Goal: Task Accomplishment & Management: Complete application form

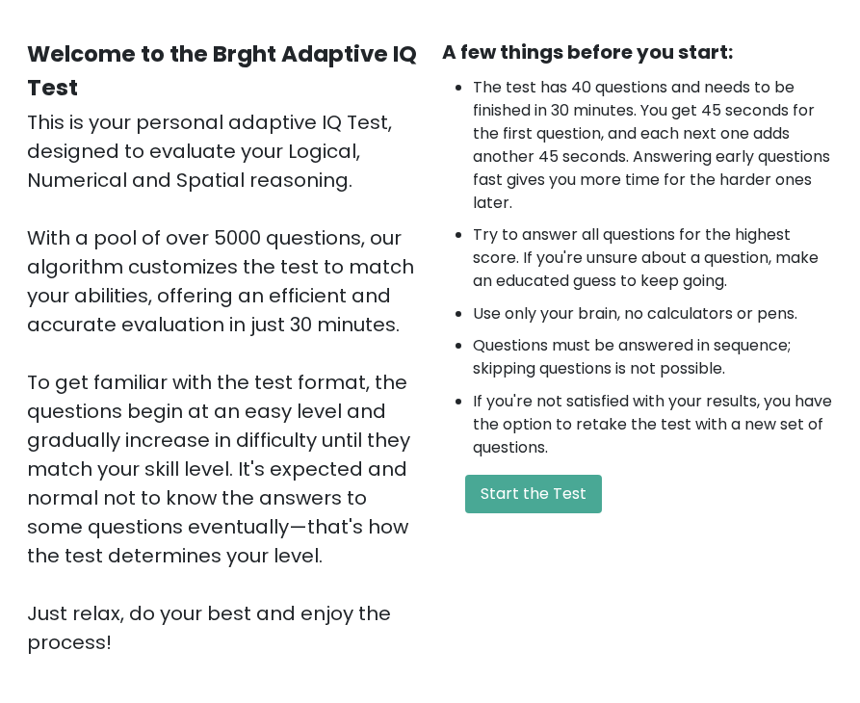
scroll to position [193, 0]
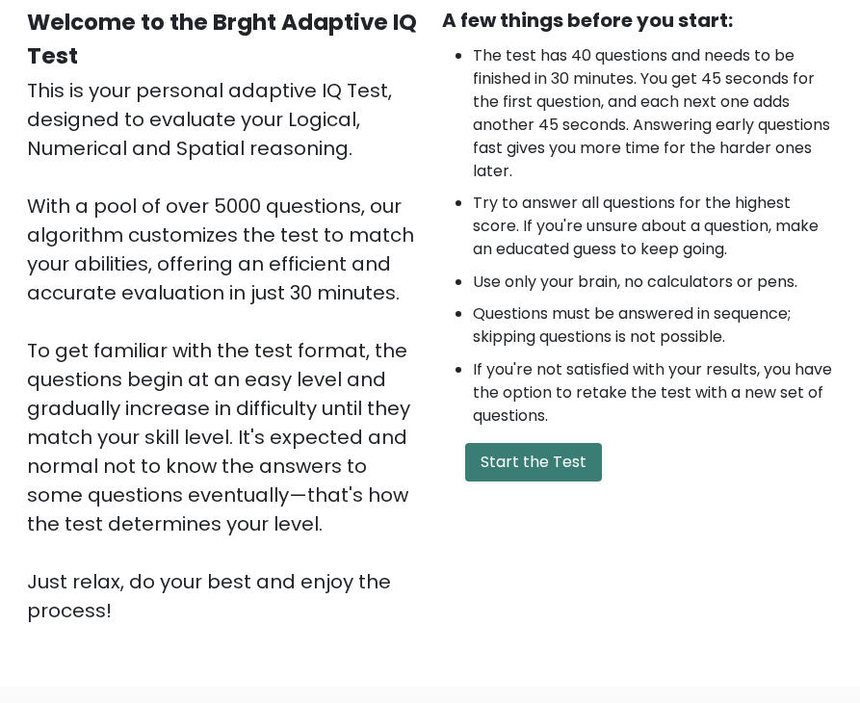
click at [493, 459] on button "Start the Test" at bounding box center [533, 462] width 137 height 39
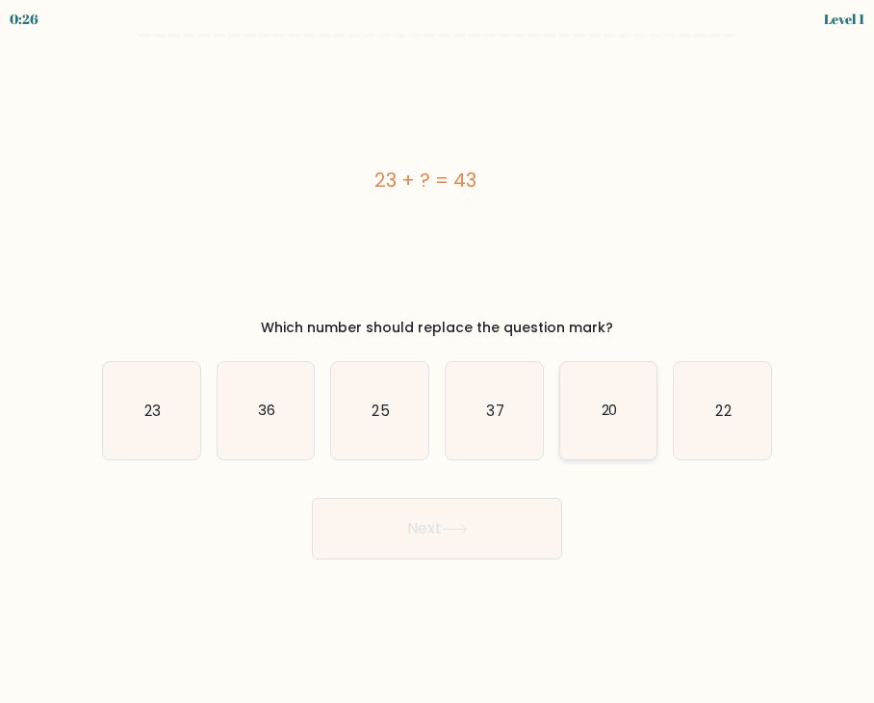
click at [632, 419] on icon "20" at bounding box center [608, 410] width 97 height 97
click at [438, 361] on input "e. 20" at bounding box center [437, 356] width 1 height 10
radio input "true"
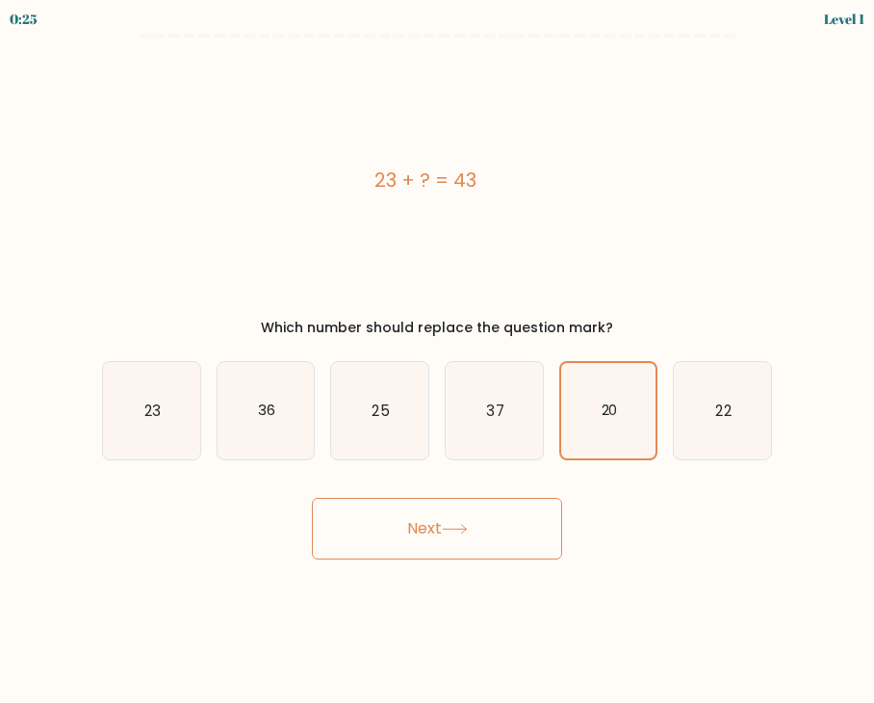
click at [478, 523] on button "Next" at bounding box center [437, 529] width 250 height 62
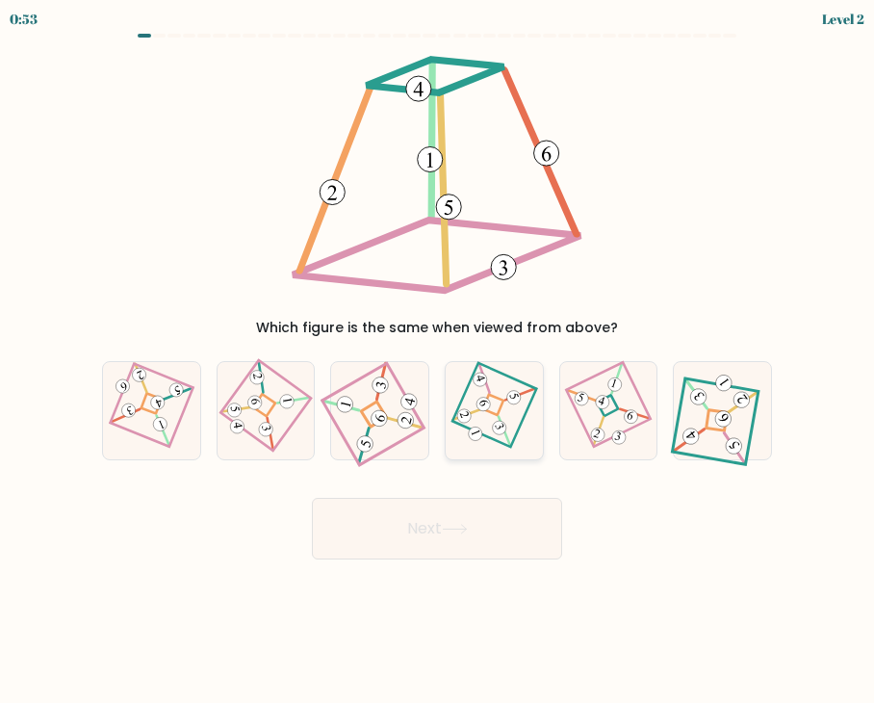
click at [513, 403] on 870 at bounding box center [513, 397] width 17 height 17
click at [438, 361] on input "d." at bounding box center [437, 356] width 1 height 10
radio input "true"
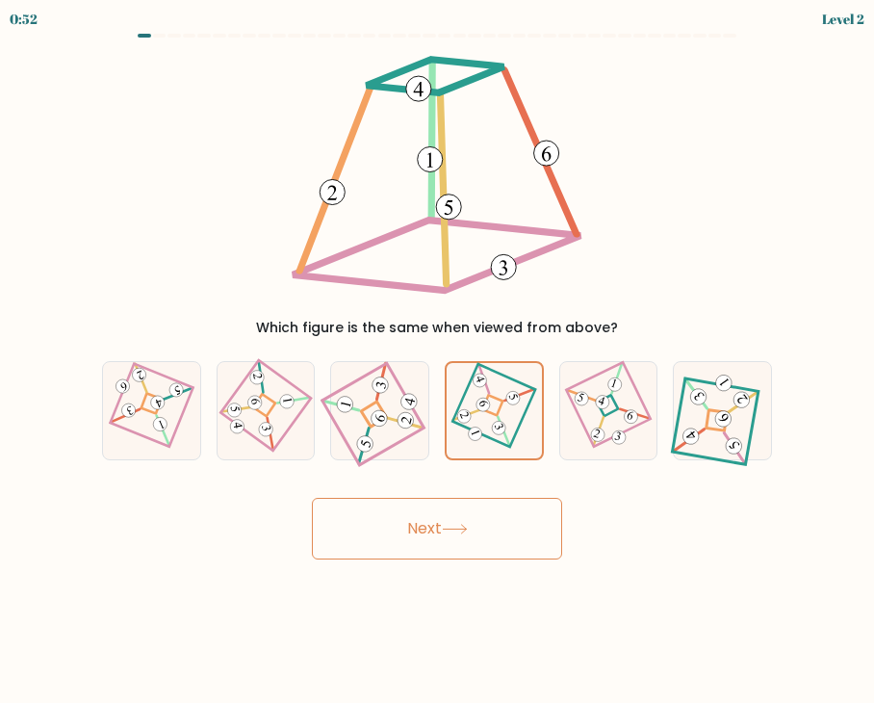
click at [489, 517] on button "Next" at bounding box center [437, 529] width 250 height 62
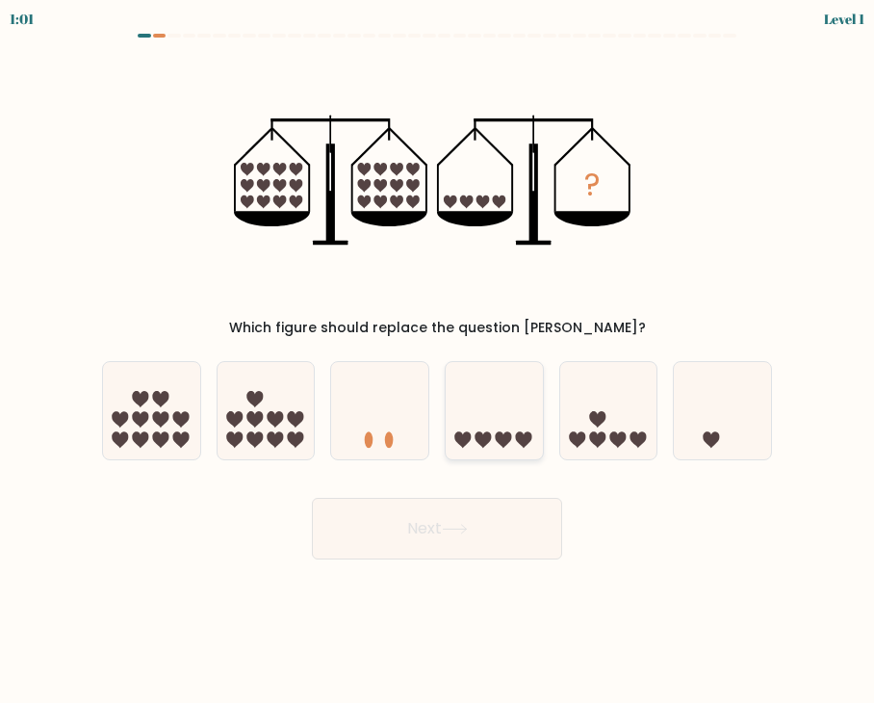
click at [515, 427] on icon at bounding box center [494, 411] width 97 height 80
click at [438, 361] on input "d." at bounding box center [437, 356] width 1 height 10
radio input "true"
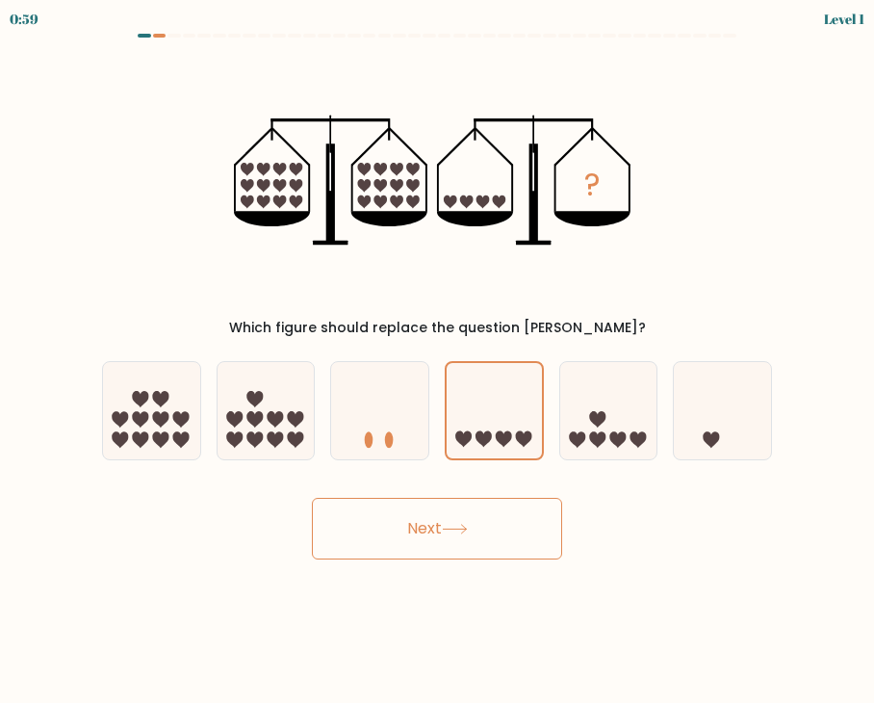
click at [508, 556] on button "Next" at bounding box center [437, 529] width 250 height 62
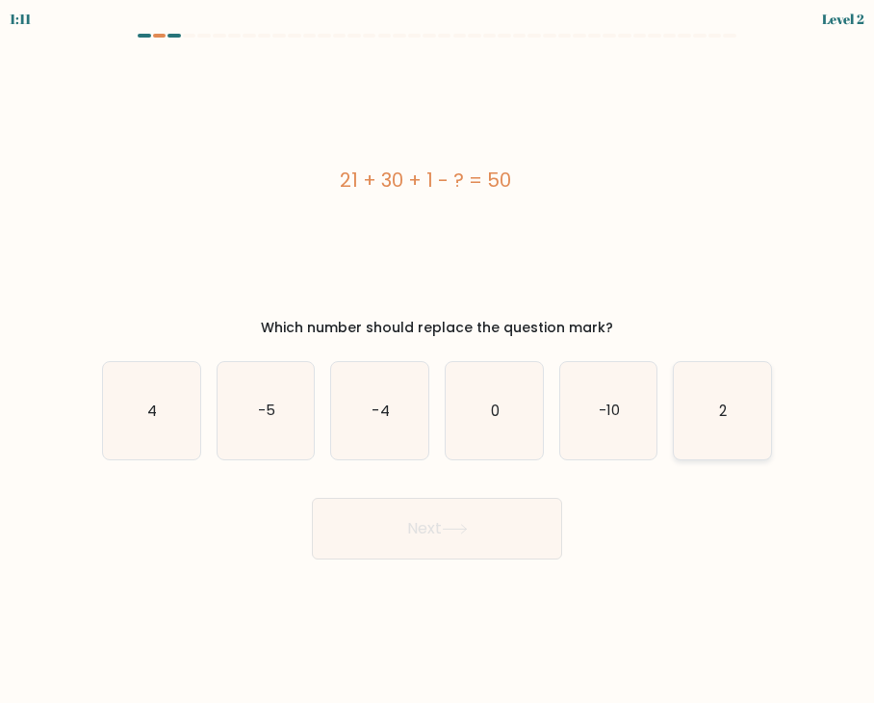
click at [742, 409] on icon "2" at bounding box center [722, 410] width 97 height 97
click at [438, 361] on input "f. 2" at bounding box center [437, 356] width 1 height 10
radio input "true"
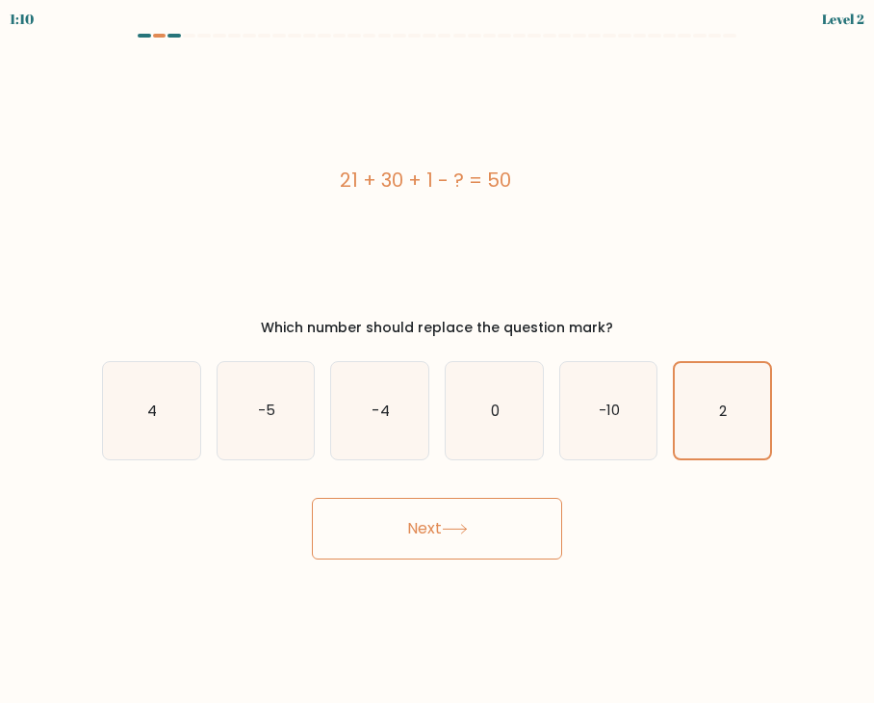
click at [449, 550] on button "Next" at bounding box center [437, 529] width 250 height 62
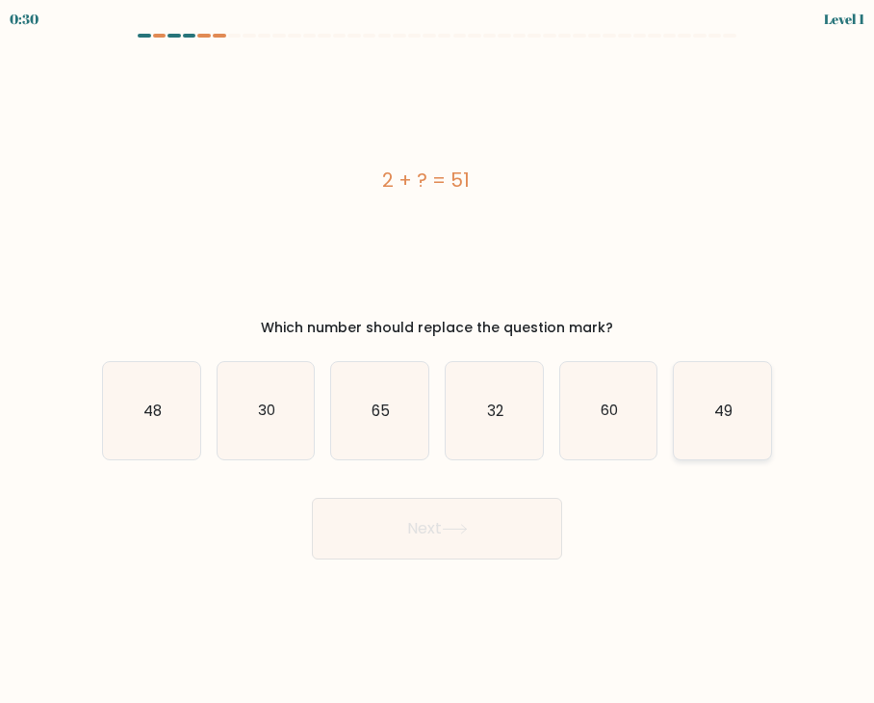
click at [739, 418] on icon "49" at bounding box center [722, 410] width 97 height 97
click at [438, 361] on input "f. 49" at bounding box center [437, 356] width 1 height 10
radio input "true"
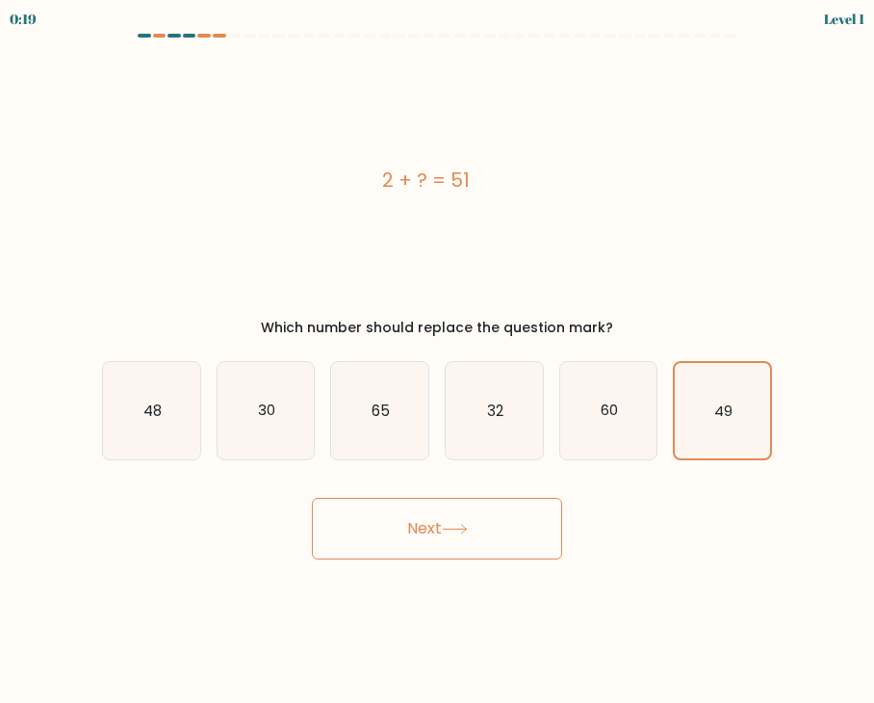
click at [414, 530] on button "Next" at bounding box center [437, 529] width 250 height 62
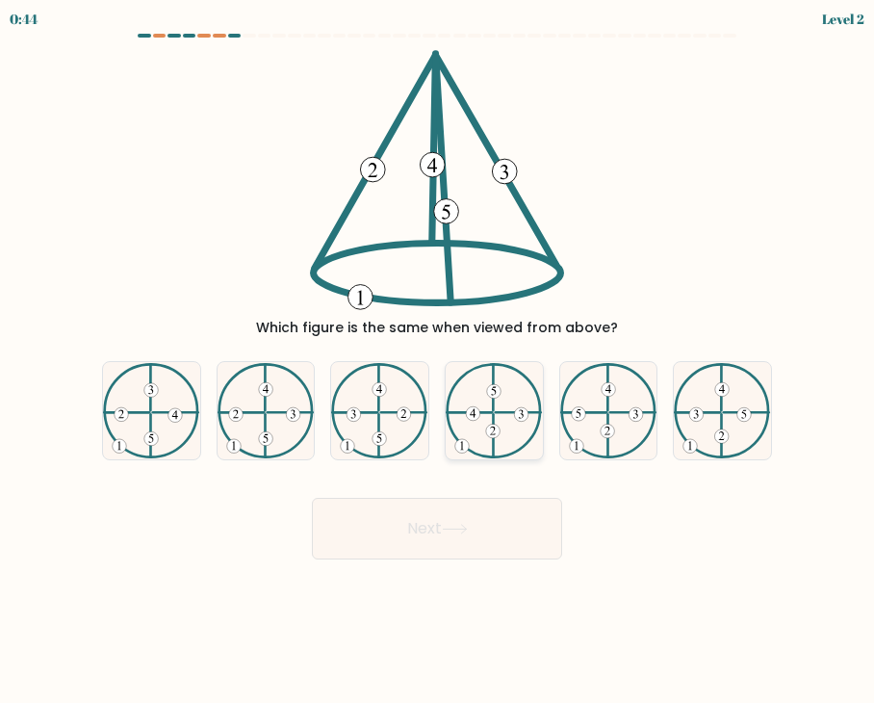
click at [501, 414] on icon at bounding box center [494, 411] width 97 height 96
click at [438, 361] on input "d." at bounding box center [437, 356] width 1 height 10
radio input "true"
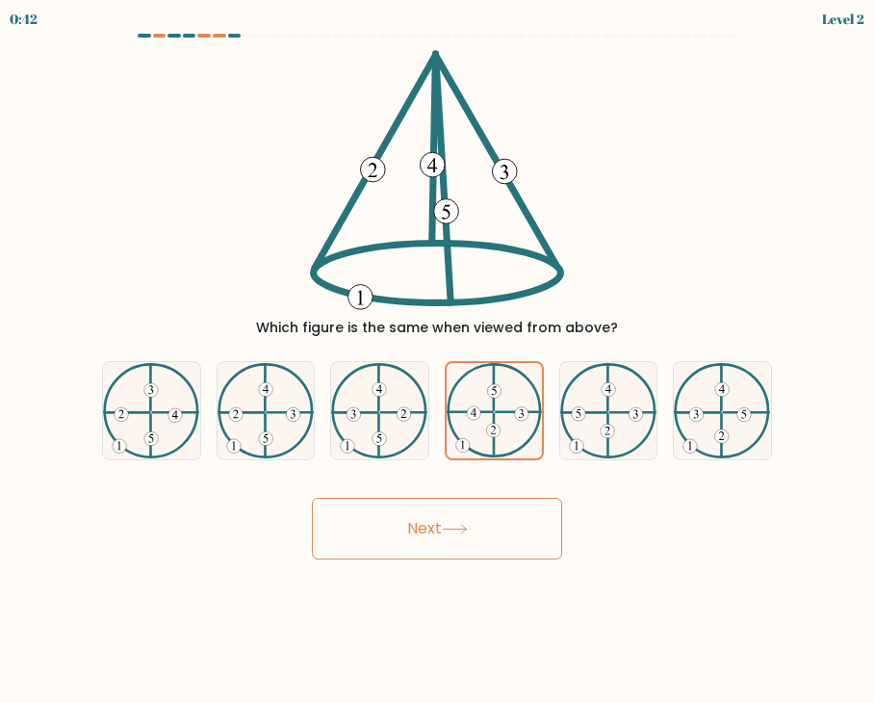
click at [483, 542] on button "Next" at bounding box center [437, 529] width 250 height 62
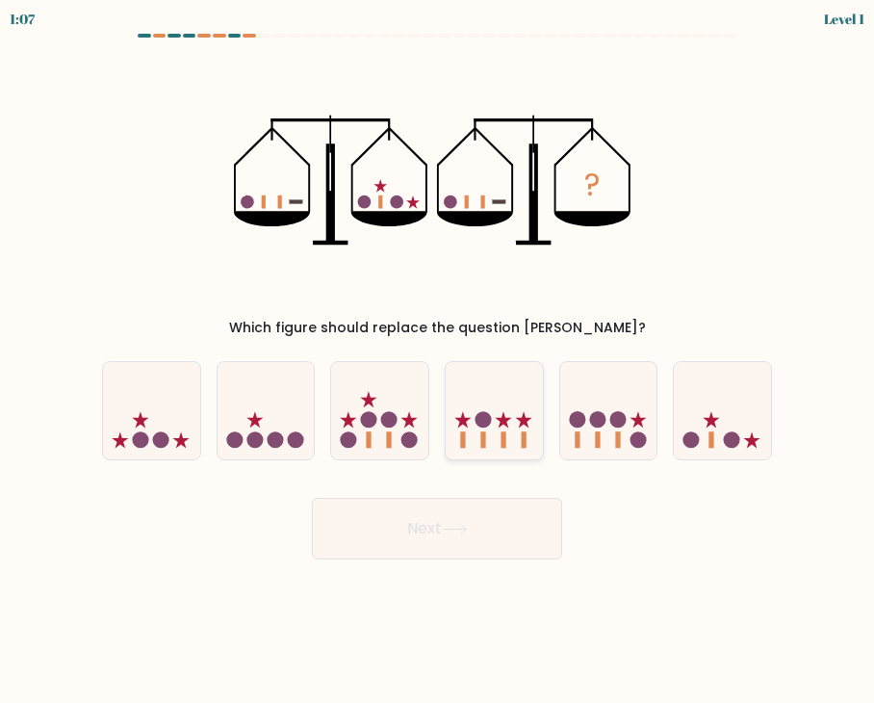
click at [506, 405] on icon at bounding box center [494, 411] width 97 height 80
click at [438, 361] on input "d." at bounding box center [437, 356] width 1 height 10
radio input "true"
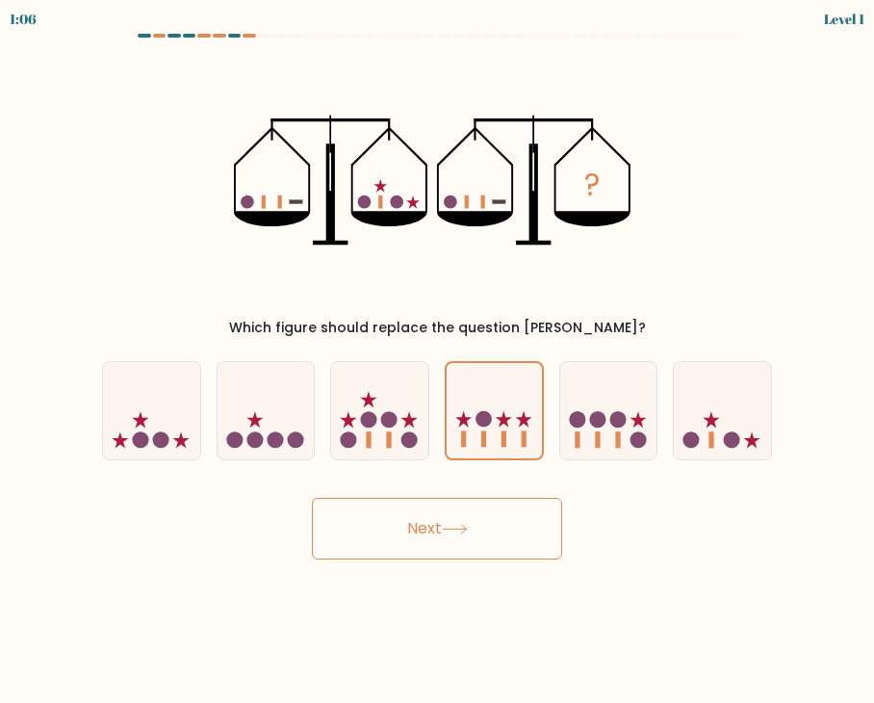
click at [487, 503] on button "Next" at bounding box center [437, 529] width 250 height 62
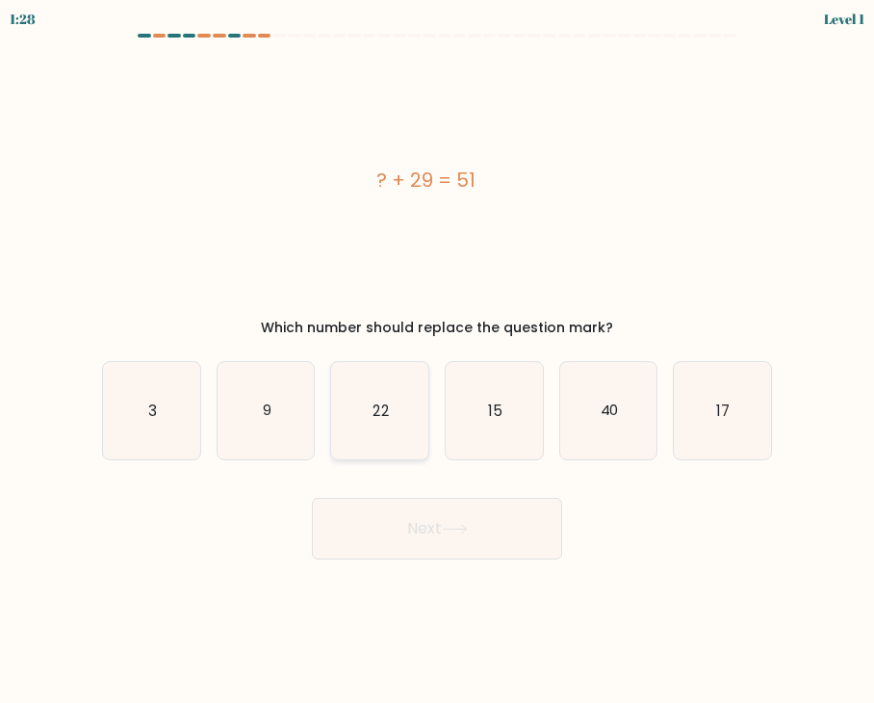
click at [359, 413] on icon "22" at bounding box center [379, 410] width 97 height 97
click at [437, 361] on input "c. 22" at bounding box center [437, 356] width 1 height 10
radio input "true"
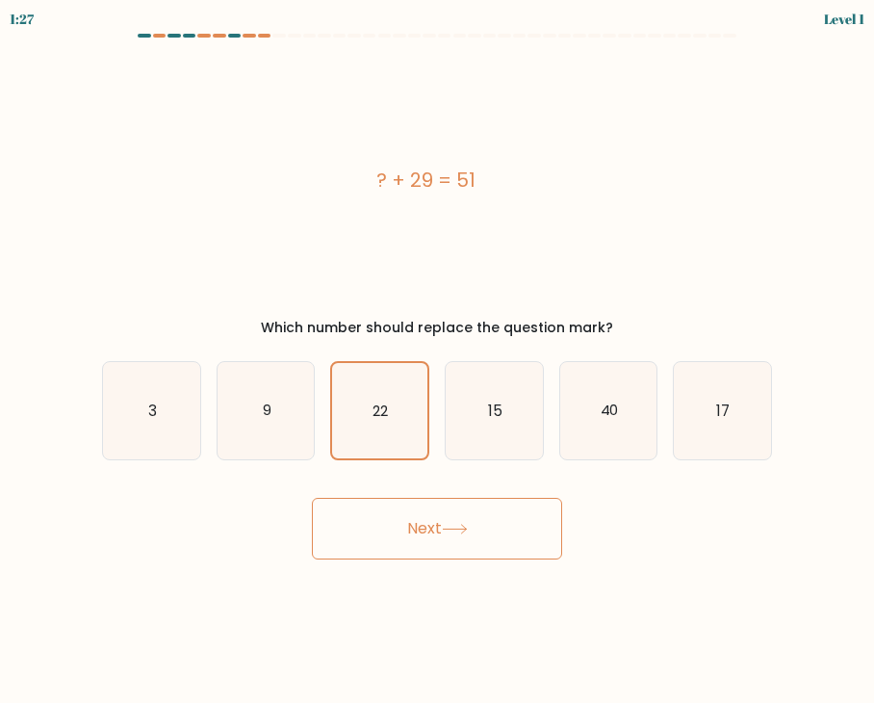
click at [429, 536] on button "Next" at bounding box center [437, 529] width 250 height 62
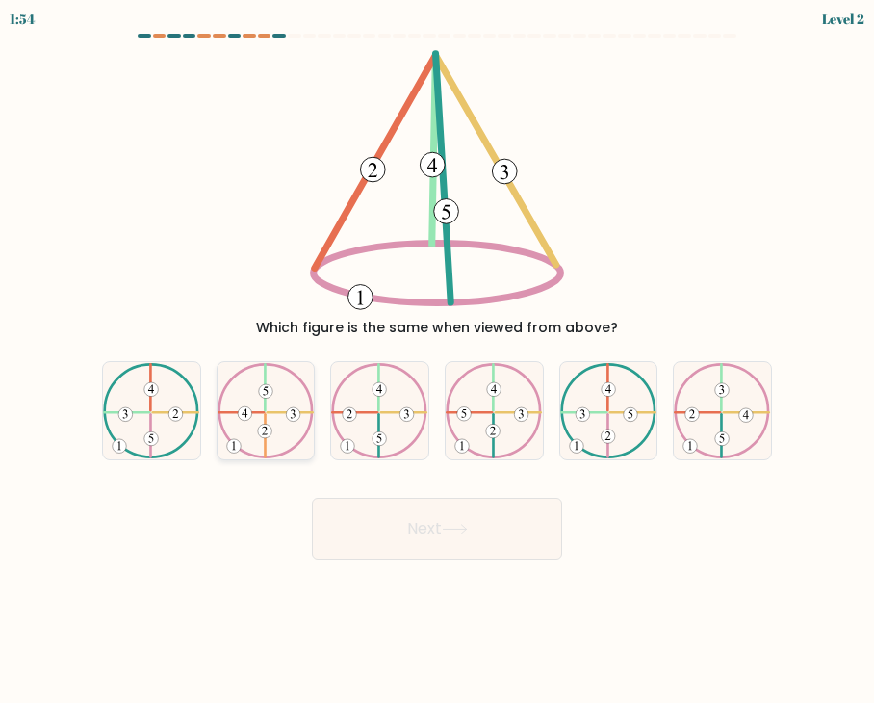
click at [275, 423] on icon at bounding box center [266, 411] width 97 height 96
click at [437, 361] on input "b." at bounding box center [437, 356] width 1 height 10
radio input "true"
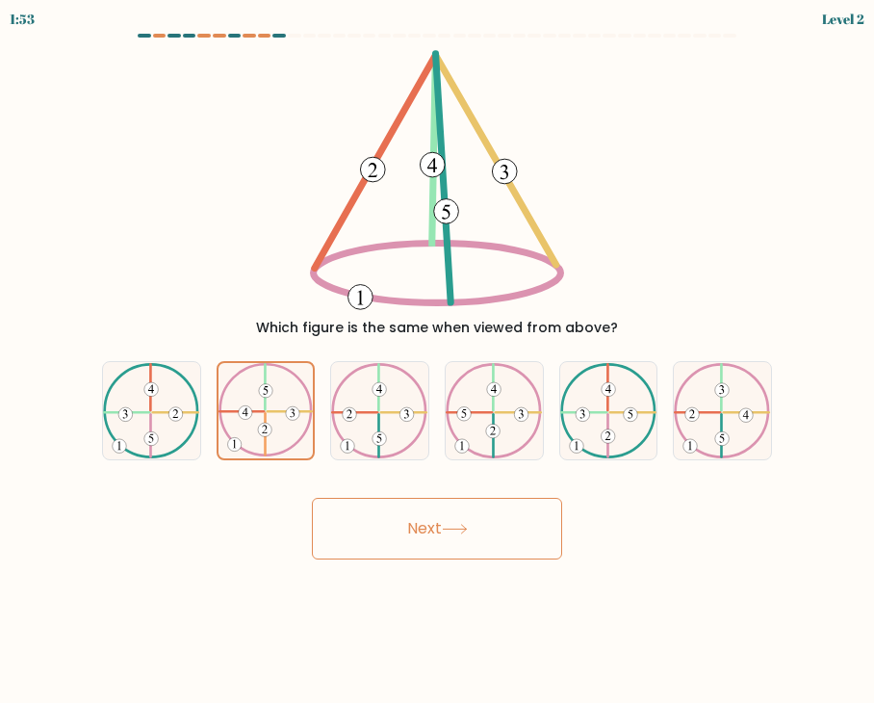
click at [500, 548] on button "Next" at bounding box center [437, 529] width 250 height 62
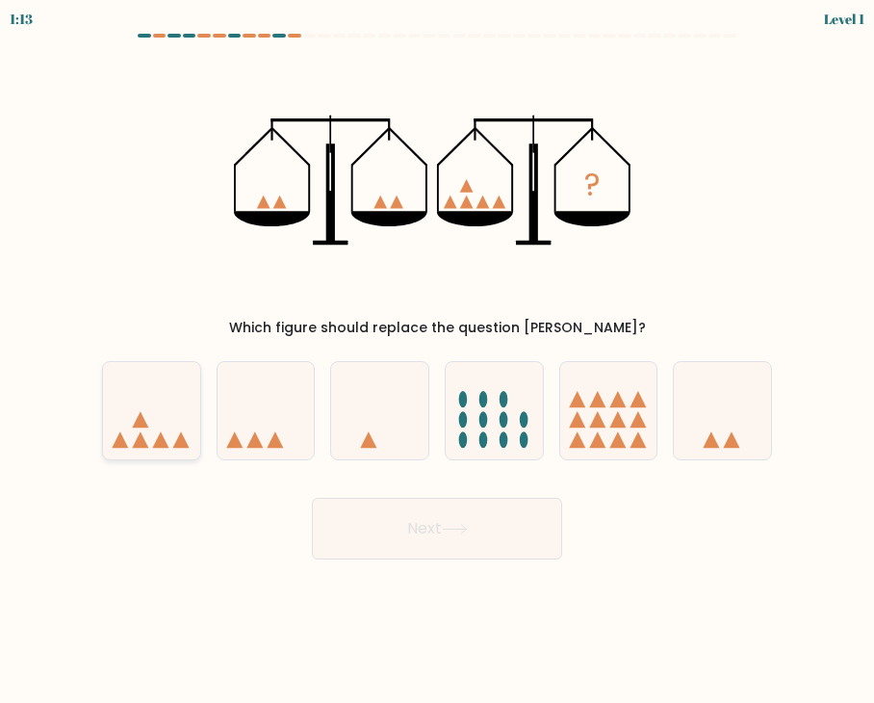
click at [146, 429] on icon at bounding box center [151, 411] width 97 height 80
click at [437, 361] on input "a." at bounding box center [437, 356] width 1 height 10
radio input "true"
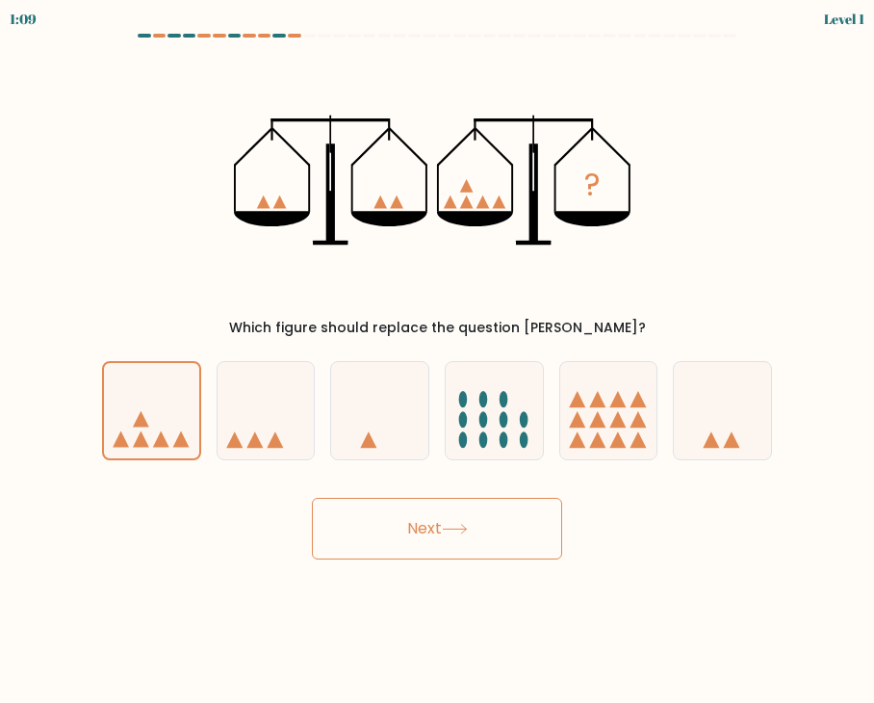
click at [484, 542] on button "Next" at bounding box center [437, 529] width 250 height 62
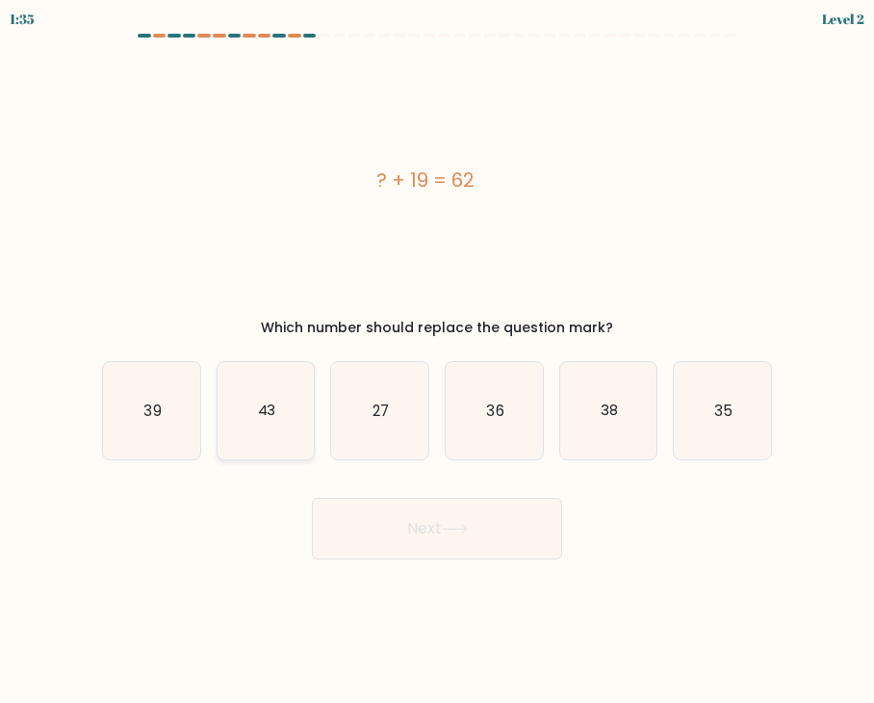
click at [260, 417] on text "43" at bounding box center [266, 410] width 18 height 20
click at [437, 361] on input "b. 43" at bounding box center [437, 356] width 1 height 10
radio input "true"
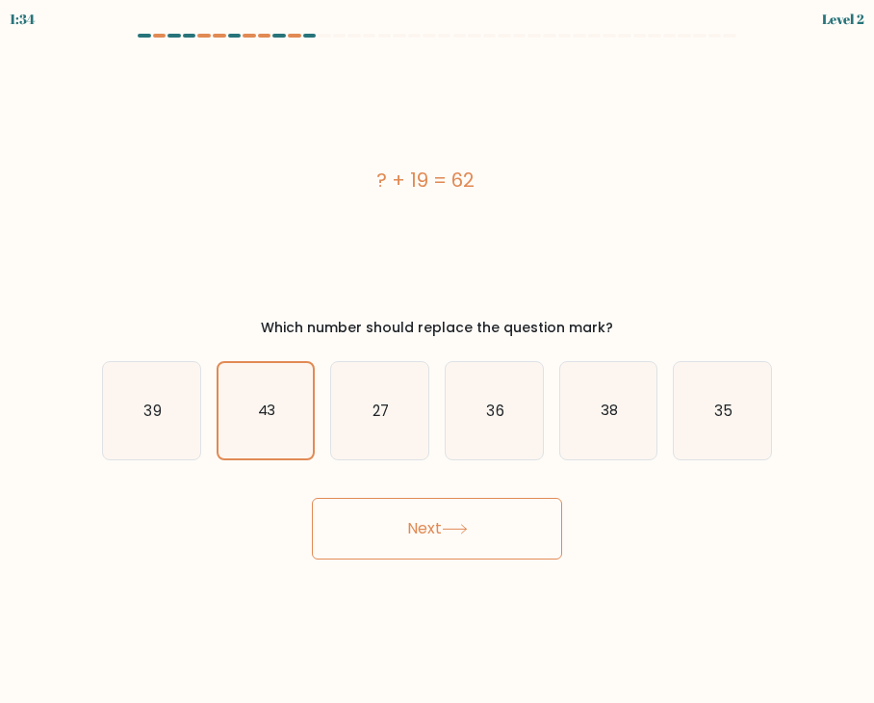
click at [511, 559] on button "Next" at bounding box center [437, 529] width 250 height 62
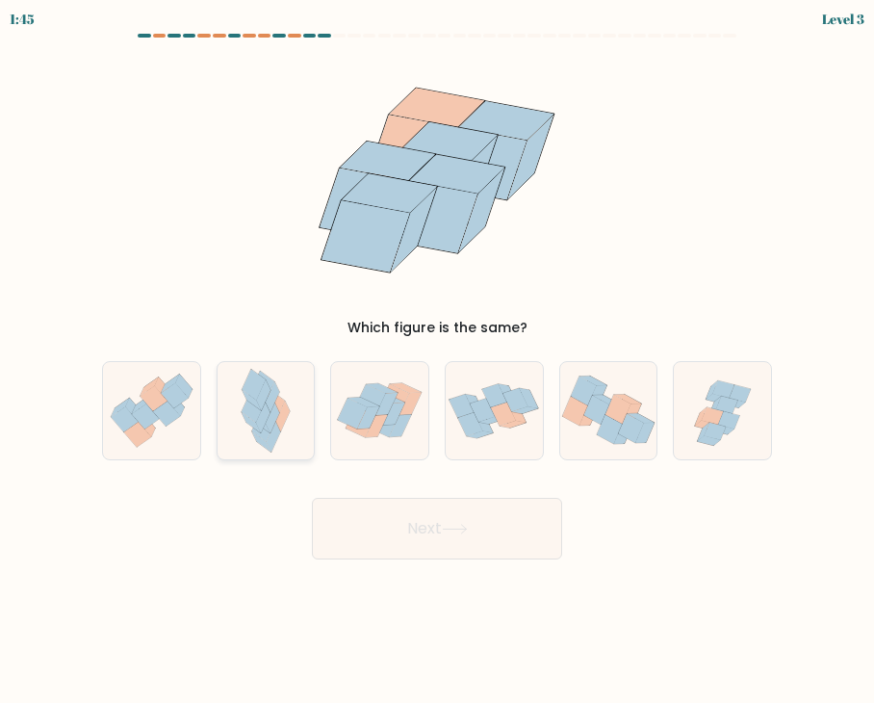
click at [269, 428] on icon at bounding box center [273, 418] width 14 height 31
click at [437, 361] on input "b." at bounding box center [437, 356] width 1 height 10
radio input "true"
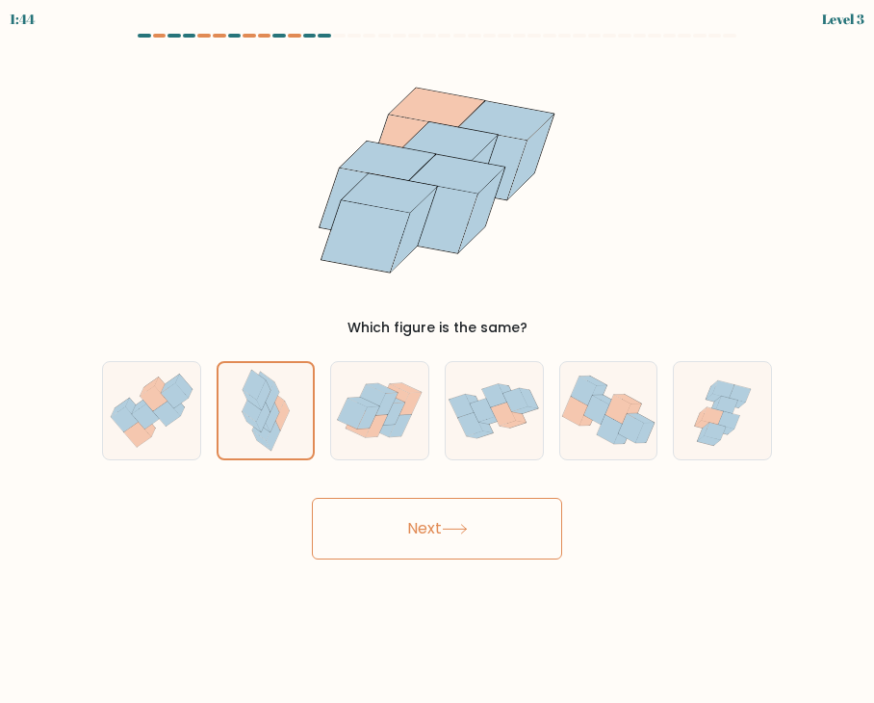
click at [369, 521] on button "Next" at bounding box center [437, 529] width 250 height 62
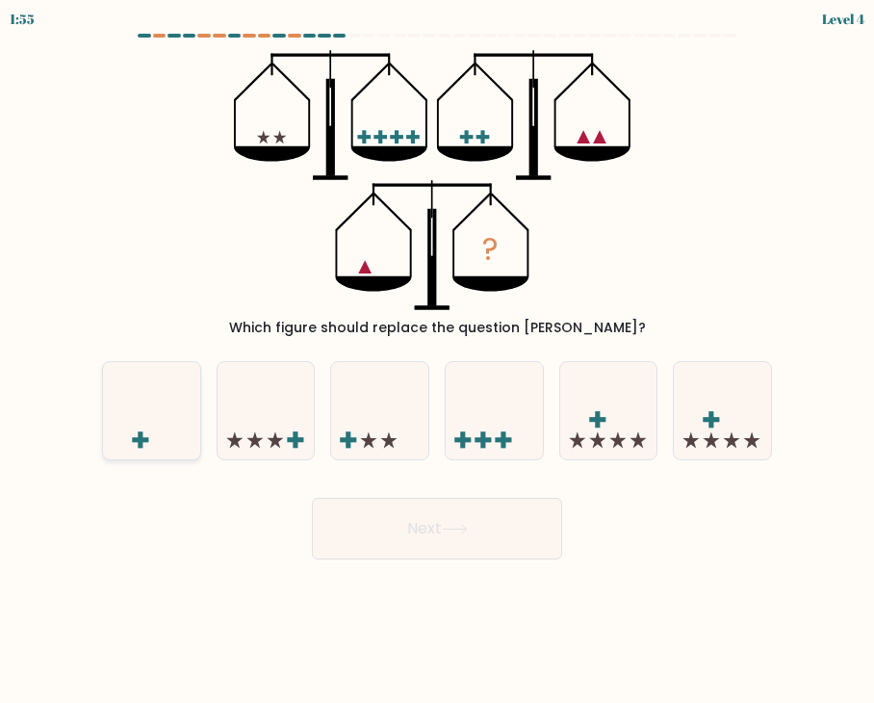
click at [130, 429] on icon at bounding box center [151, 411] width 97 height 80
click at [437, 361] on input "a." at bounding box center [437, 356] width 1 height 10
radio input "true"
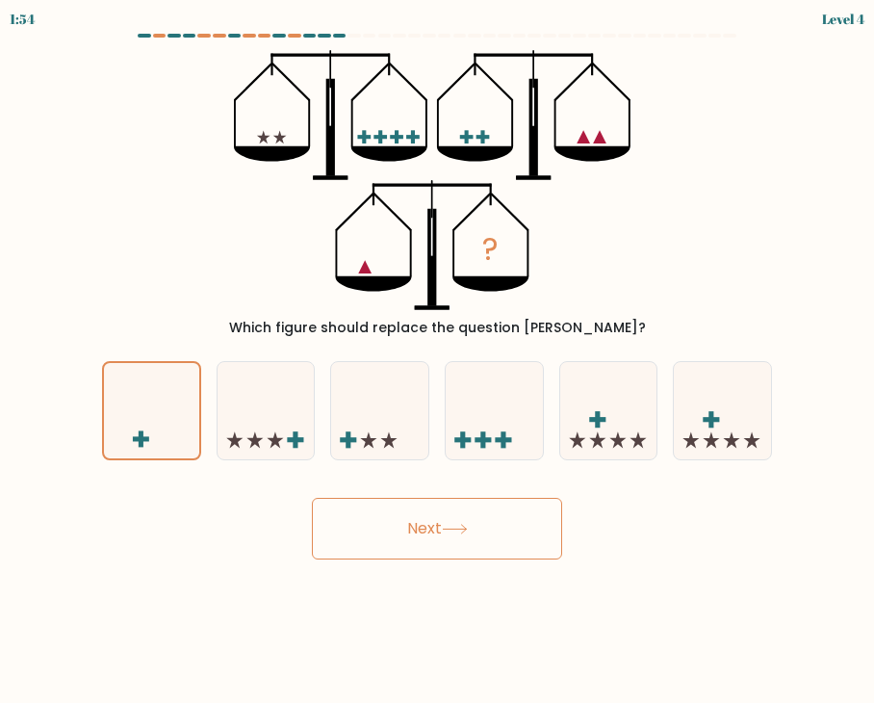
click at [459, 545] on button "Next" at bounding box center [437, 529] width 250 height 62
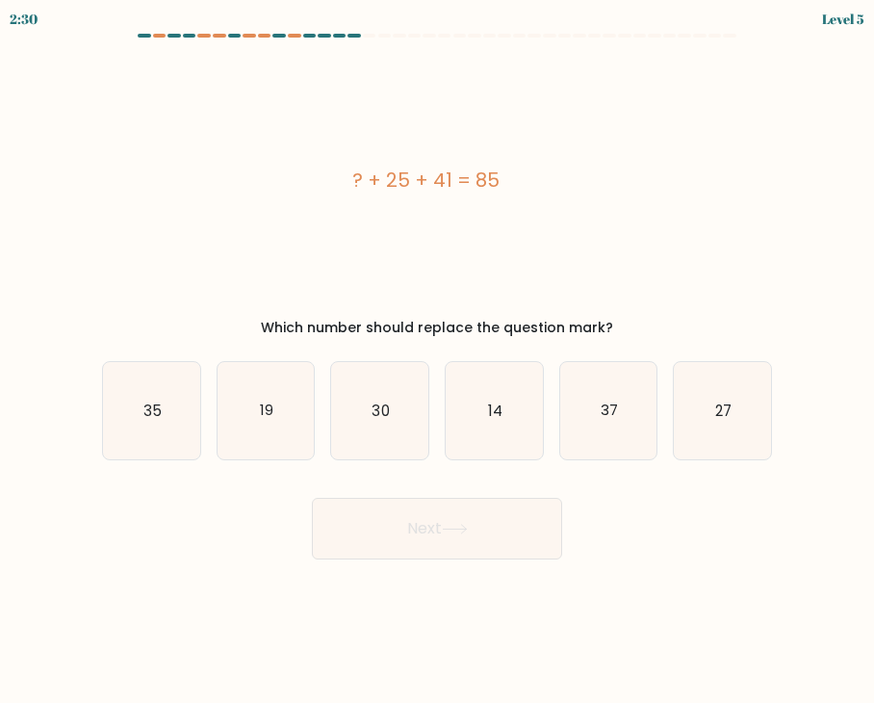
drag, startPoint x: 350, startPoint y: 177, endPoint x: 513, endPoint y: 191, distance: 164.3
click at [513, 191] on div "? + 25 + 41 = 85" at bounding box center [425, 180] width 647 height 29
copy div "? + 25 + 41 = 85"
drag, startPoint x: 287, startPoint y: 410, endPoint x: 297, endPoint y: 421, distance: 14.3
click at [287, 410] on icon "19" at bounding box center [266, 410] width 97 height 97
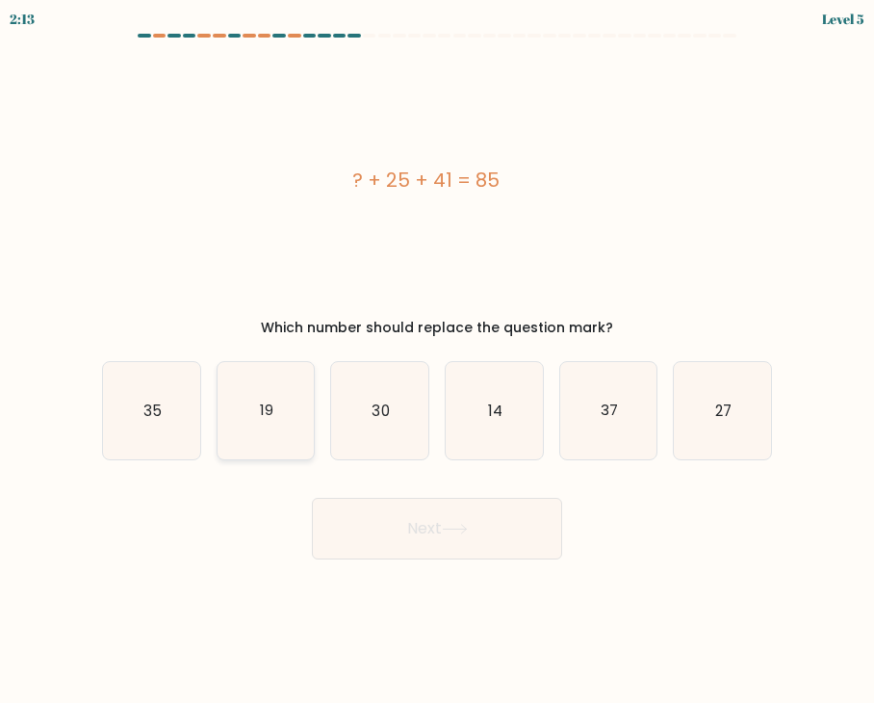
click at [437, 361] on input "b. 19" at bounding box center [437, 356] width 1 height 10
radio input "true"
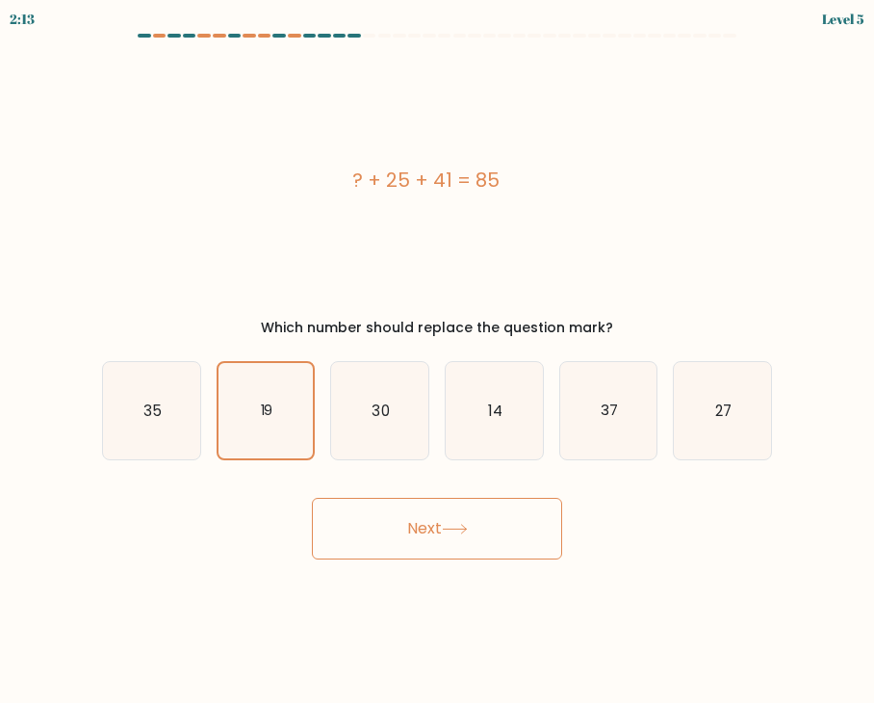
click at [449, 531] on icon at bounding box center [455, 529] width 26 height 11
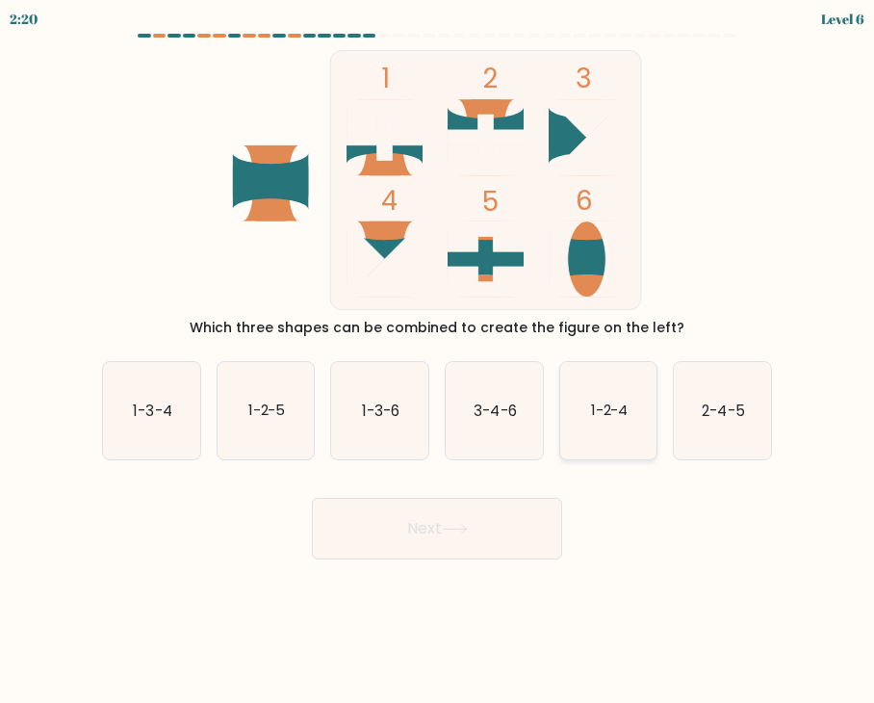
click at [635, 418] on icon "1-2-4" at bounding box center [608, 410] width 97 height 97
click at [438, 361] on input "e. 1-2-4" at bounding box center [437, 356] width 1 height 10
radio input "true"
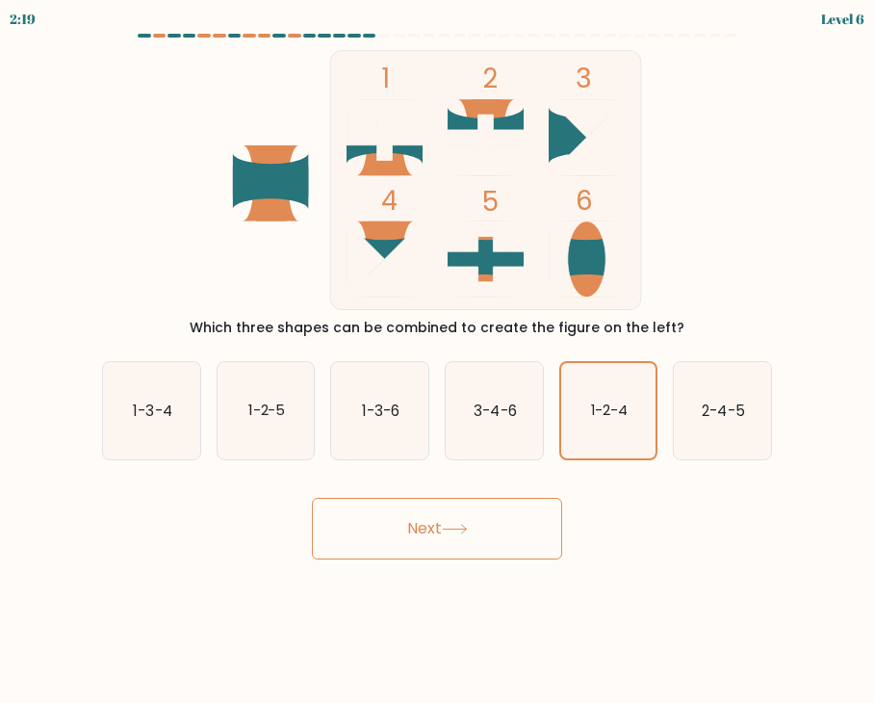
click at [508, 541] on button "Next" at bounding box center [437, 529] width 250 height 62
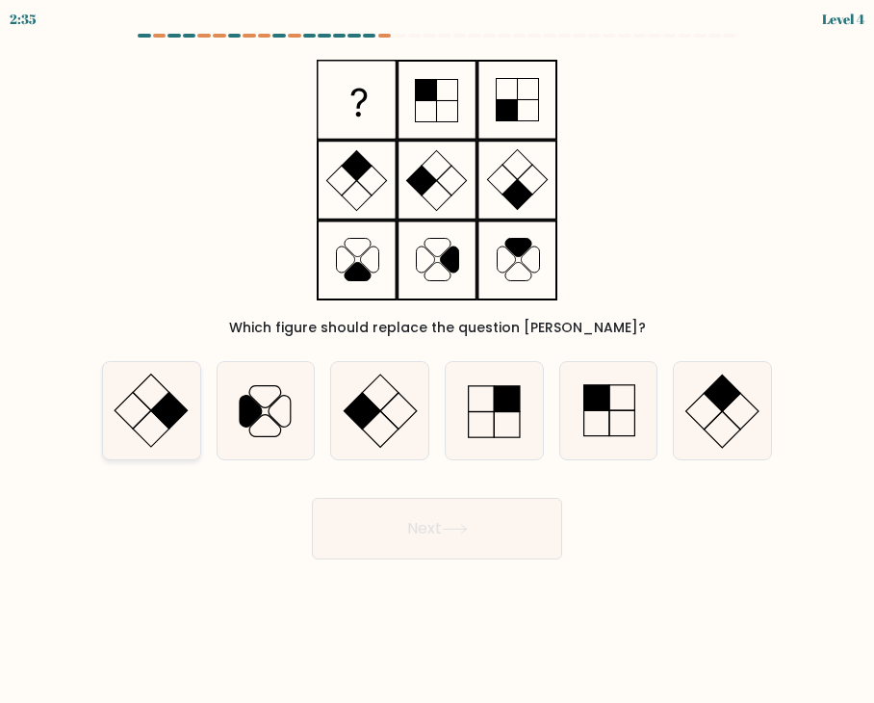
click at [135, 418] on icon at bounding box center [151, 410] width 97 height 97
click at [437, 361] on input "a." at bounding box center [437, 356] width 1 height 10
radio input "true"
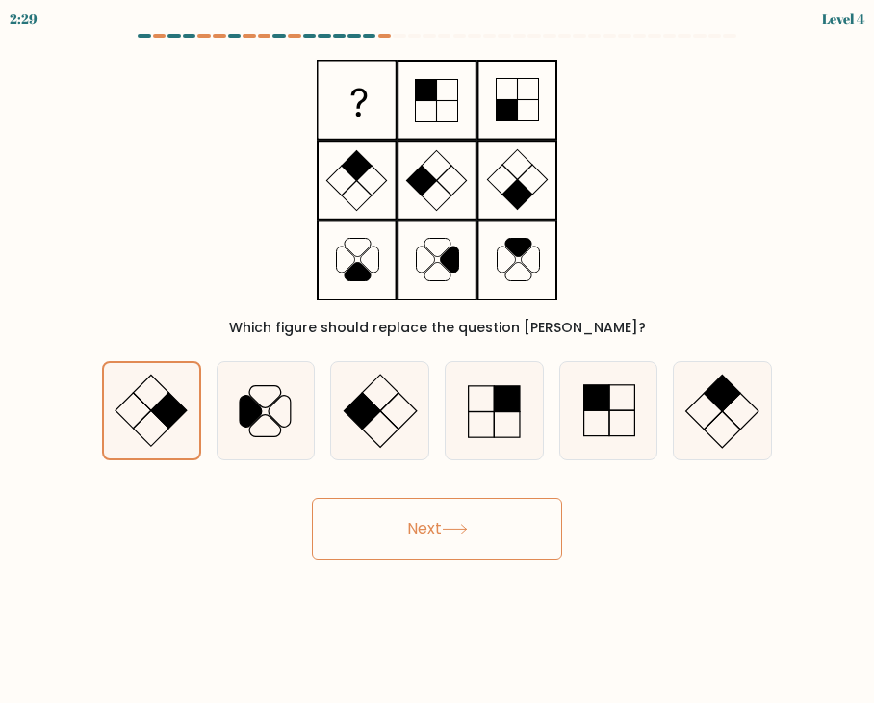
click at [461, 536] on button "Next" at bounding box center [437, 529] width 250 height 62
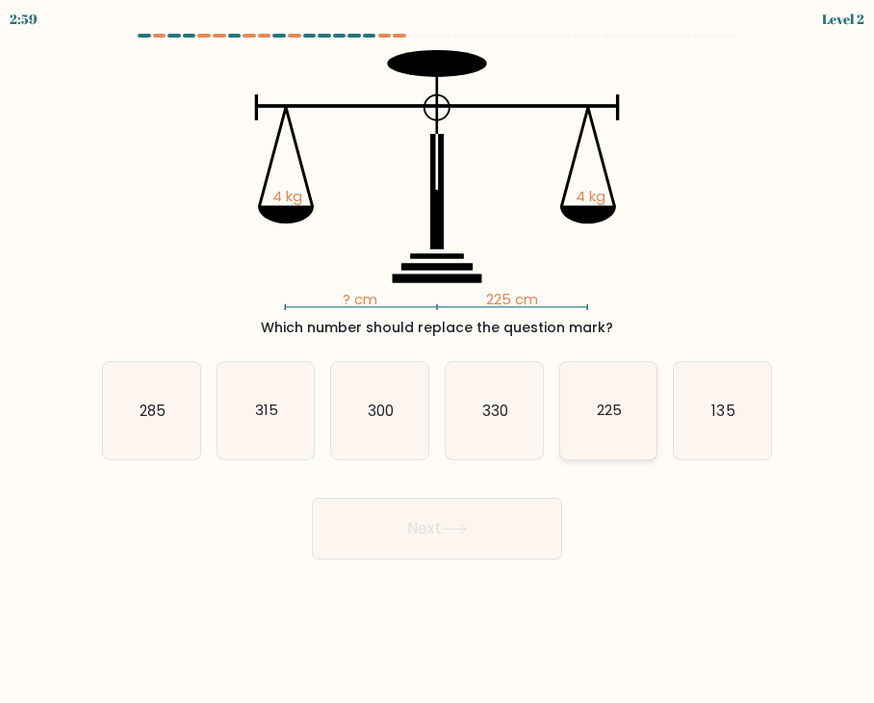
click at [614, 423] on icon "225" at bounding box center [608, 410] width 97 height 97
click at [438, 361] on input "e. 225" at bounding box center [437, 356] width 1 height 10
radio input "true"
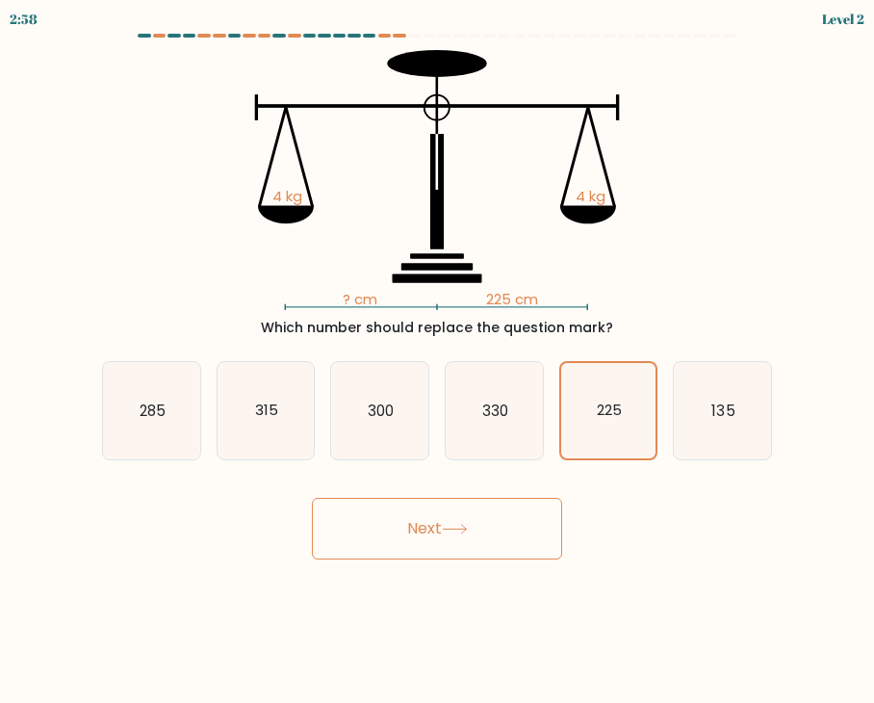
click at [433, 534] on button "Next" at bounding box center [437, 529] width 250 height 62
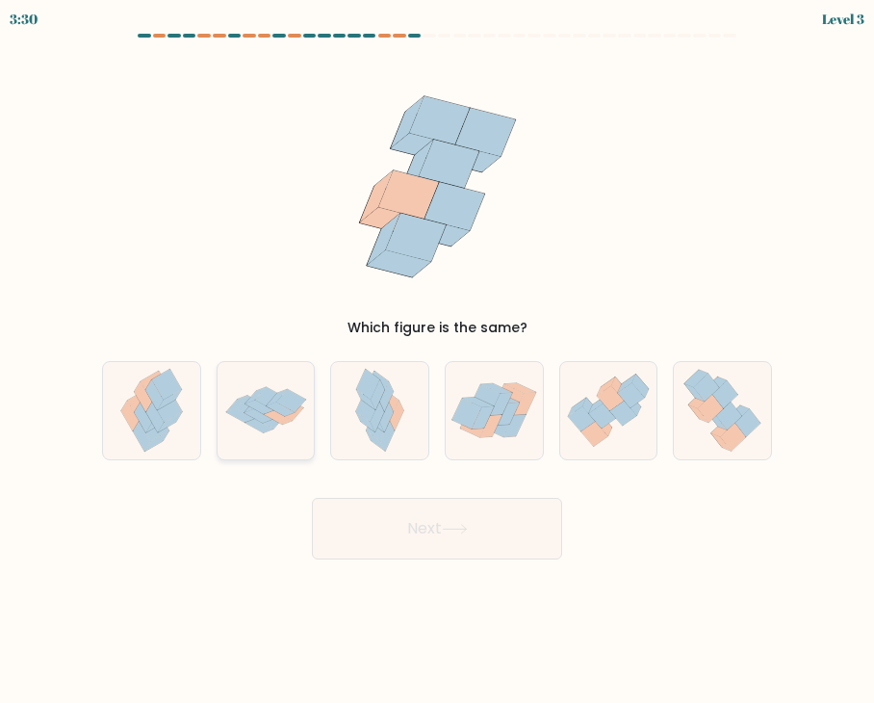
click at [262, 429] on icon at bounding box center [259, 426] width 29 height 14
click at [437, 361] on input "b." at bounding box center [437, 356] width 1 height 10
radio input "true"
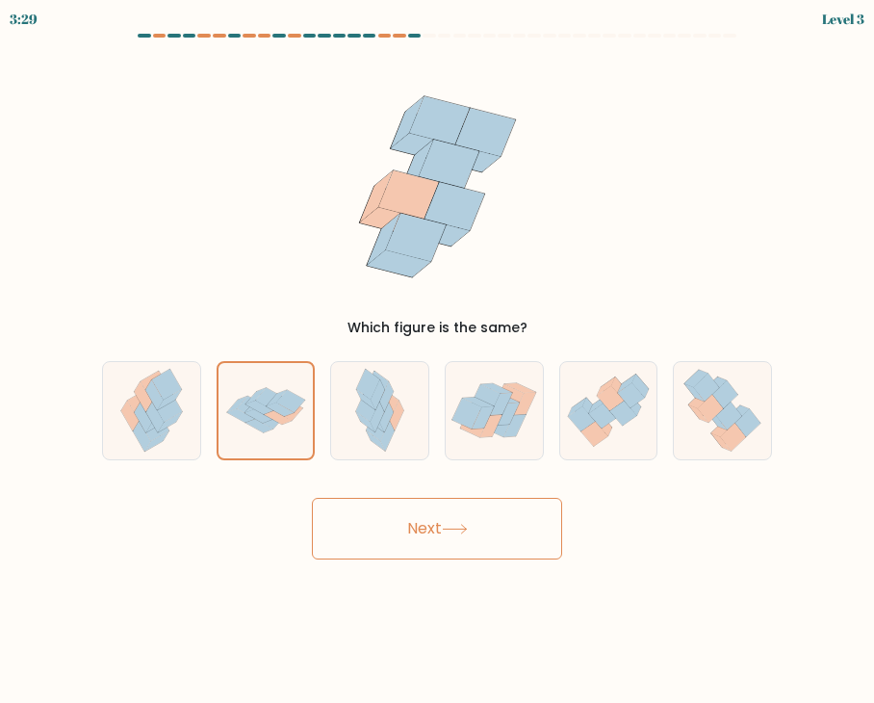
click at [459, 553] on button "Next" at bounding box center [437, 529] width 250 height 62
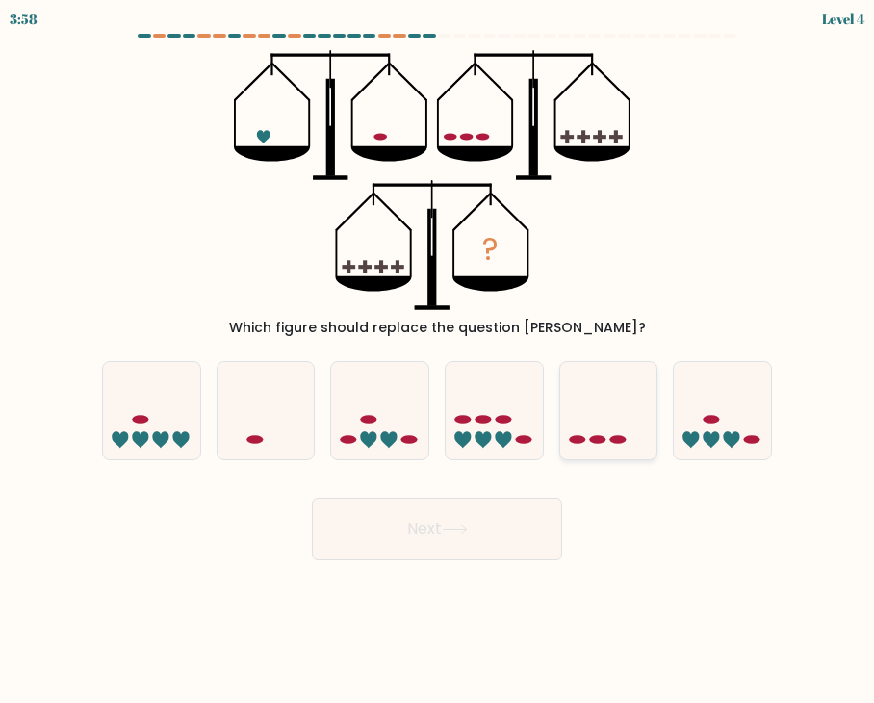
click at [586, 420] on icon at bounding box center [608, 411] width 97 height 80
click at [438, 361] on input "e." at bounding box center [437, 356] width 1 height 10
radio input "true"
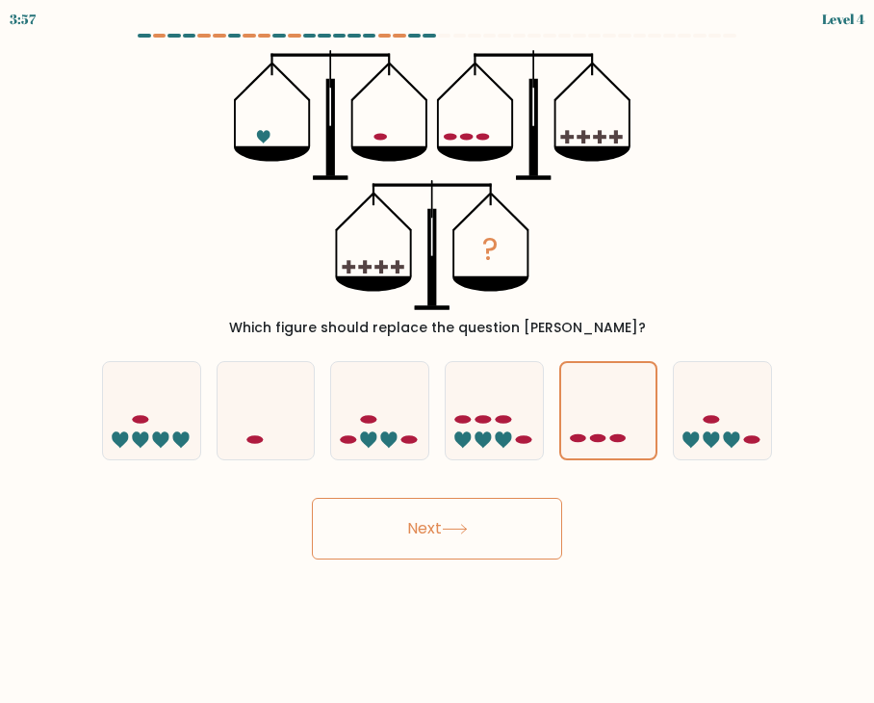
click at [480, 521] on button "Next" at bounding box center [437, 529] width 250 height 62
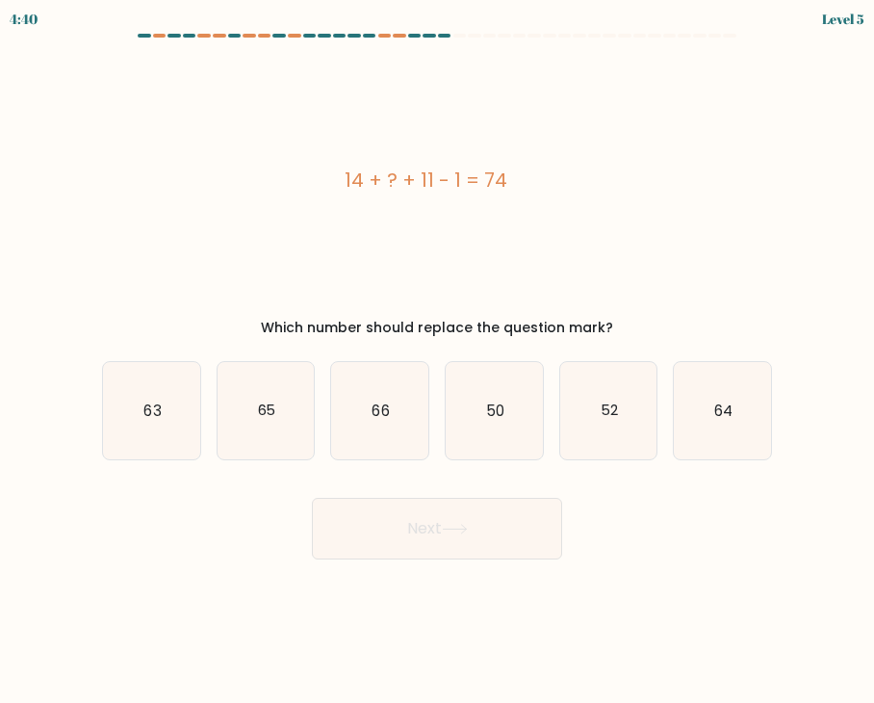
drag, startPoint x: 338, startPoint y: 165, endPoint x: 511, endPoint y: 161, distance: 173.4
click at [511, 161] on div "14 + ? + 11 - 1 = 74" at bounding box center [425, 180] width 647 height 260
copy div "14 + ? + 11 - 1 = 74"
drag, startPoint x: 480, startPoint y: 391, endPoint x: 481, endPoint y: 402, distance: 10.6
click at [480, 391] on icon "50" at bounding box center [494, 410] width 97 height 97
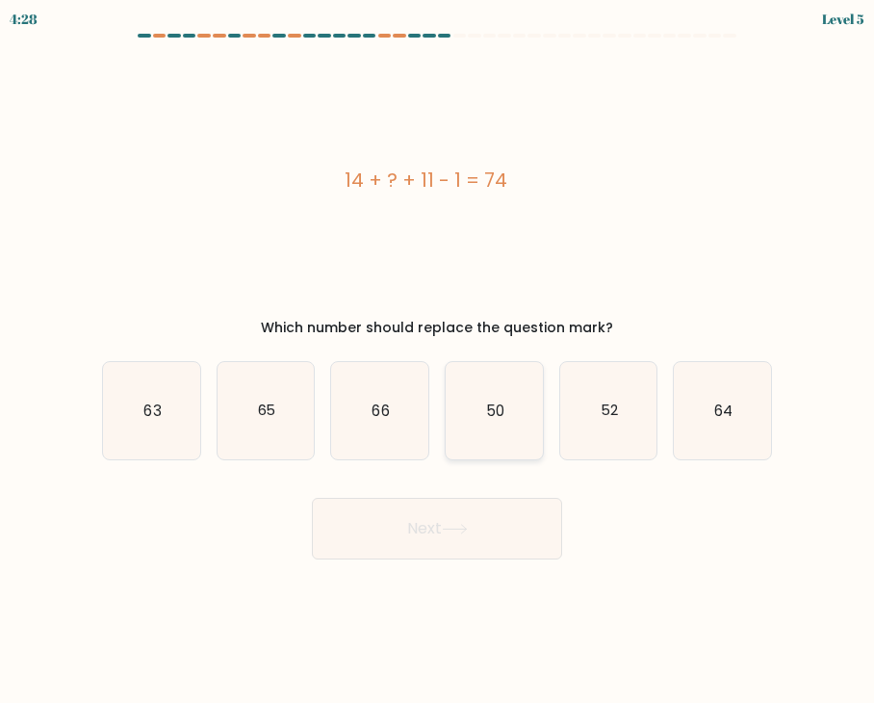
click at [438, 361] on input "d. 50" at bounding box center [437, 356] width 1 height 10
radio input "true"
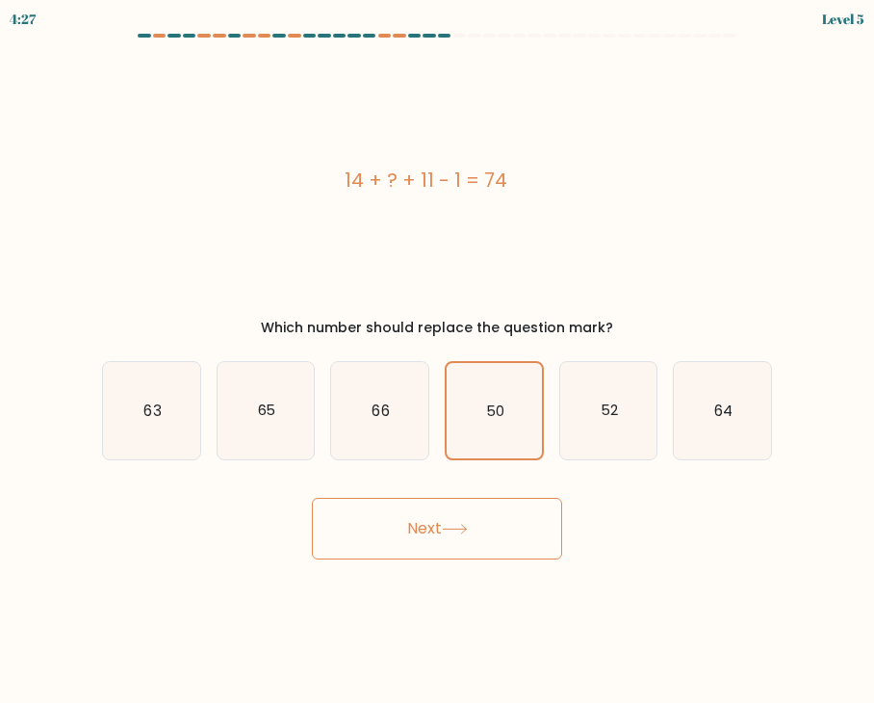
click at [458, 543] on button "Next" at bounding box center [437, 529] width 250 height 62
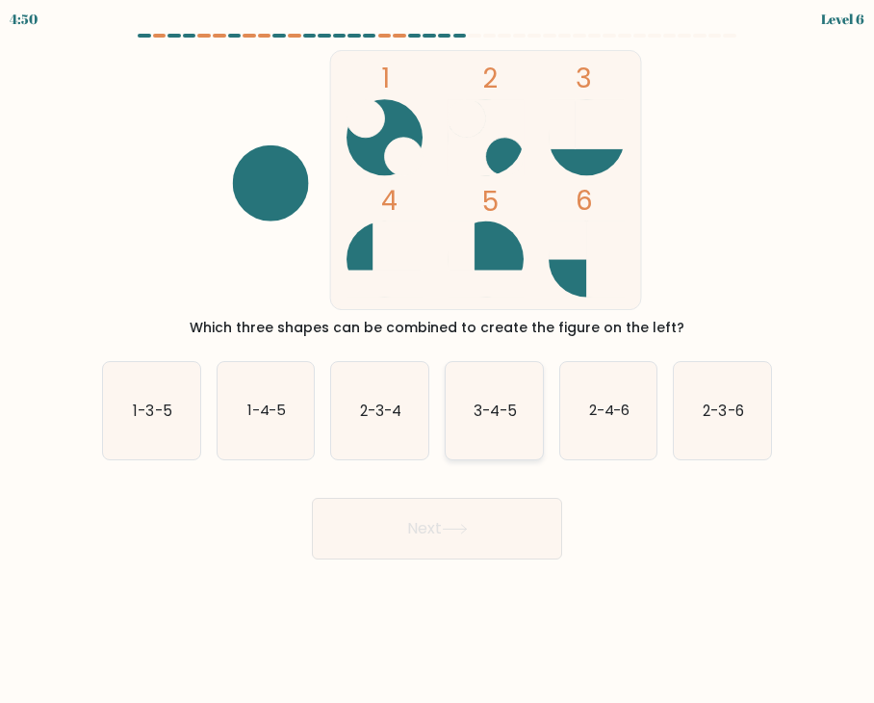
click at [492, 415] on text "3-4-5" at bounding box center [495, 410] width 43 height 20
click at [438, 361] on input "d. 3-4-5" at bounding box center [437, 356] width 1 height 10
radio input "true"
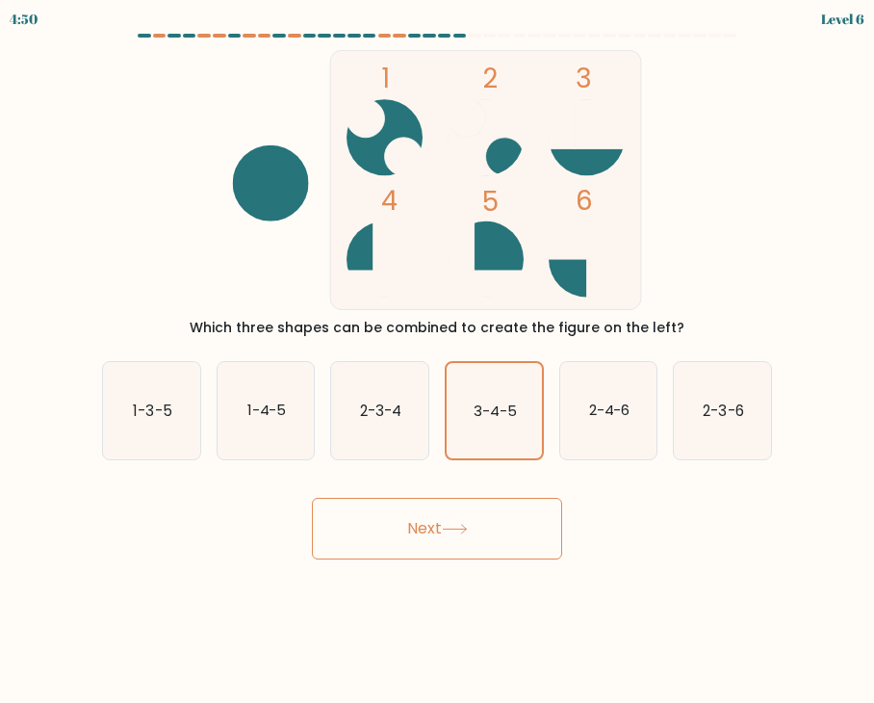
click at [503, 531] on button "Next" at bounding box center [437, 529] width 250 height 62
click at [416, 533] on button "Next" at bounding box center [437, 529] width 250 height 62
click at [442, 529] on button "Next" at bounding box center [437, 529] width 250 height 62
click at [501, 416] on text "3-4-5" at bounding box center [495, 410] width 43 height 19
click at [438, 361] on input "d. 3-4-5" at bounding box center [437, 356] width 1 height 10
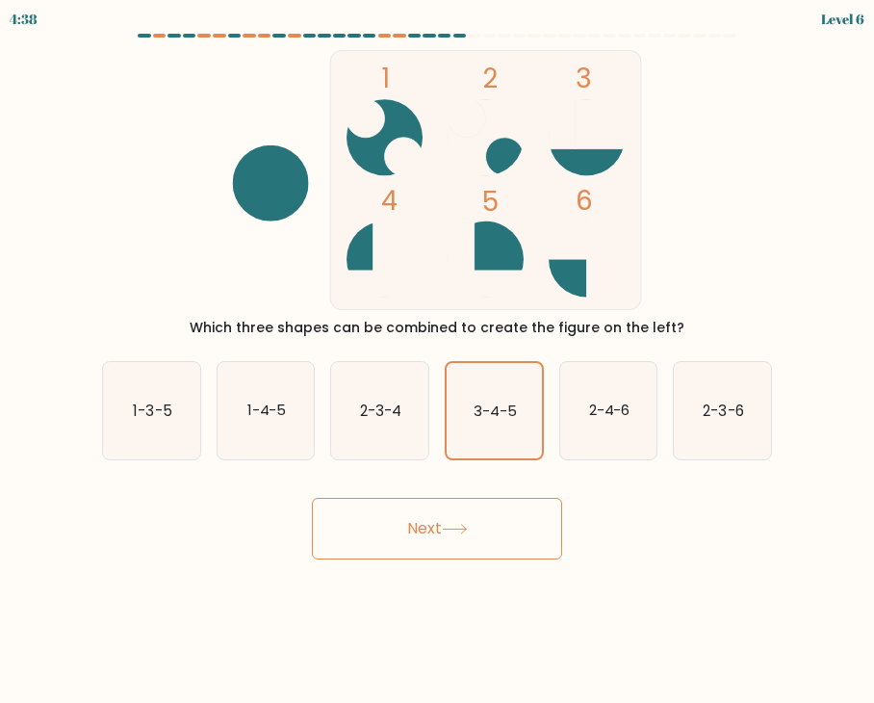
click at [473, 514] on button "Next" at bounding box center [437, 529] width 250 height 62
click at [542, 544] on button "Next" at bounding box center [437, 529] width 250 height 62
click at [348, 519] on button "Next" at bounding box center [437, 529] width 250 height 62
click at [470, 441] on icon "3-4-5" at bounding box center [494, 410] width 95 height 95
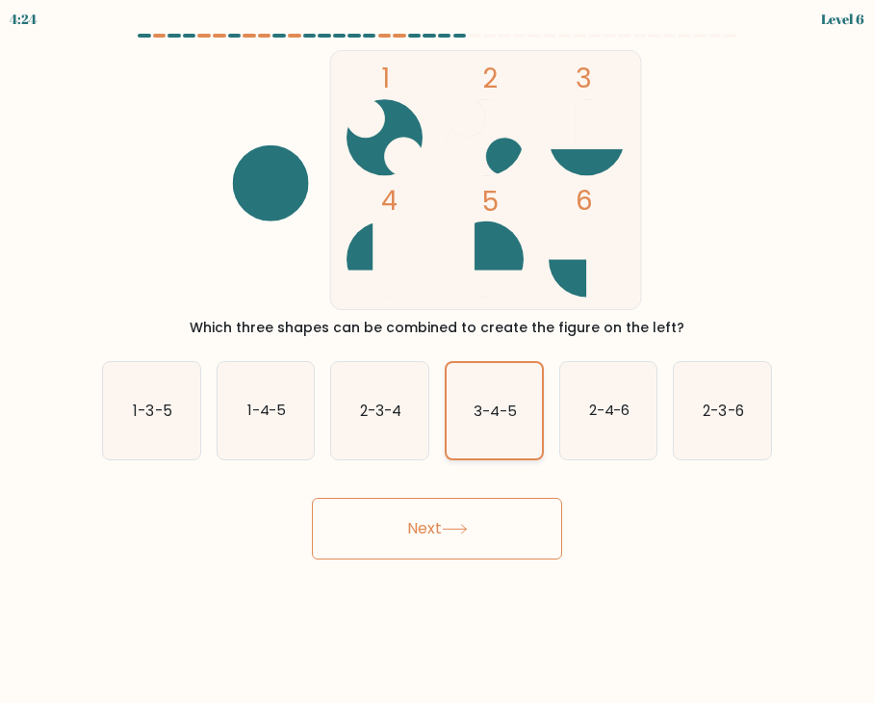
click at [438, 361] on input "d. 3-4-5" at bounding box center [437, 356] width 1 height 10
click at [470, 441] on icon "3-4-5" at bounding box center [494, 410] width 95 height 95
click at [438, 361] on input "d. 3-4-5" at bounding box center [437, 356] width 1 height 10
click at [470, 441] on icon "3-4-5" at bounding box center [494, 410] width 95 height 95
click at [438, 361] on input "d. 3-4-5" at bounding box center [437, 356] width 1 height 10
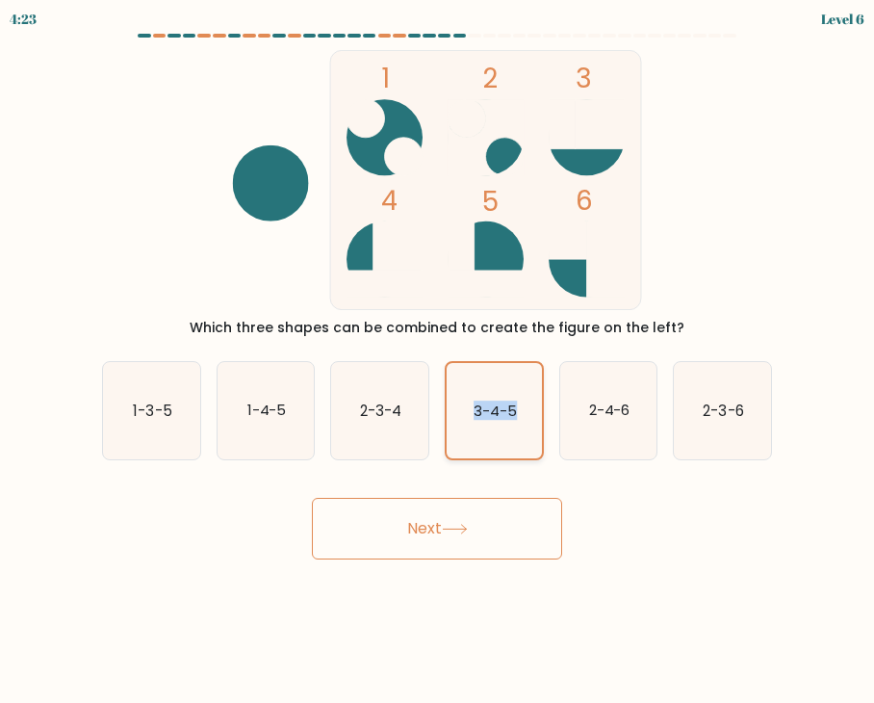
click at [470, 441] on icon "3-4-5" at bounding box center [494, 410] width 95 height 95
click at [438, 361] on input "d. 3-4-5" at bounding box center [437, 356] width 1 height 10
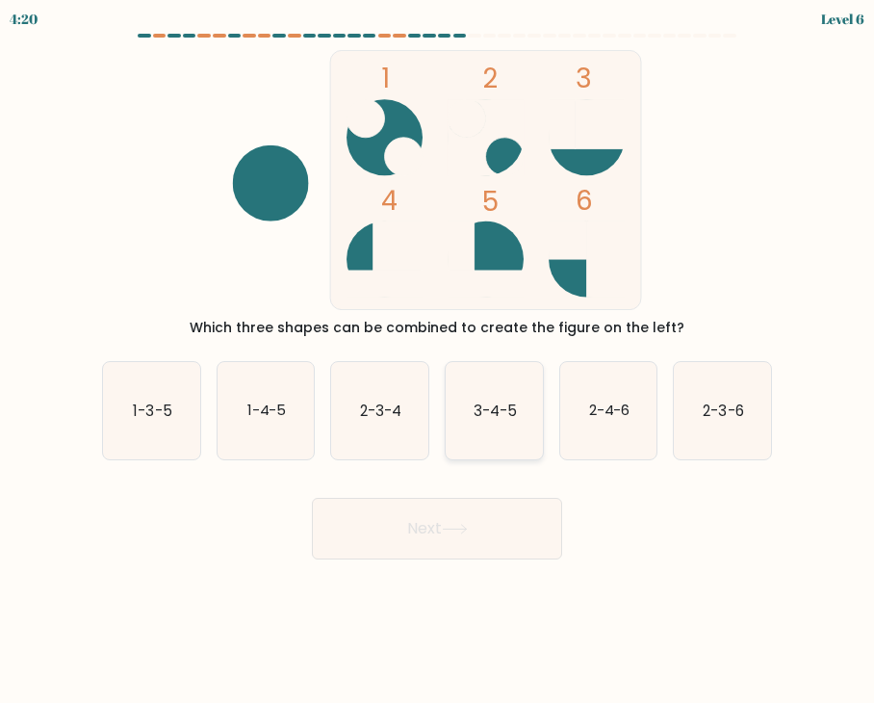
click at [523, 427] on icon "3-4-5" at bounding box center [494, 410] width 97 height 97
click at [438, 361] on input "d. 3-4-5" at bounding box center [437, 356] width 1 height 10
radio input "true"
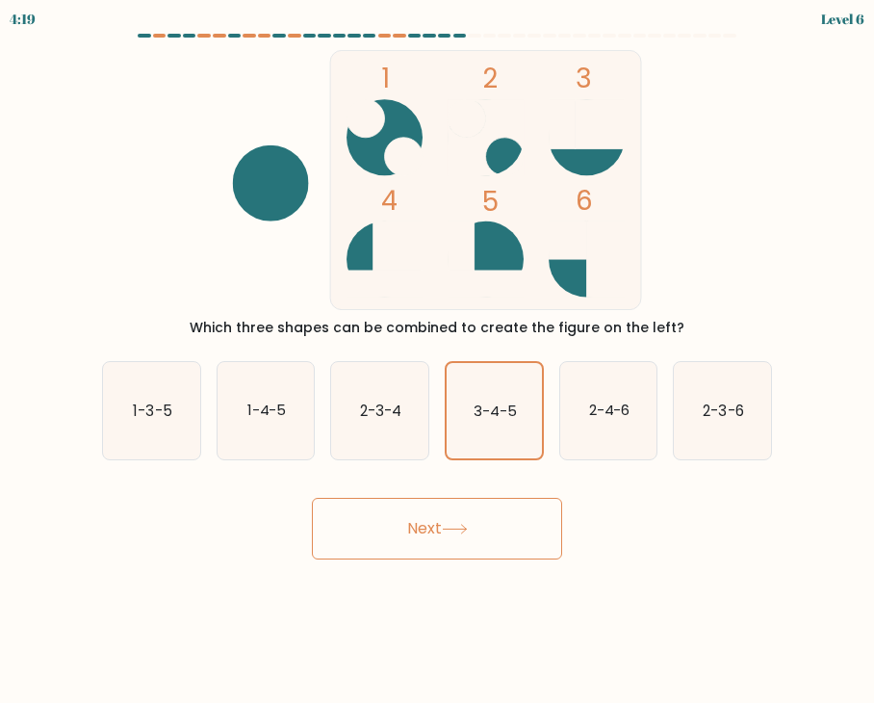
click at [500, 537] on button "Next" at bounding box center [437, 529] width 250 height 62
click at [351, 535] on button "Next" at bounding box center [437, 529] width 250 height 62
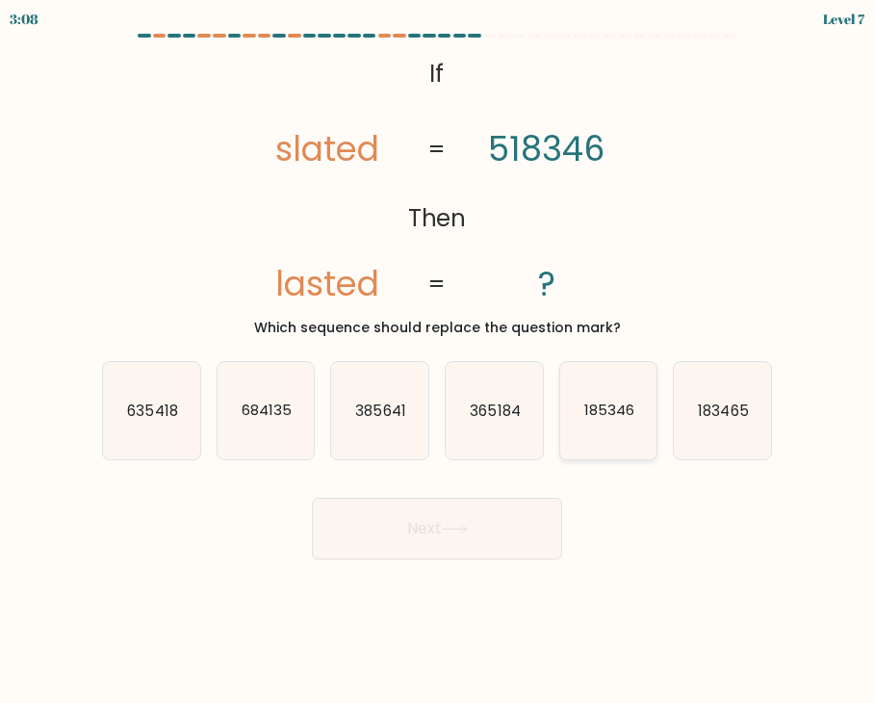
click at [616, 431] on icon "185346" at bounding box center [608, 410] width 97 height 97
click at [438, 361] on input "e. 185346" at bounding box center [437, 356] width 1 height 10
radio input "true"
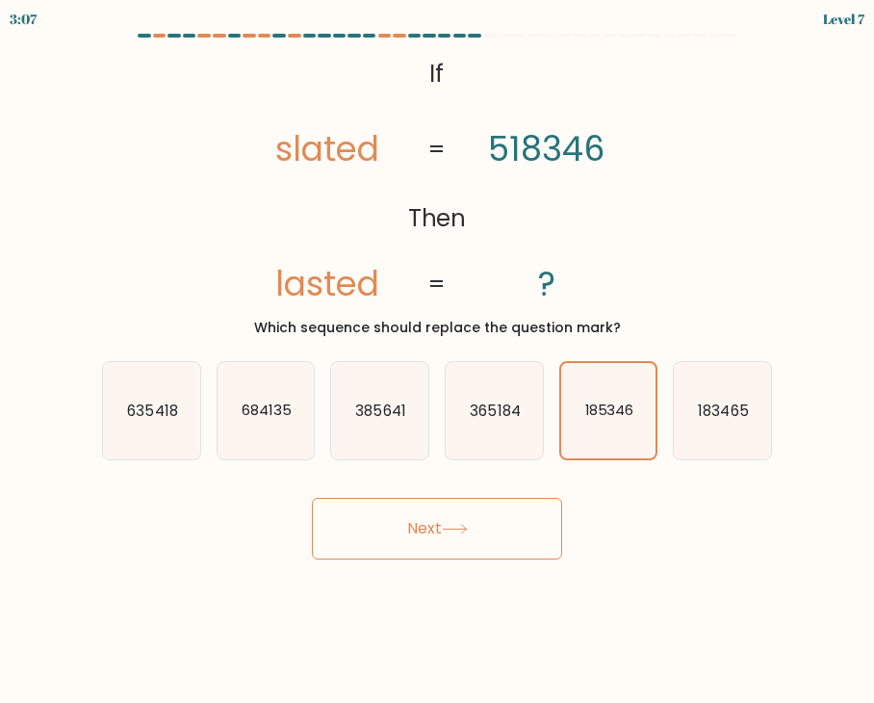
click at [452, 541] on button "Next" at bounding box center [437, 529] width 250 height 62
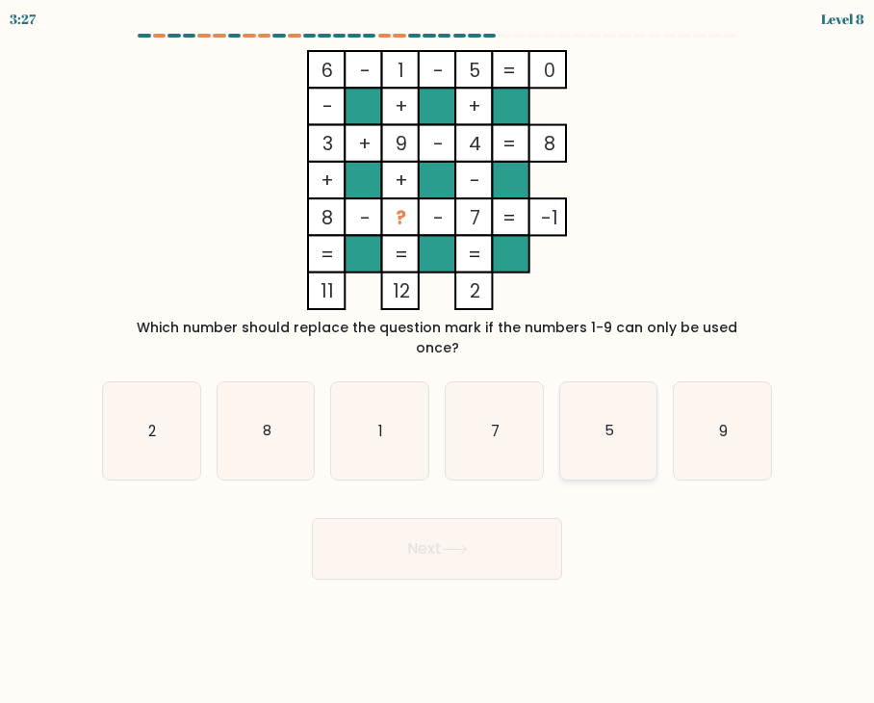
click at [608, 428] on icon "5" at bounding box center [608, 430] width 97 height 97
click at [438, 361] on input "e. 5" at bounding box center [437, 356] width 1 height 10
radio input "true"
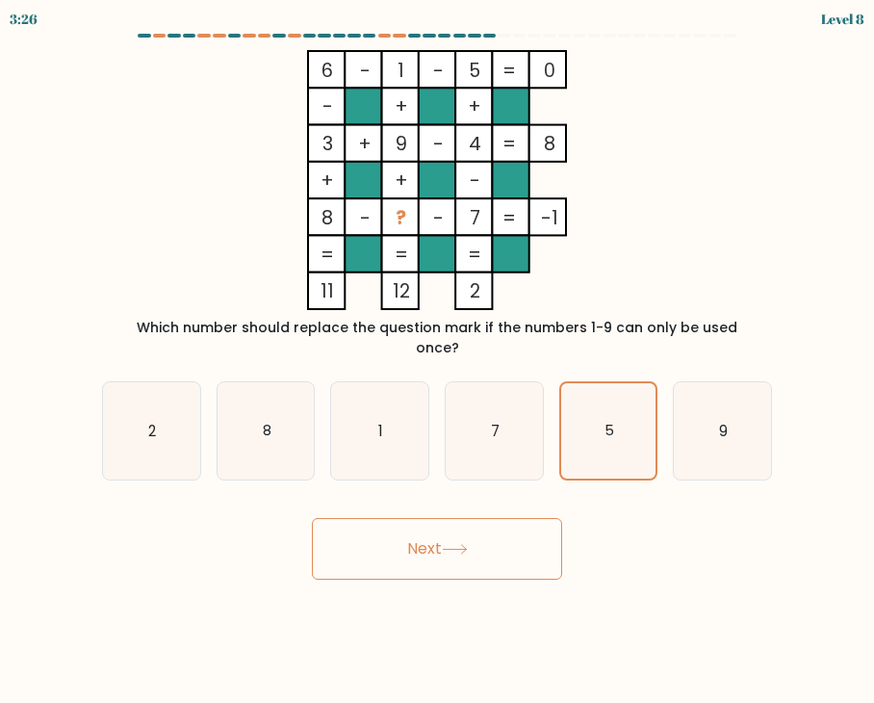
click at [448, 547] on button "Next" at bounding box center [437, 549] width 250 height 62
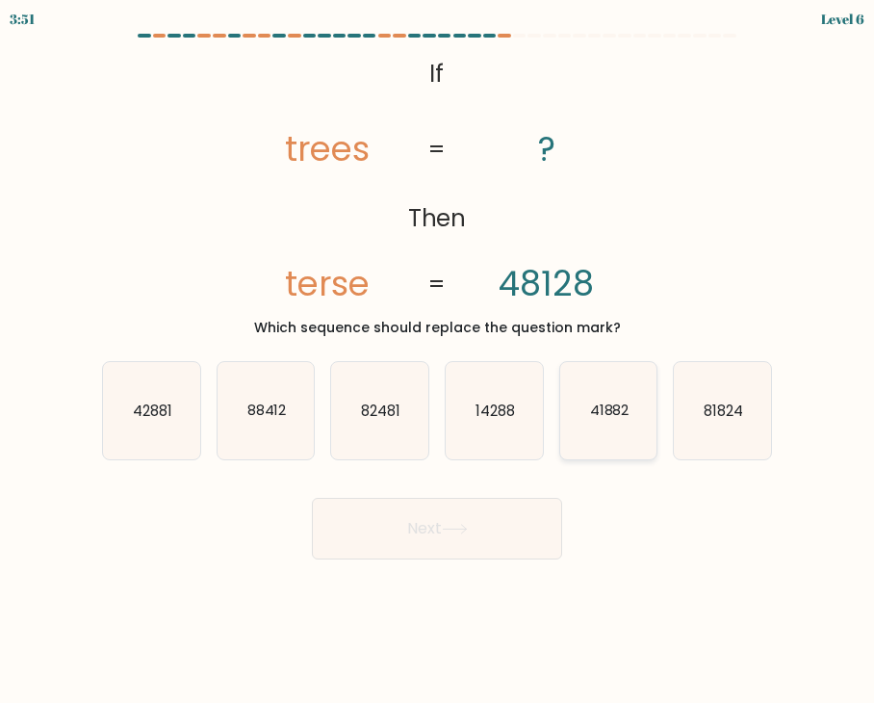
click at [611, 424] on icon "41882" at bounding box center [608, 410] width 97 height 97
click at [438, 361] on input "e. 41882" at bounding box center [437, 356] width 1 height 10
radio input "true"
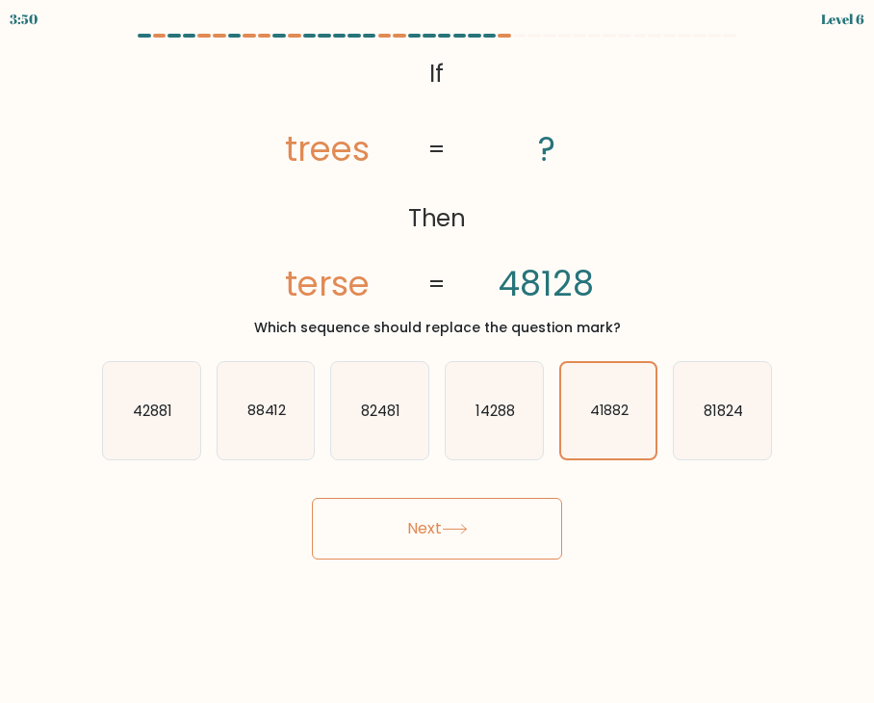
click at [398, 517] on button "Next" at bounding box center [437, 529] width 250 height 62
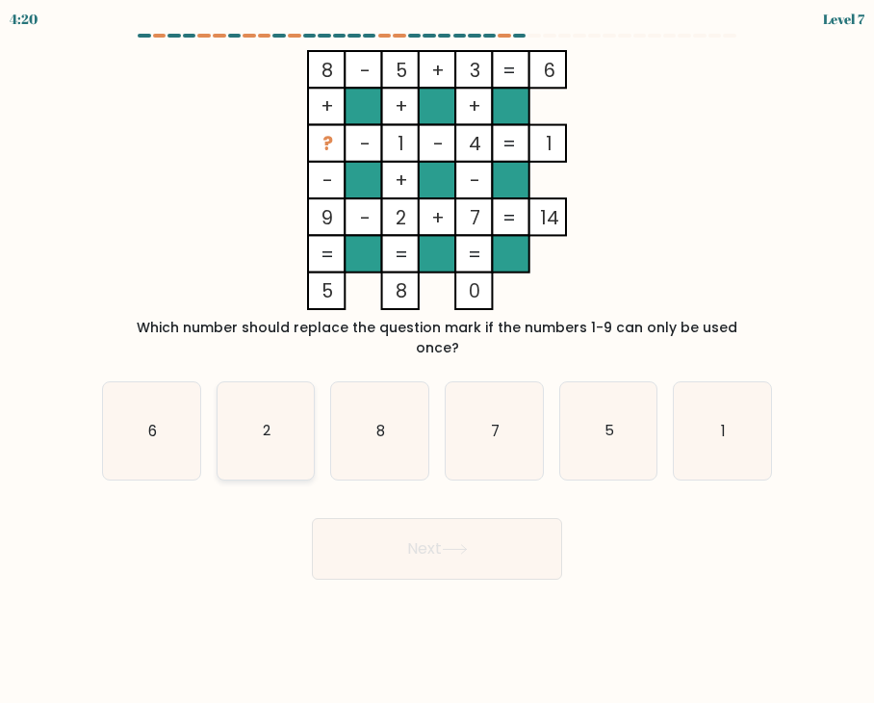
click at [247, 422] on icon "2" at bounding box center [266, 430] width 97 height 97
click at [437, 361] on input "b. 2" at bounding box center [437, 356] width 1 height 10
radio input "true"
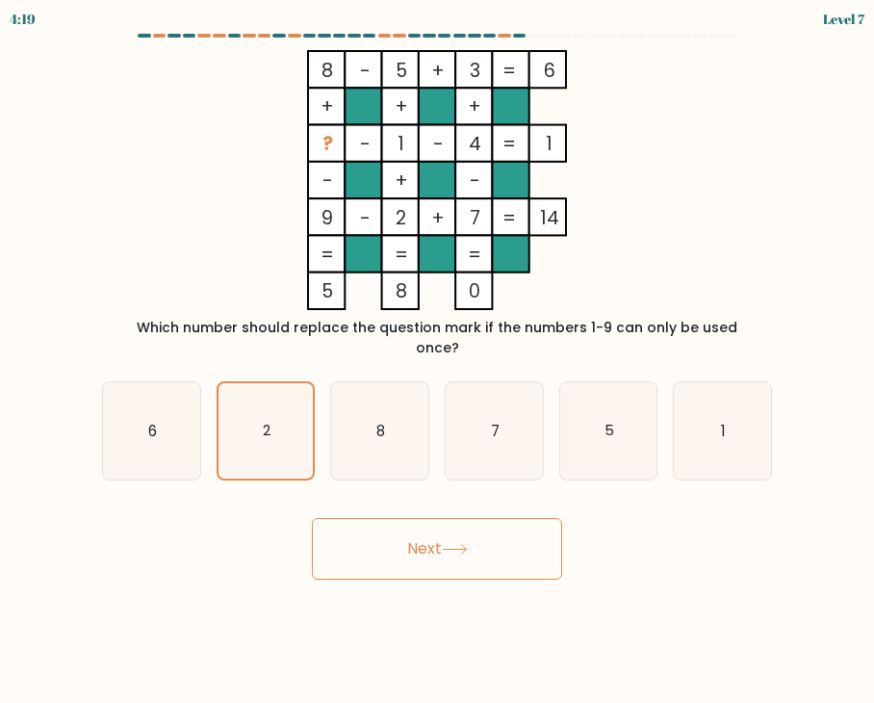
click at [519, 529] on button "Next" at bounding box center [437, 549] width 250 height 62
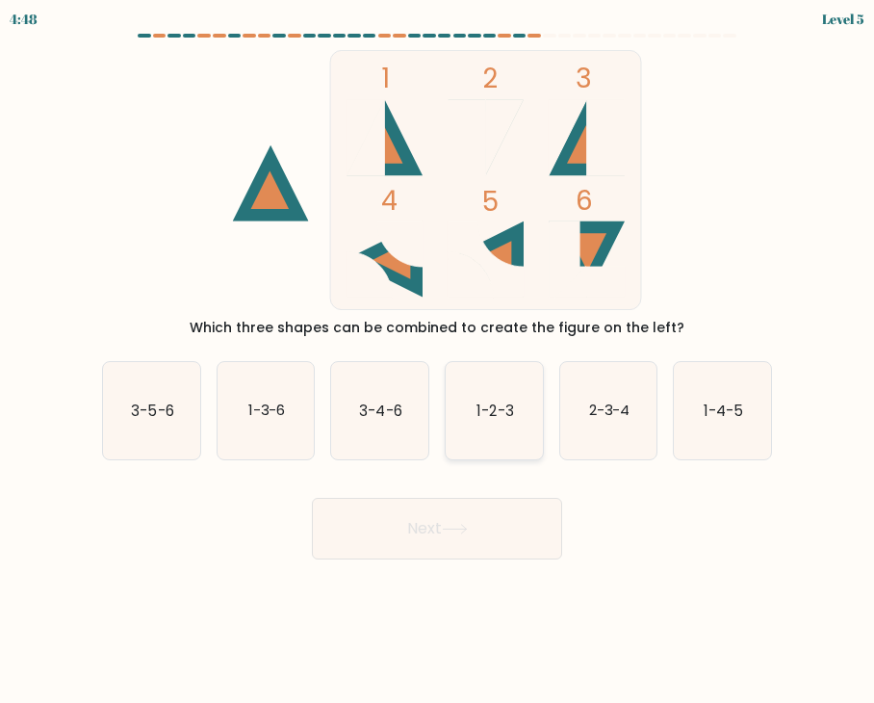
click at [507, 427] on icon "1-2-3" at bounding box center [494, 410] width 97 height 97
click at [438, 361] on input "d. 1-2-3" at bounding box center [437, 356] width 1 height 10
radio input "true"
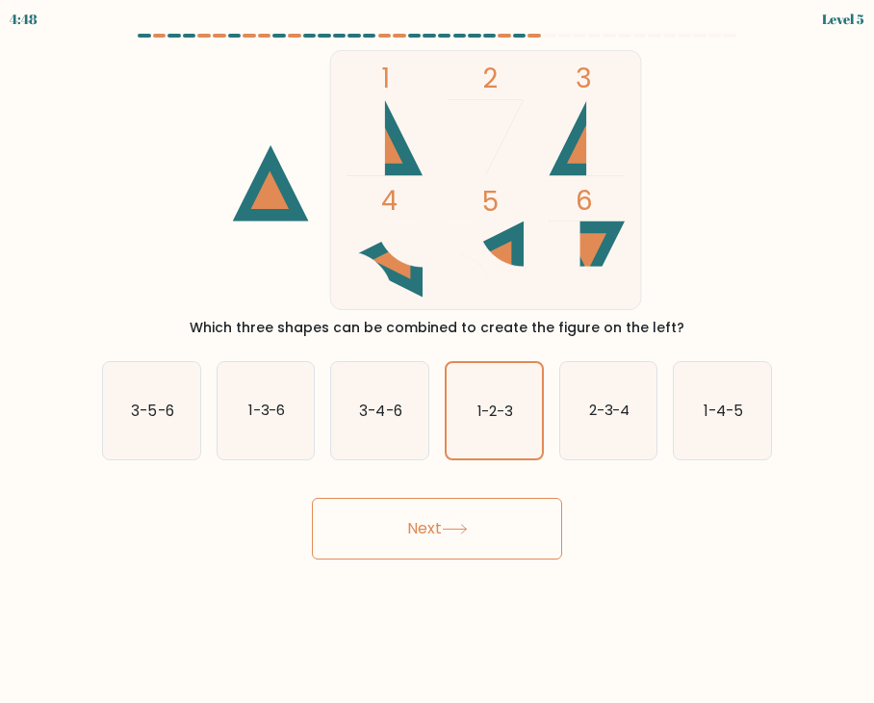
click at [459, 532] on icon at bounding box center [455, 529] width 26 height 11
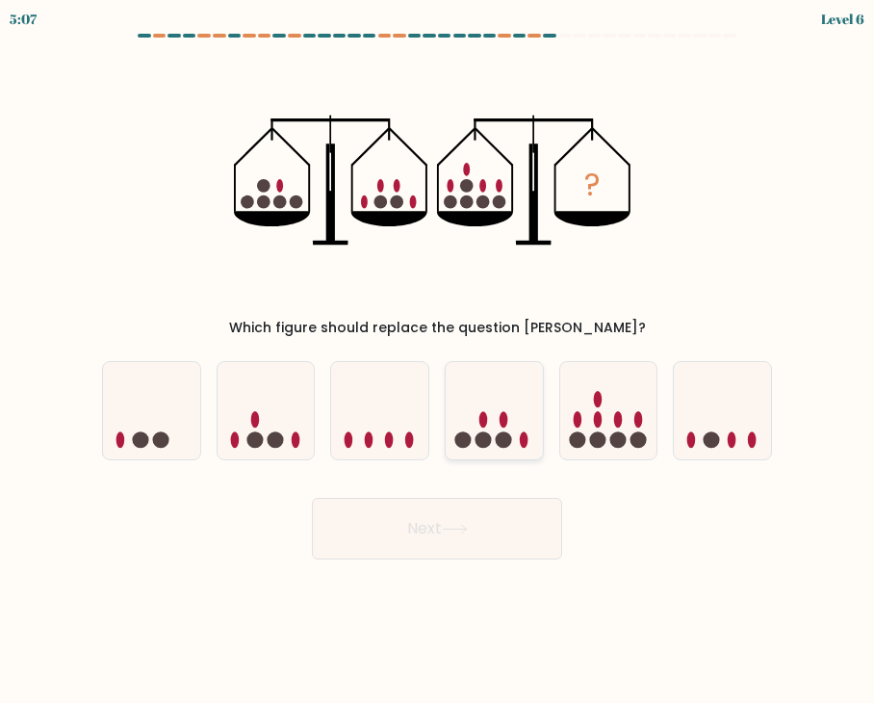
click at [483, 428] on ellipse at bounding box center [484, 419] width 9 height 16
click at [438, 361] on input "d." at bounding box center [437, 356] width 1 height 10
radio input "true"
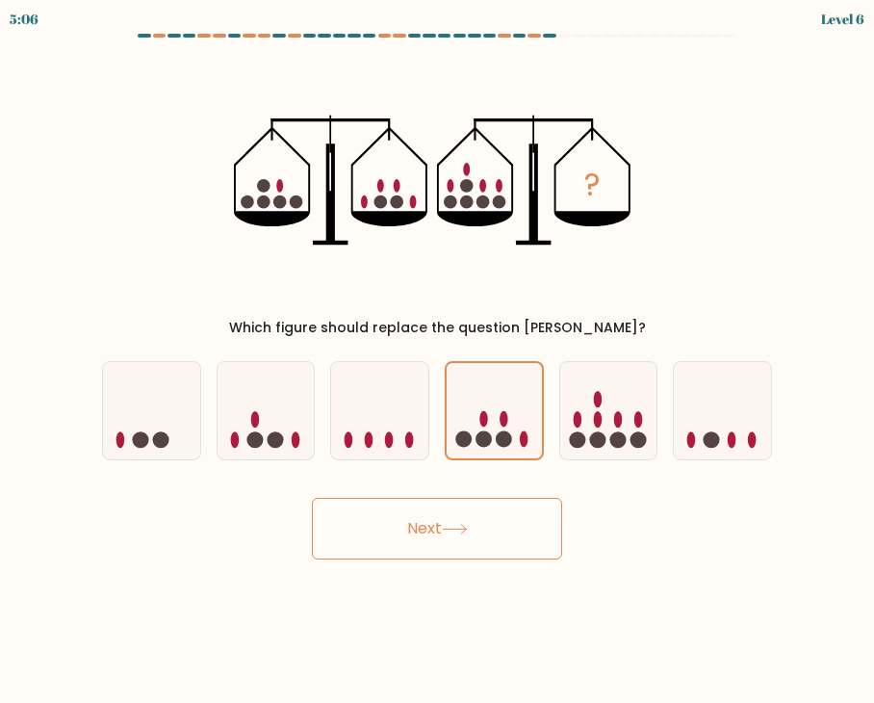
click at [513, 533] on button "Next" at bounding box center [437, 529] width 250 height 62
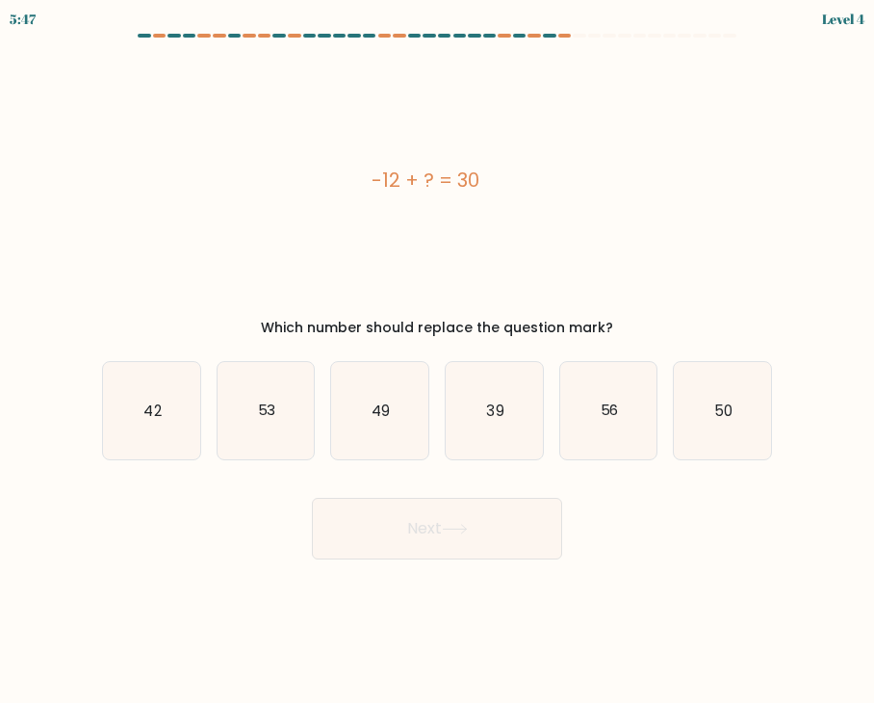
drag, startPoint x: 341, startPoint y: 169, endPoint x: 564, endPoint y: 176, distance: 223.5
click at [564, 176] on div "-12 + ? = 30" at bounding box center [425, 180] width 647 height 29
copy div "-12 + ? = 30"
click at [176, 413] on icon "42" at bounding box center [151, 410] width 97 height 97
click at [437, 361] on input "a. 42" at bounding box center [437, 356] width 1 height 10
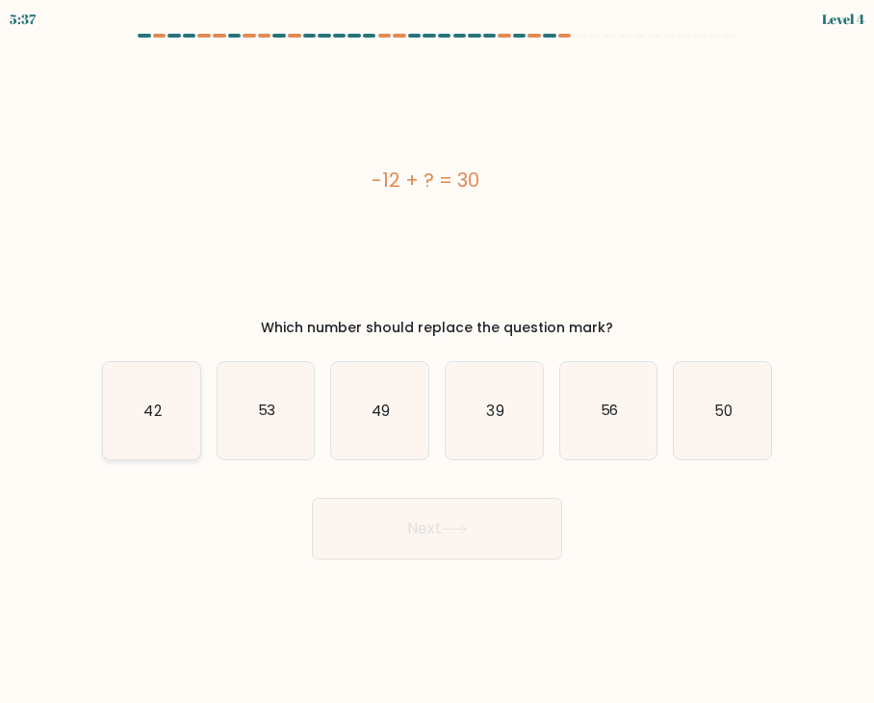
radio input "true"
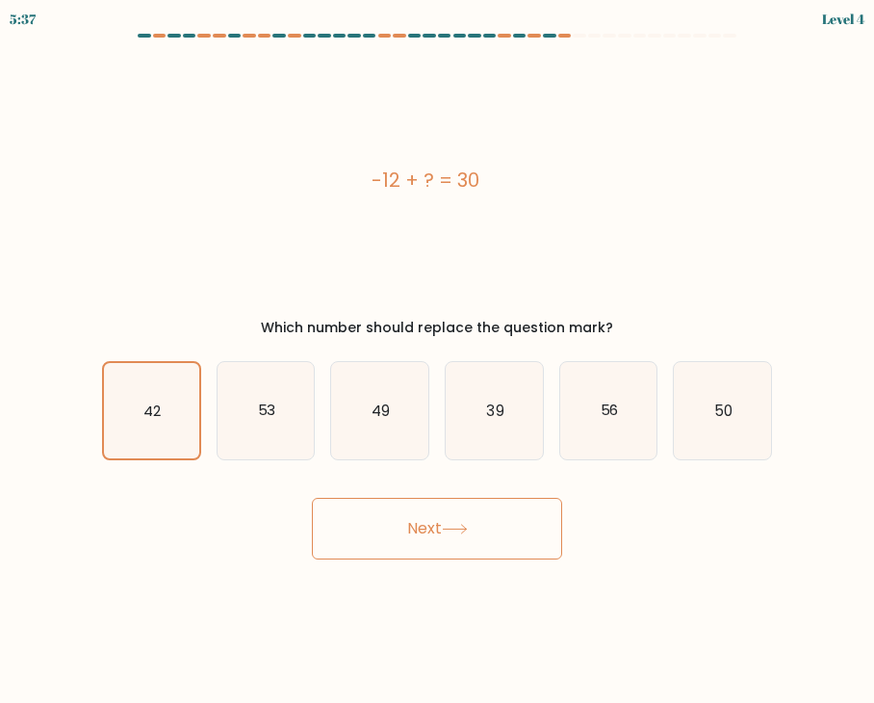
drag, startPoint x: 399, startPoint y: 493, endPoint x: 405, endPoint y: 524, distance: 31.5
click at [400, 494] on div "Next" at bounding box center [437, 521] width 693 height 76
click at [406, 524] on button "Next" at bounding box center [437, 529] width 250 height 62
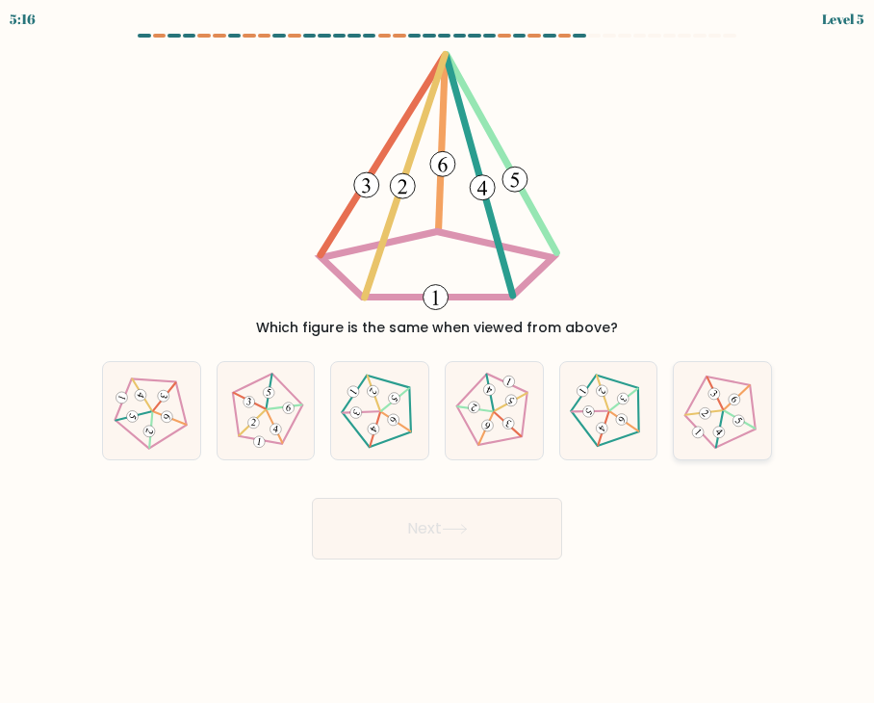
click at [717, 414] on icon at bounding box center [723, 411] width 78 height 78
click at [438, 361] on input "f." at bounding box center [437, 356] width 1 height 10
radio input "true"
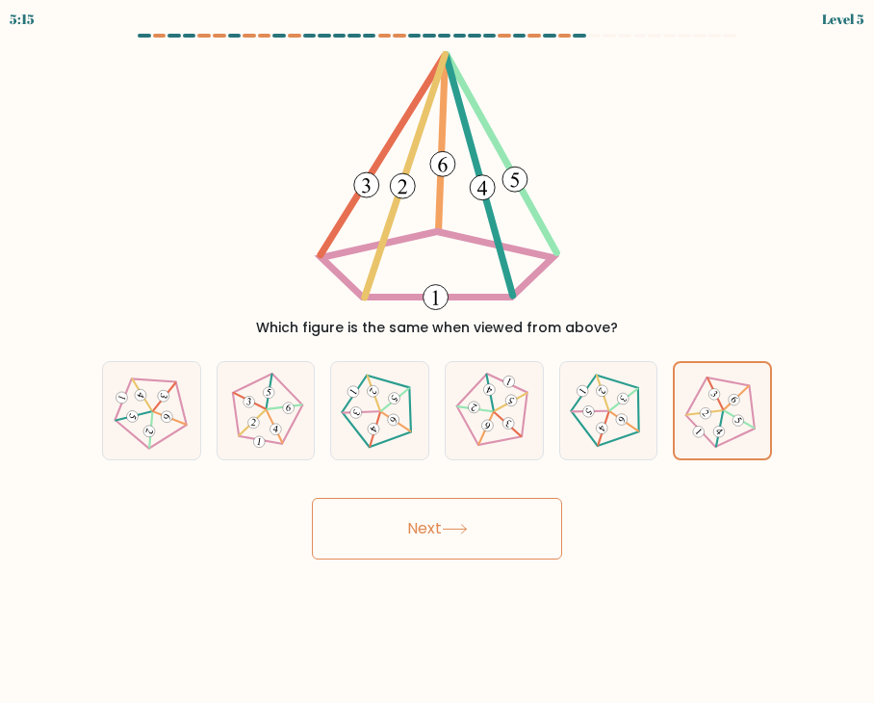
click at [443, 533] on button "Next" at bounding box center [437, 529] width 250 height 62
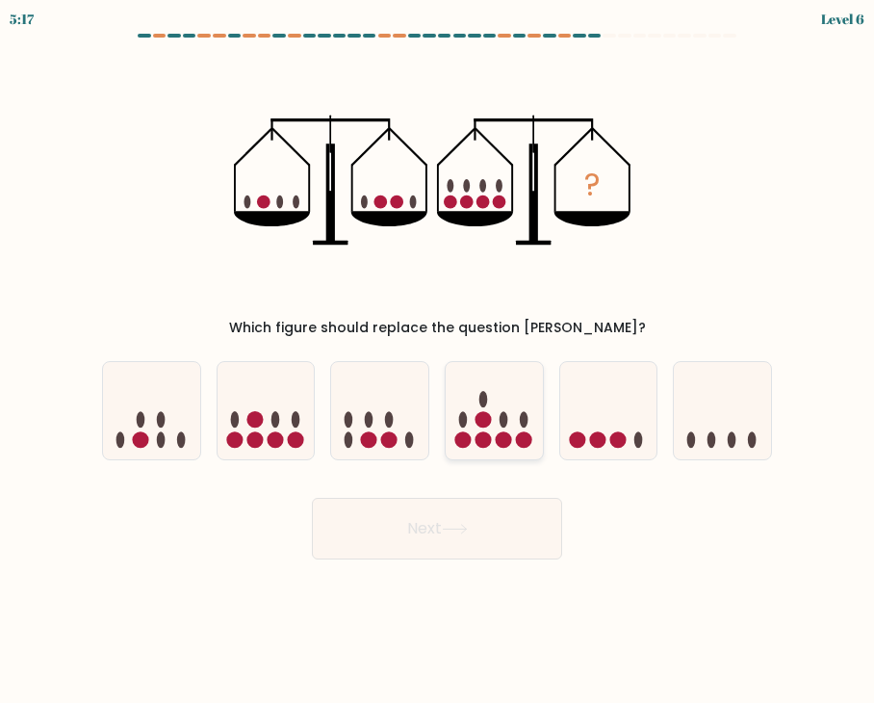
click at [491, 428] on icon at bounding box center [494, 411] width 97 height 80
click at [438, 361] on input "d." at bounding box center [437, 356] width 1 height 10
radio input "true"
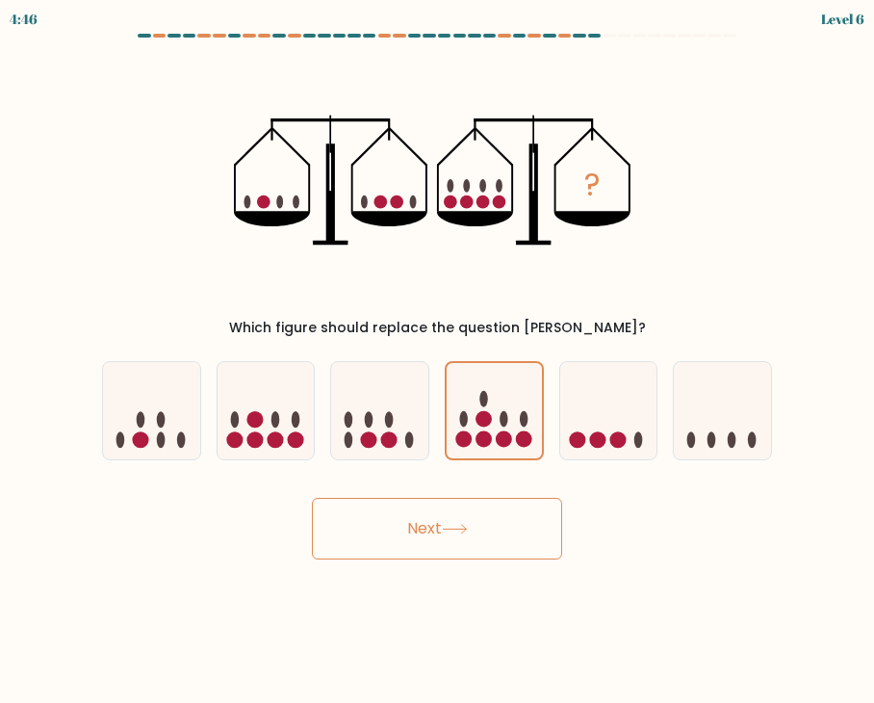
click at [511, 528] on button "Next" at bounding box center [437, 529] width 250 height 62
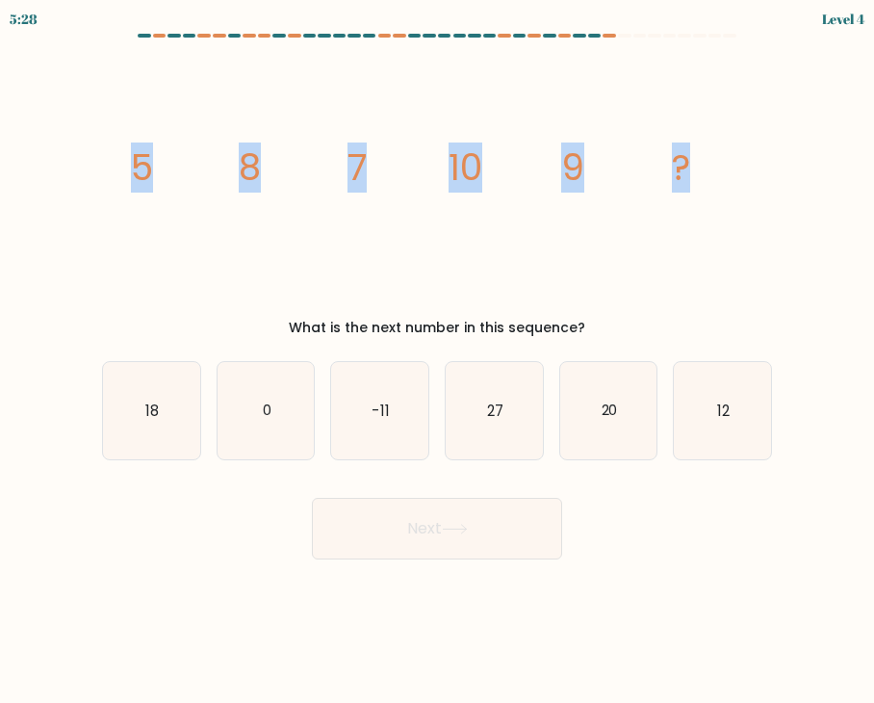
drag, startPoint x: 109, startPoint y: 133, endPoint x: 763, endPoint y: 170, distance: 655.0
click at [763, 170] on div "image/svg+xml 5 8 7 10 9 ? What is the next number in this sequence?" at bounding box center [437, 194] width 693 height 288
copy g "5 8 7 10 9 ?"
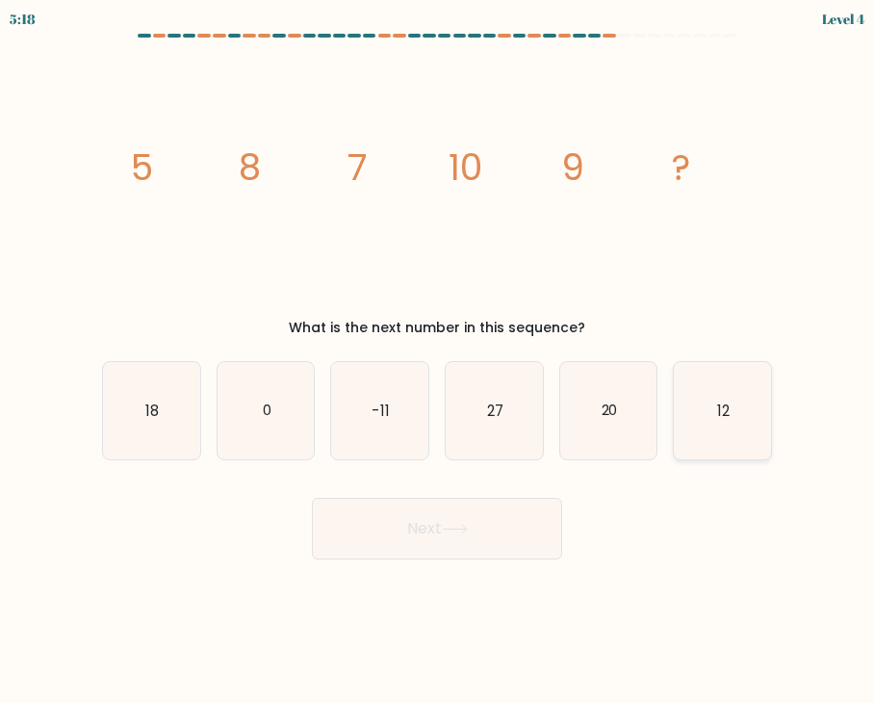
click at [764, 417] on icon "12" at bounding box center [722, 410] width 97 height 97
click at [438, 361] on input "f. 12" at bounding box center [437, 356] width 1 height 10
radio input "true"
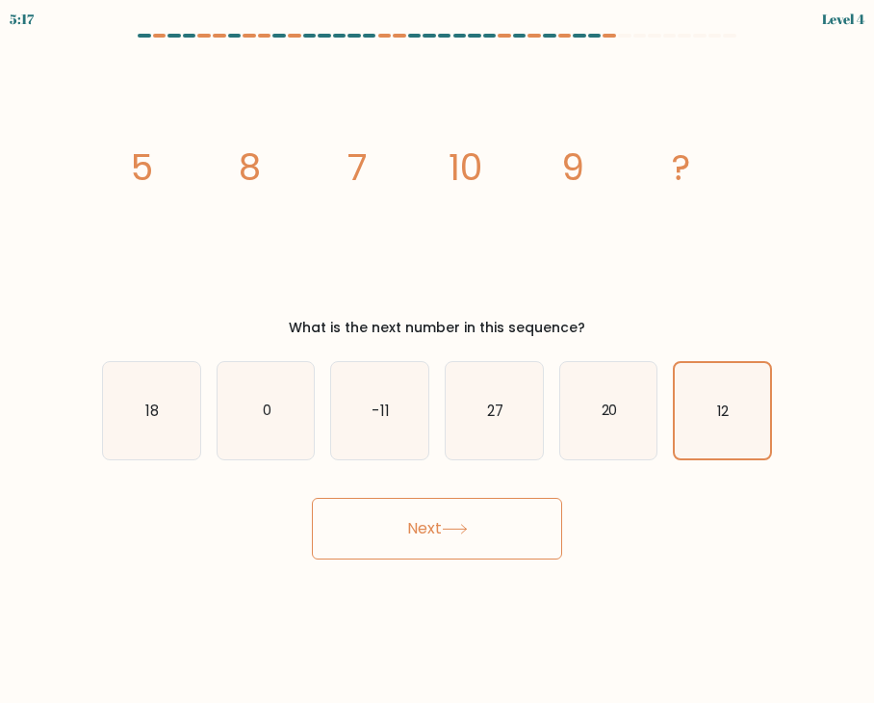
click at [466, 511] on button "Next" at bounding box center [437, 529] width 250 height 62
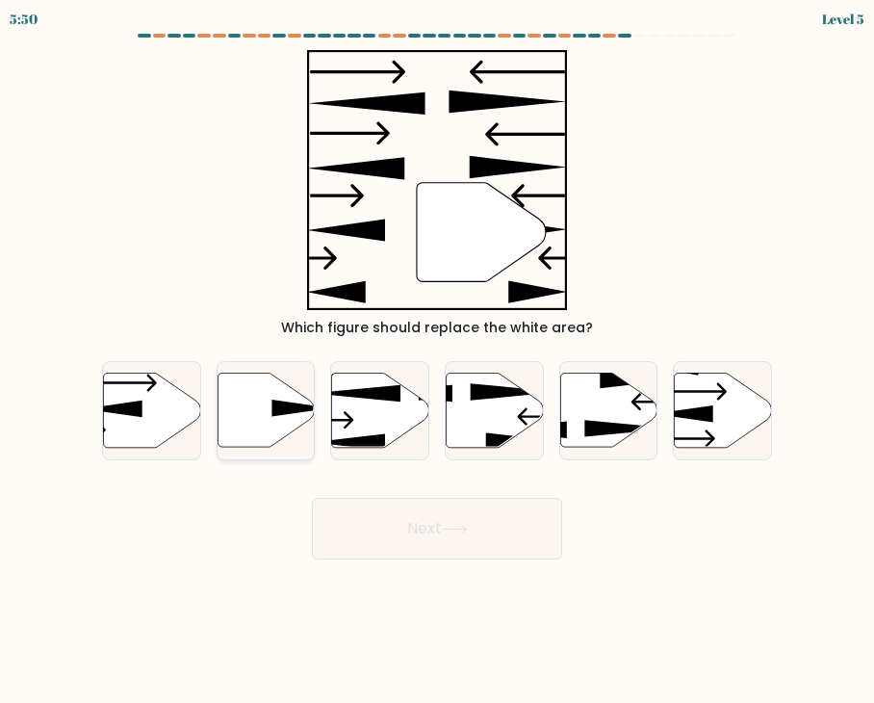
click at [241, 402] on icon at bounding box center [266, 410] width 97 height 74
click at [437, 361] on input "b." at bounding box center [437, 356] width 1 height 10
radio input "true"
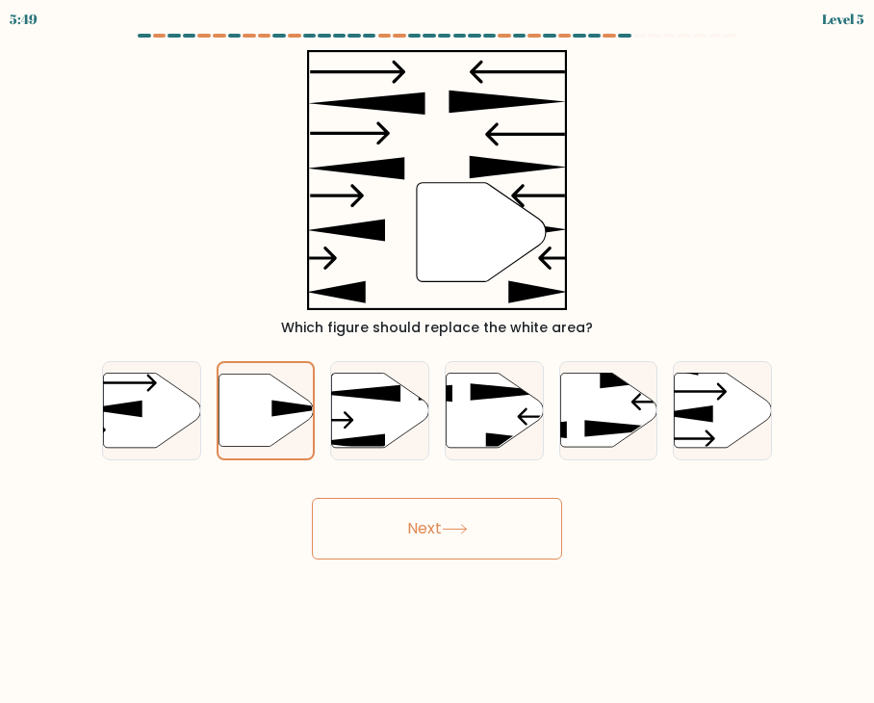
click at [504, 540] on button "Next" at bounding box center [437, 529] width 250 height 62
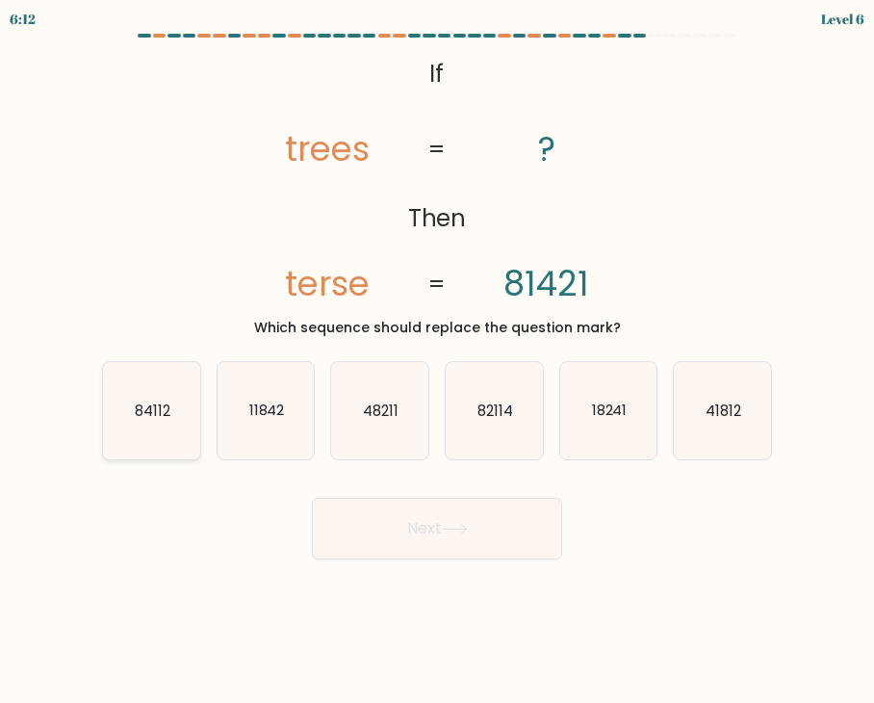
click at [154, 428] on icon "84112" at bounding box center [151, 410] width 97 height 97
click at [437, 361] on input "a. 84112" at bounding box center [437, 356] width 1 height 10
radio input "true"
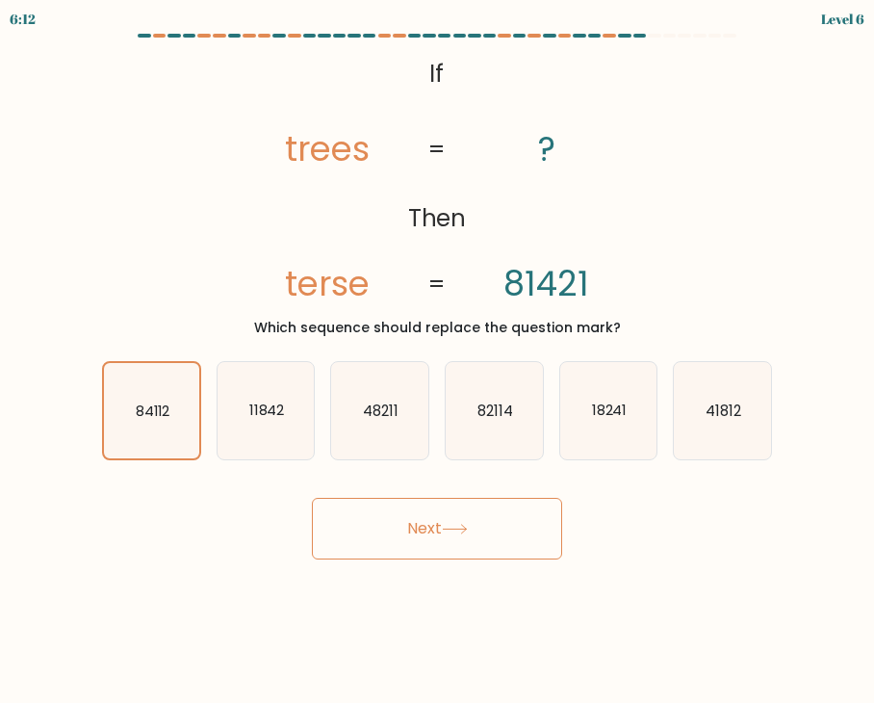
click at [473, 517] on button "Next" at bounding box center [437, 529] width 250 height 62
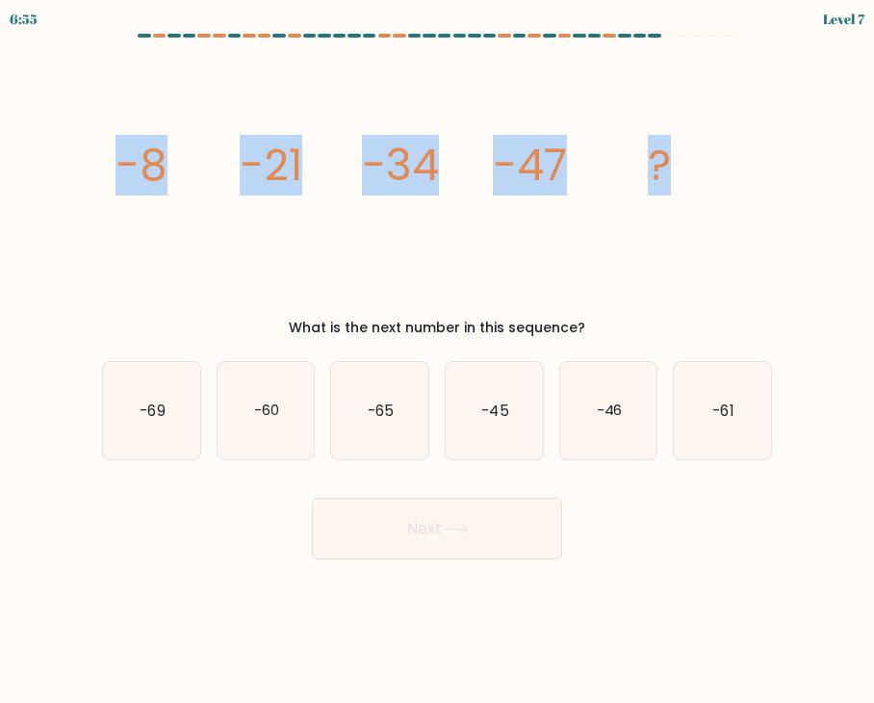
drag, startPoint x: 158, startPoint y: 168, endPoint x: 753, endPoint y: 158, distance: 595.2
click at [753, 158] on form at bounding box center [437, 297] width 874 height 526
copy g "-8 -21 -34 -47 ?"
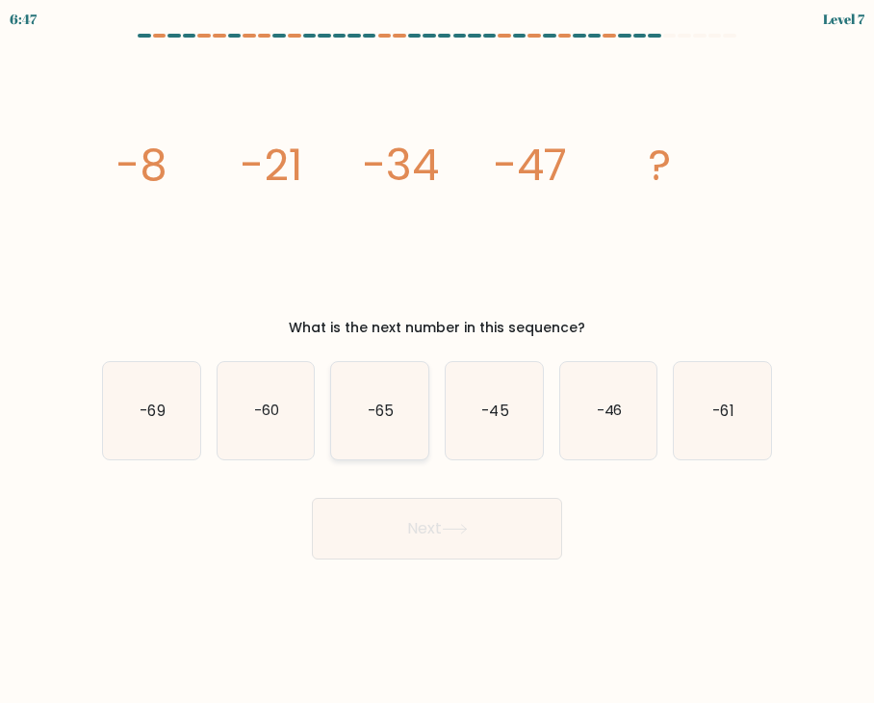
drag, startPoint x: 259, startPoint y: 419, endPoint x: 347, endPoint y: 459, distance: 96.5
click at [260, 419] on text "-60" at bounding box center [266, 410] width 25 height 20
click at [437, 361] on input "b. -60" at bounding box center [437, 356] width 1 height 10
radio input "true"
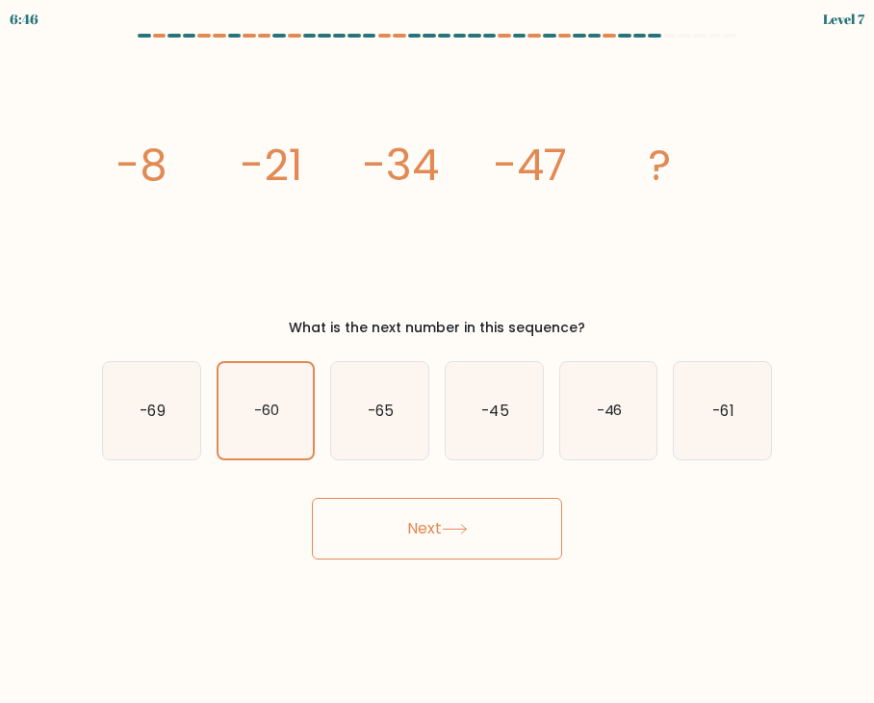
click at [475, 533] on button "Next" at bounding box center [437, 529] width 250 height 62
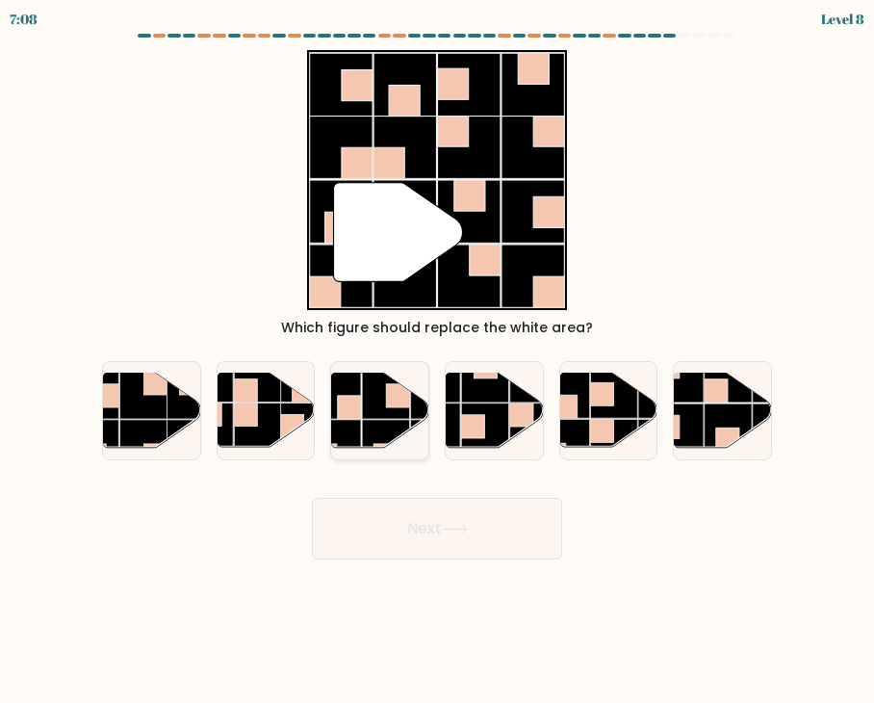
click at [349, 413] on rect at bounding box center [349, 407] width 23 height 23
click at [437, 361] on input "c." at bounding box center [437, 356] width 1 height 10
radio input "true"
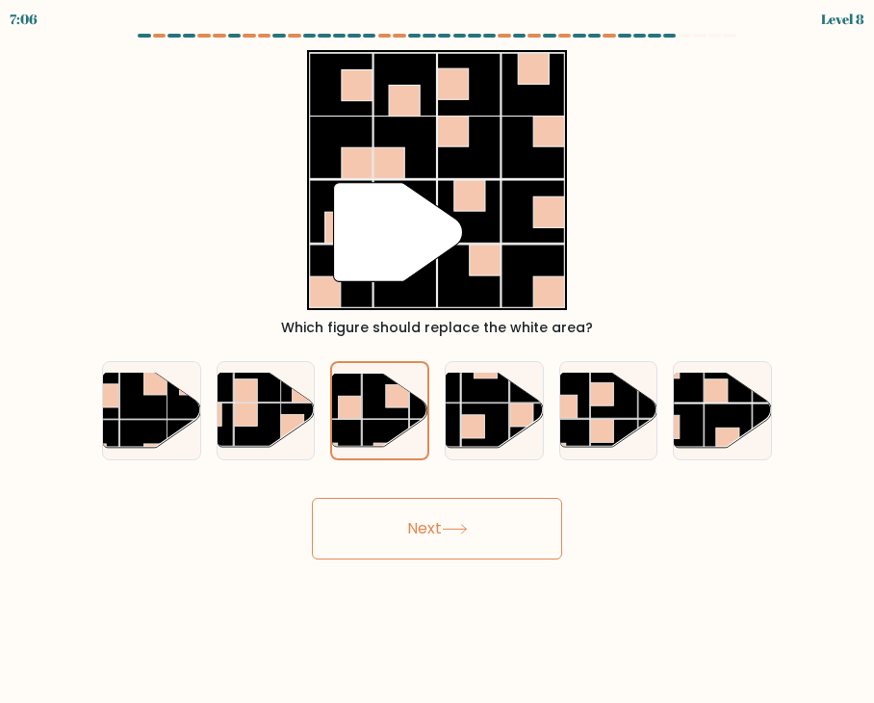
click at [455, 522] on button "Next" at bounding box center [437, 529] width 250 height 62
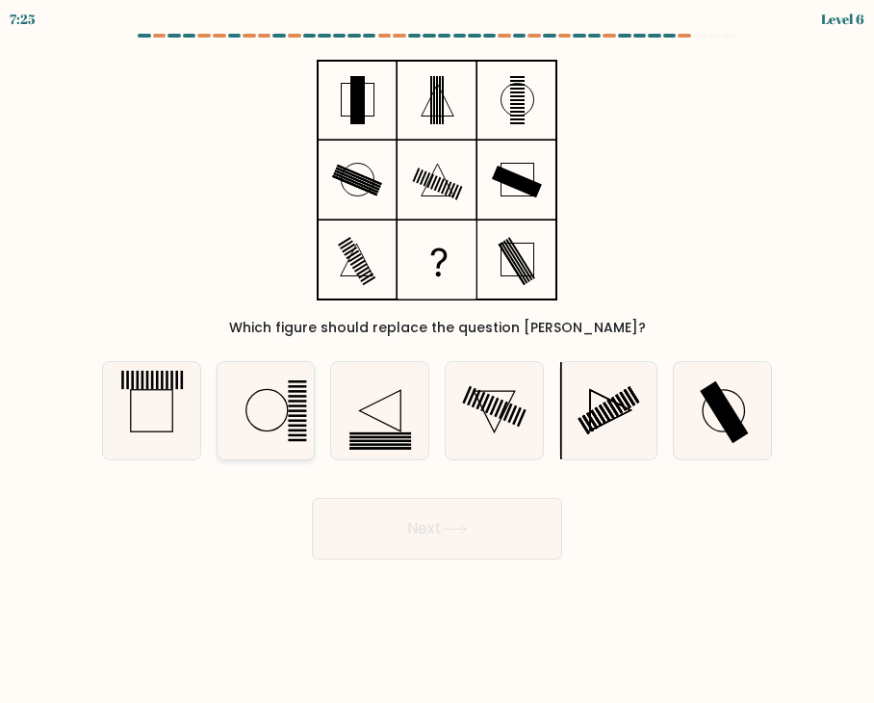
drag, startPoint x: 259, startPoint y: 408, endPoint x: 271, endPoint y: 408, distance: 11.6
click at [259, 408] on icon at bounding box center [266, 410] width 97 height 97
click at [437, 361] on input "b." at bounding box center [437, 356] width 1 height 10
radio input "true"
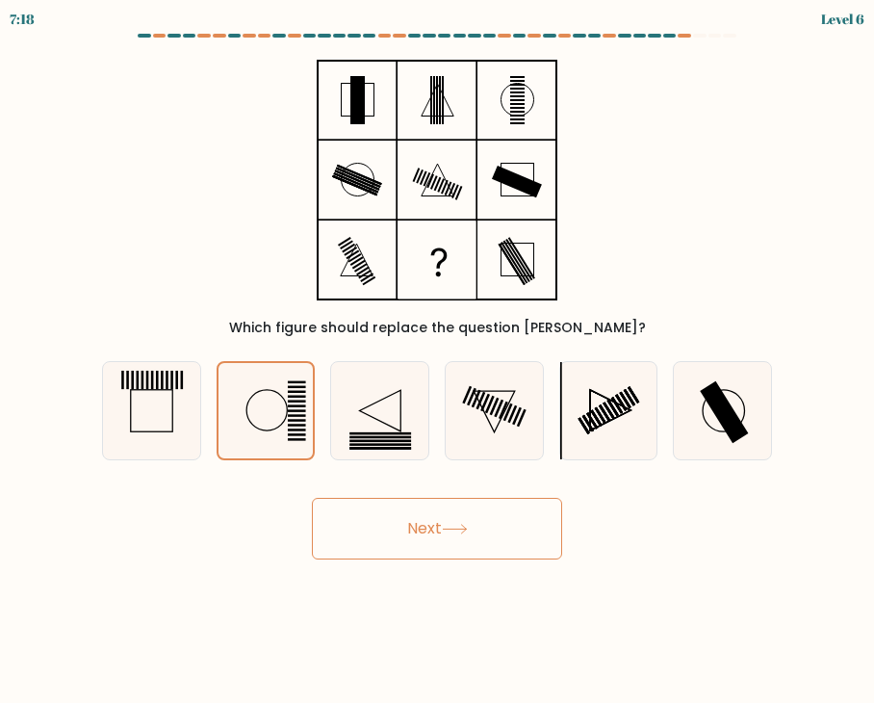
click at [402, 529] on button "Next" at bounding box center [437, 529] width 250 height 62
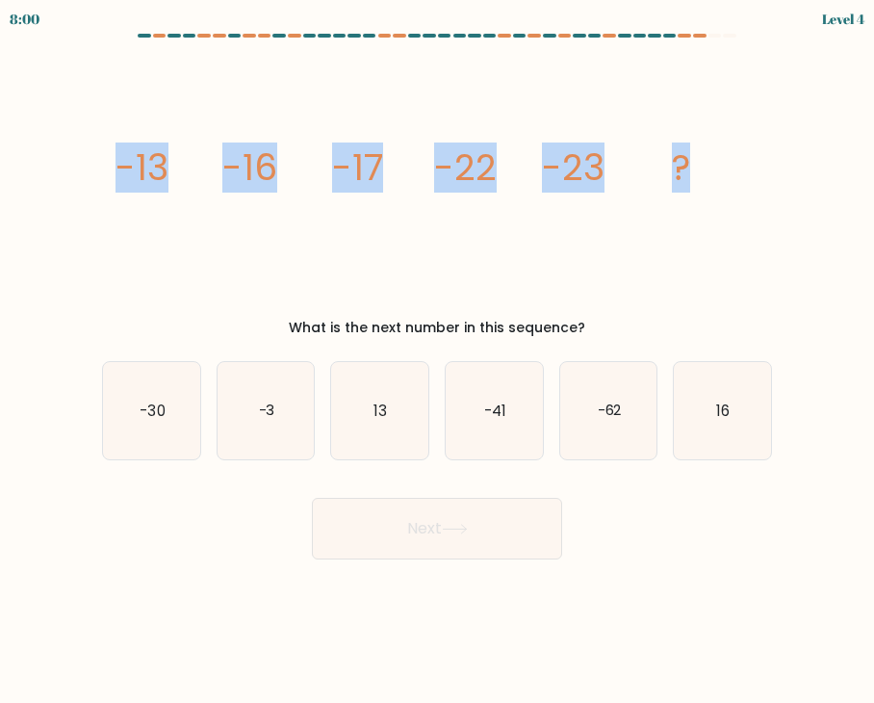
drag, startPoint x: 96, startPoint y: 139, endPoint x: 719, endPoint y: 126, distance: 623.2
click at [719, 126] on div "image/svg+xml -13 -16 -17 -22 -23 ? What is the next number in this sequence?" at bounding box center [437, 194] width 693 height 288
copy g "-13 -16 -17 -22 -23 ?"
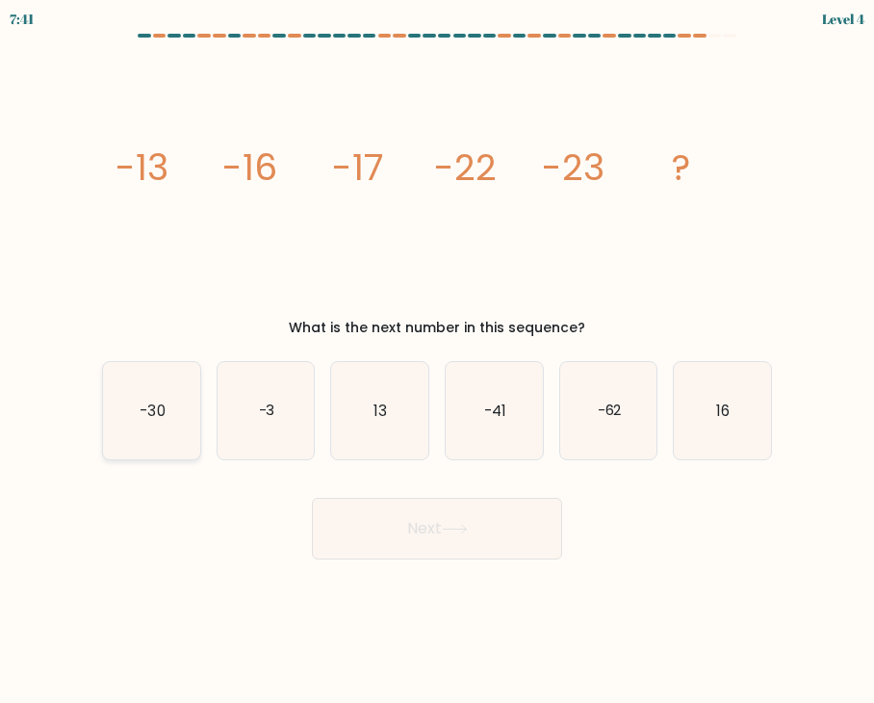
click at [151, 427] on icon "-30" at bounding box center [151, 410] width 97 height 97
click at [437, 361] on input "a. -30" at bounding box center [437, 356] width 1 height 10
radio input "true"
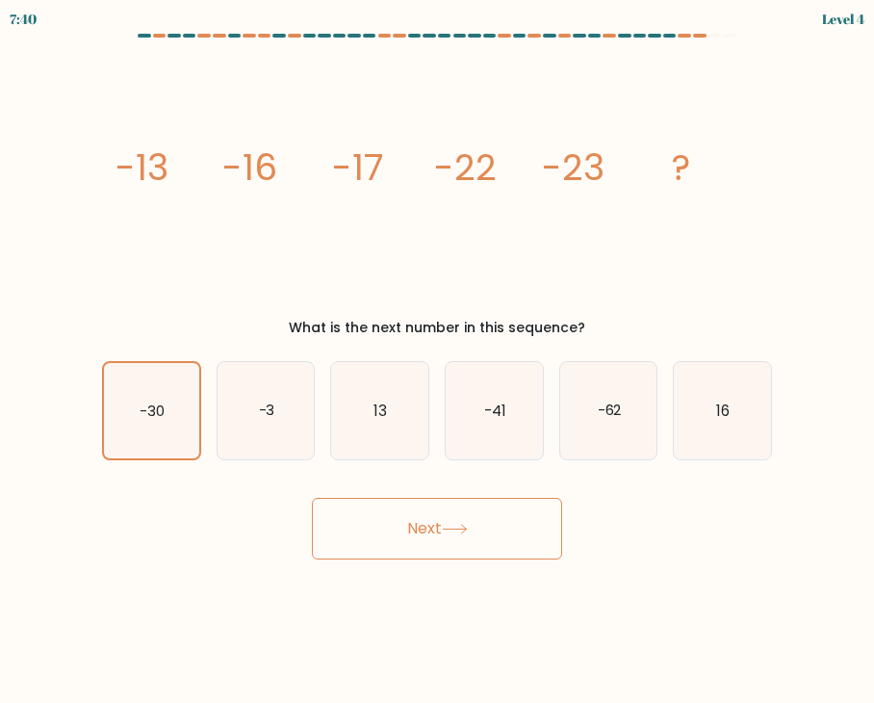
click at [440, 547] on button "Next" at bounding box center [437, 529] width 250 height 62
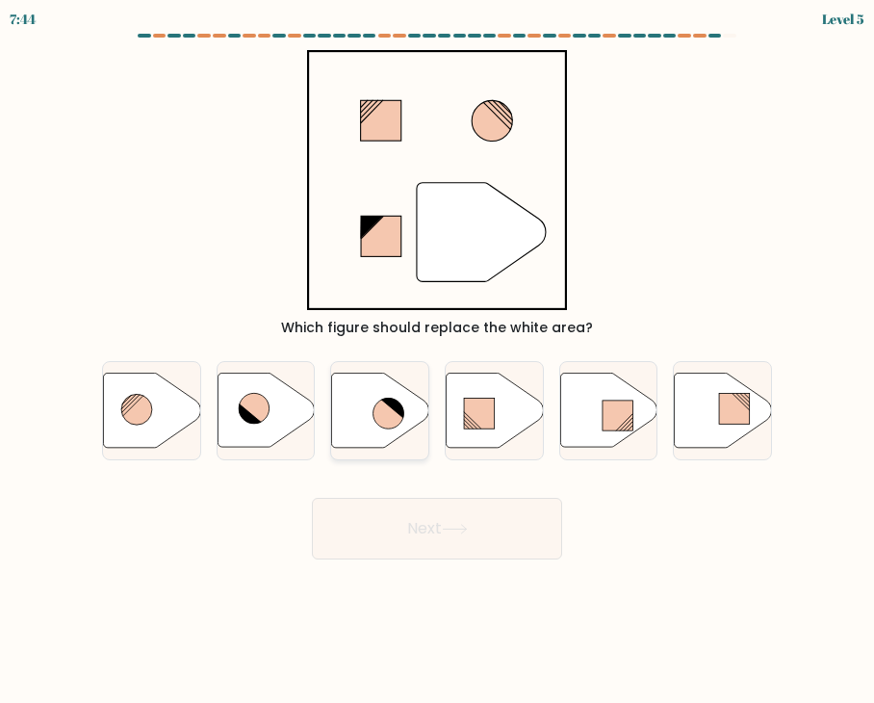
click at [388, 415] on icon at bounding box center [389, 413] width 31 height 31
click at [437, 361] on input "c." at bounding box center [437, 356] width 1 height 10
radio input "true"
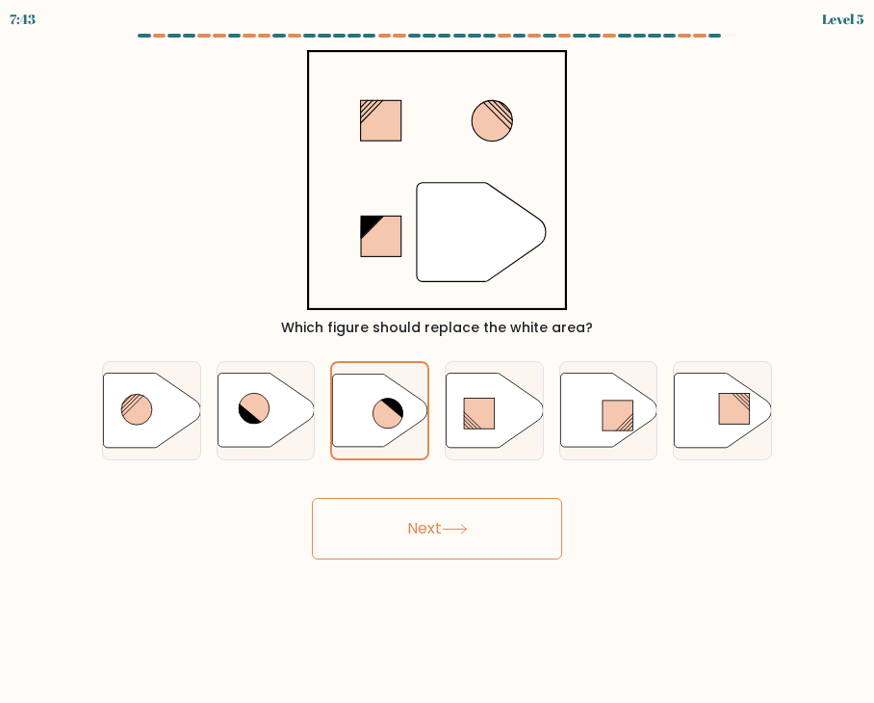
click at [427, 542] on button "Next" at bounding box center [437, 529] width 250 height 62
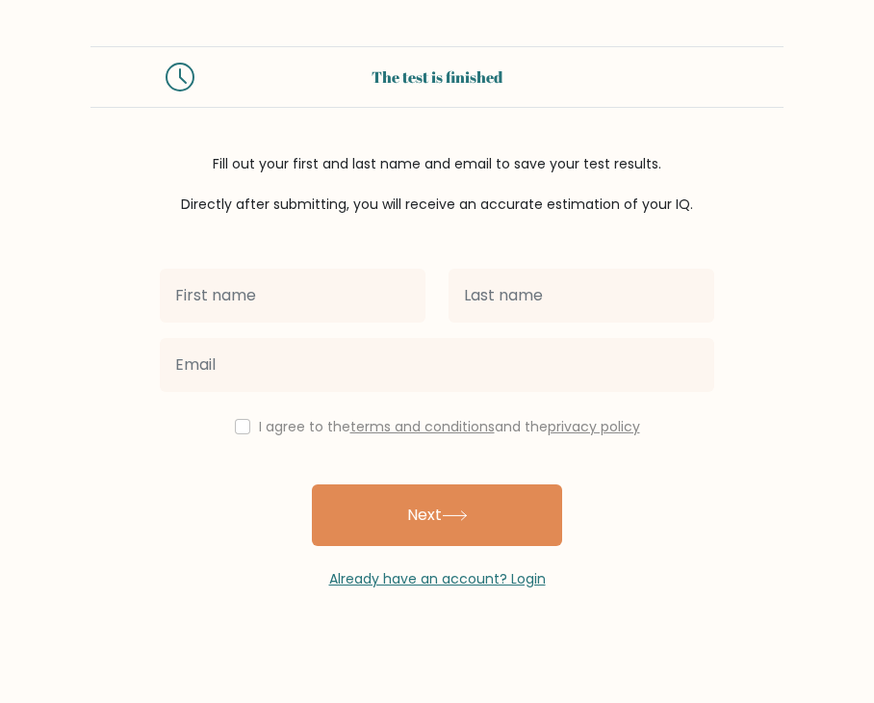
click at [349, 316] on input "text" at bounding box center [293, 296] width 266 height 54
type input "[PERSON_NAME]"
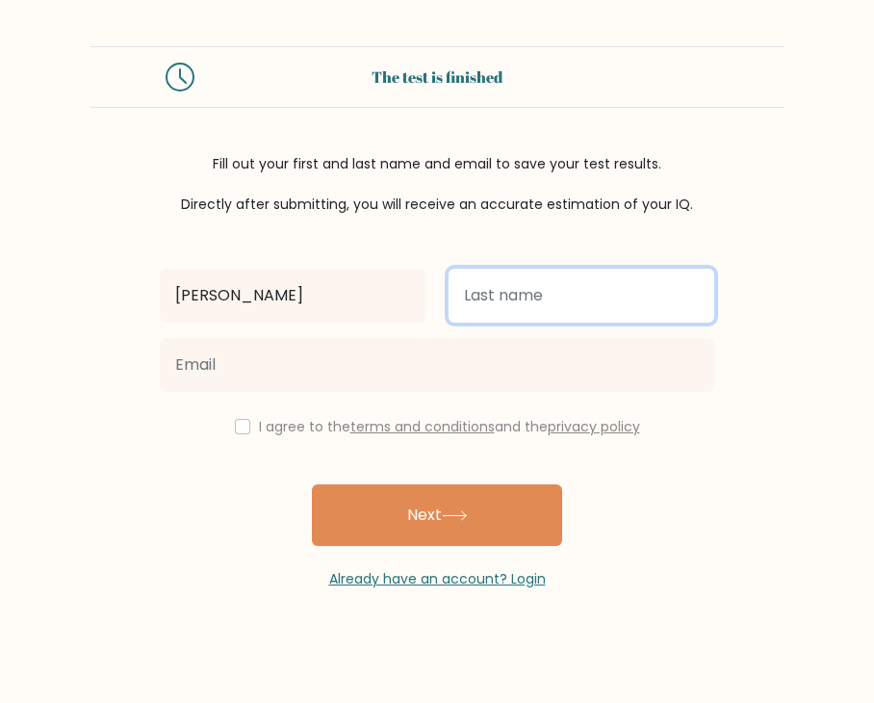
click at [556, 317] on input "text" at bounding box center [582, 296] width 266 height 54
type input "[PERSON_NAME]"
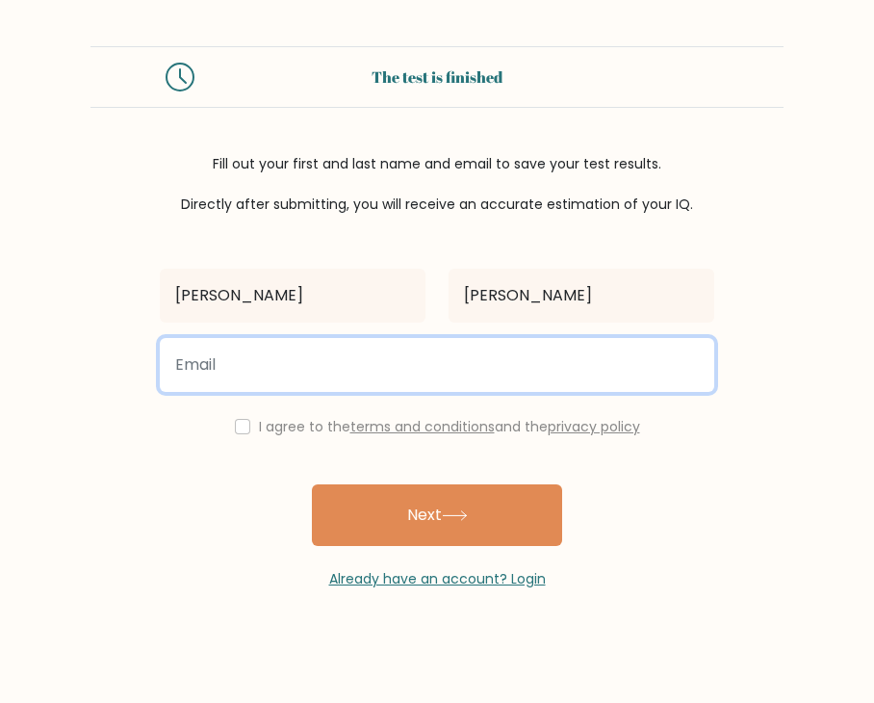
click at [498, 366] on input "email" at bounding box center [437, 365] width 555 height 54
type input "[EMAIL_ADDRESS][DOMAIN_NAME]"
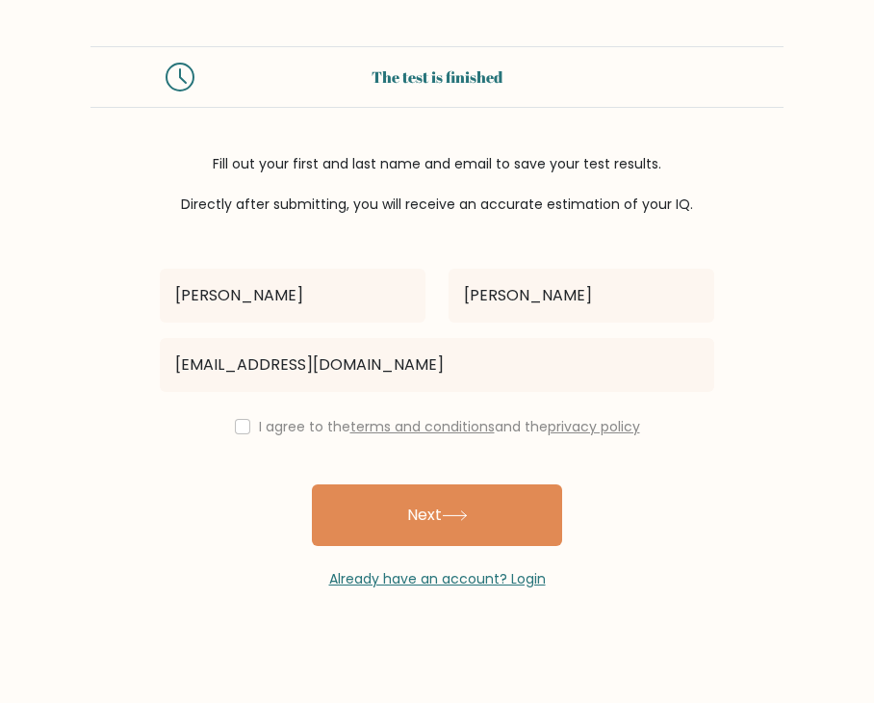
click at [247, 429] on div "I agree to the terms and conditions and the privacy policy" at bounding box center [437, 426] width 578 height 23
click at [245, 437] on div "I agree to the terms and conditions and the privacy policy" at bounding box center [437, 426] width 578 height 23
click at [239, 431] on input "checkbox" at bounding box center [242, 426] width 15 height 15
checkbox input "true"
drag, startPoint x: 474, startPoint y: 515, endPoint x: 483, endPoint y: 513, distance: 9.8
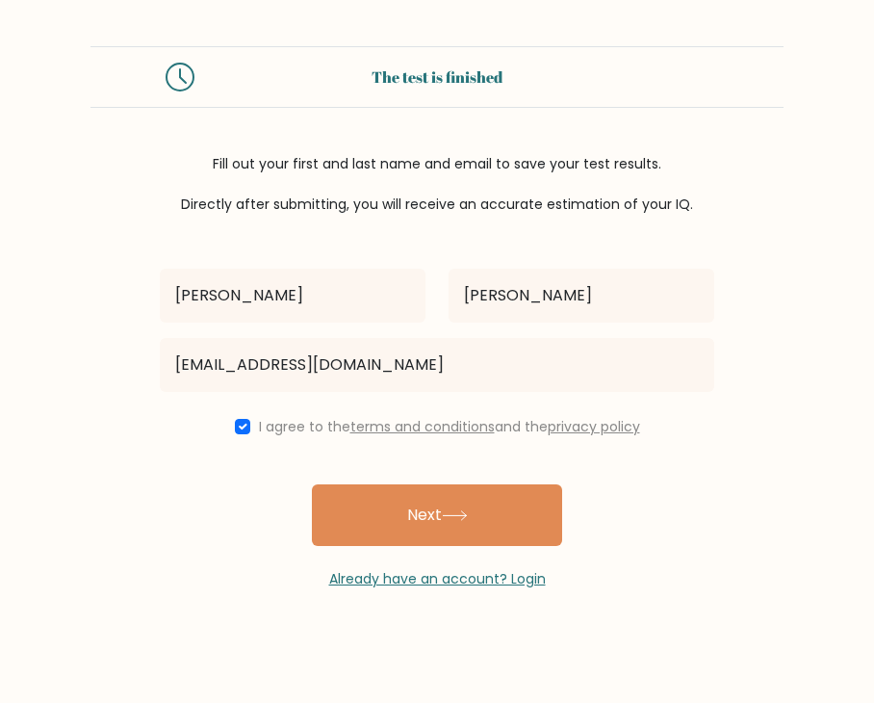
click at [474, 514] on button "Next" at bounding box center [437, 515] width 250 height 62
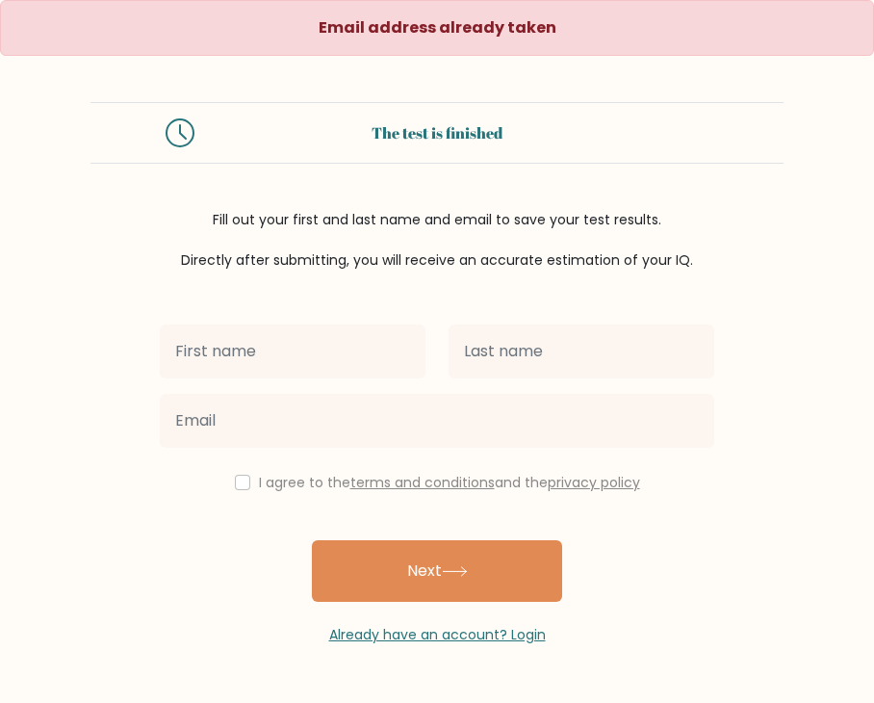
click at [343, 335] on input "text" at bounding box center [293, 352] width 266 height 54
type input "[PERSON_NAME]"
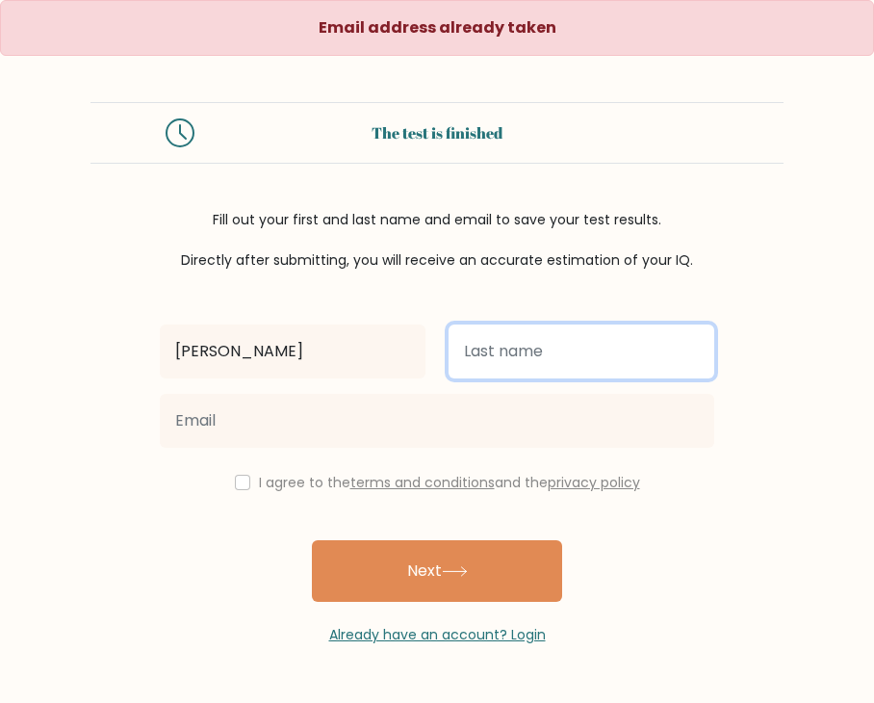
click at [594, 364] on input "text" at bounding box center [582, 352] width 266 height 54
type input "[PERSON_NAME]"
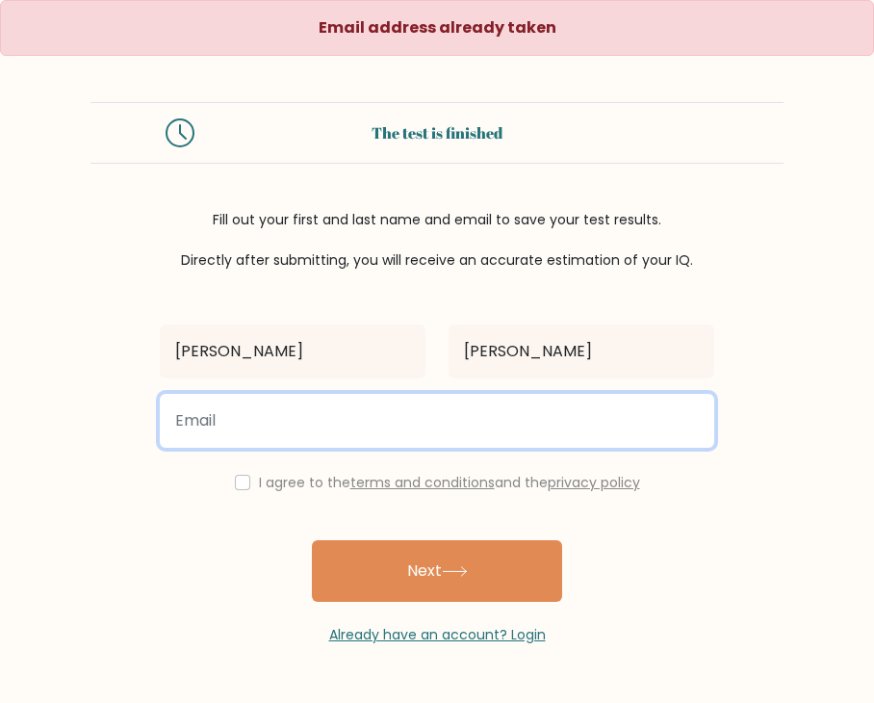
click at [323, 428] on input "email" at bounding box center [437, 421] width 555 height 54
type input "[EMAIL_ADDRESS][DOMAIN_NAME]"
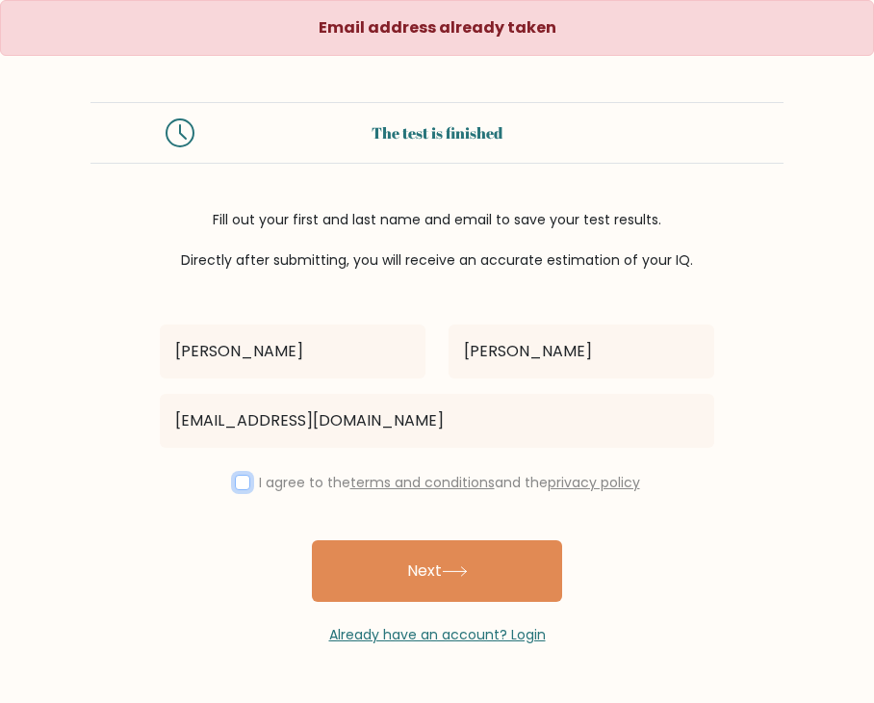
click at [235, 475] on input "checkbox" at bounding box center [242, 482] width 15 height 15
checkbox input "true"
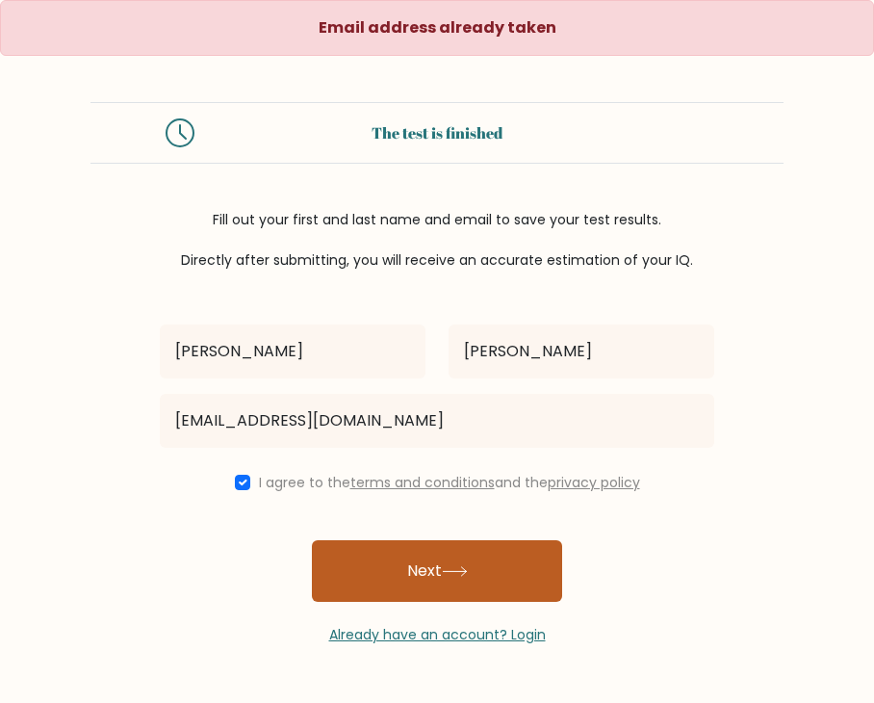
click at [398, 550] on button "Next" at bounding box center [437, 571] width 250 height 62
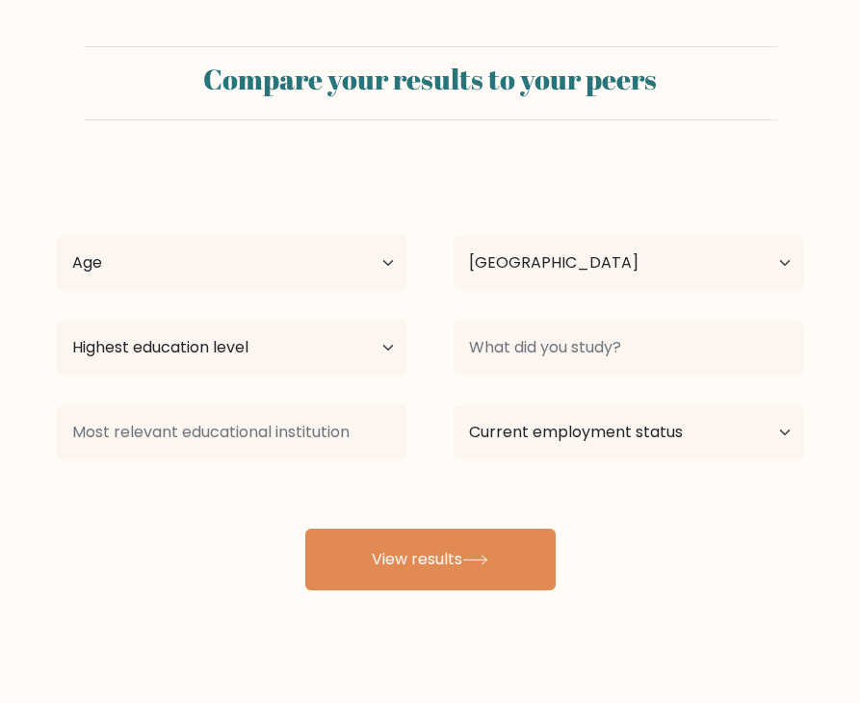
select select "PH"
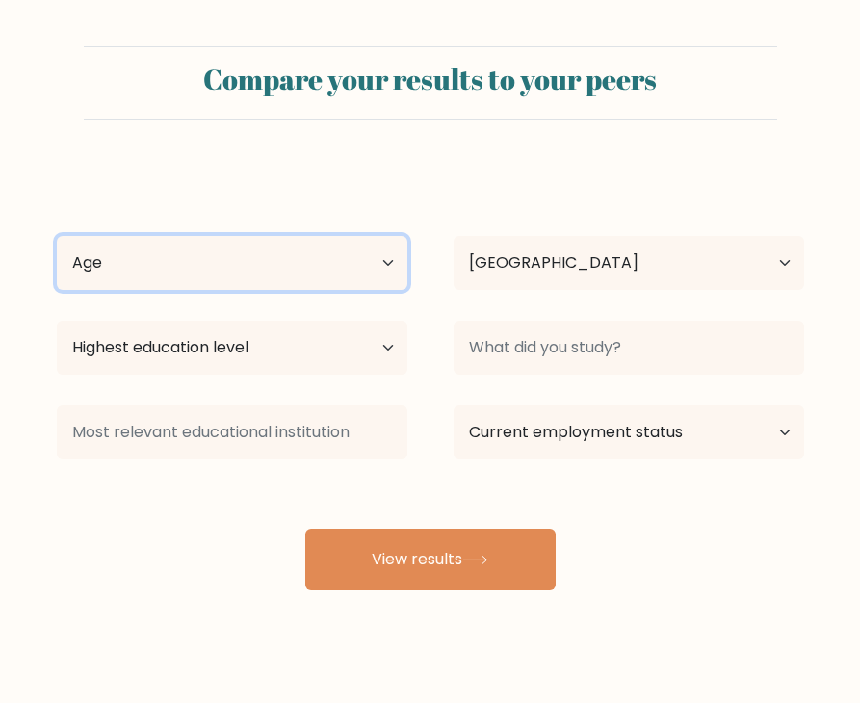
click at [352, 275] on select "Age Under [DEMOGRAPHIC_DATA] [DEMOGRAPHIC_DATA] [DEMOGRAPHIC_DATA] [DEMOGRAPHIC…" at bounding box center [232, 263] width 351 height 54
click at [57, 236] on select "Age Under [DEMOGRAPHIC_DATA] [DEMOGRAPHIC_DATA] [DEMOGRAPHIC_DATA] [DEMOGRAPHIC…" at bounding box center [232, 263] width 351 height 54
click at [208, 281] on select "Age Under [DEMOGRAPHIC_DATA] [DEMOGRAPHIC_DATA] [DEMOGRAPHIC_DATA] [DEMOGRAPHIC…" at bounding box center [232, 263] width 351 height 54
select select "25_34"
click at [57, 236] on select "Age Under [DEMOGRAPHIC_DATA] [DEMOGRAPHIC_DATA] [DEMOGRAPHIC_DATA] [DEMOGRAPHIC…" at bounding box center [232, 263] width 351 height 54
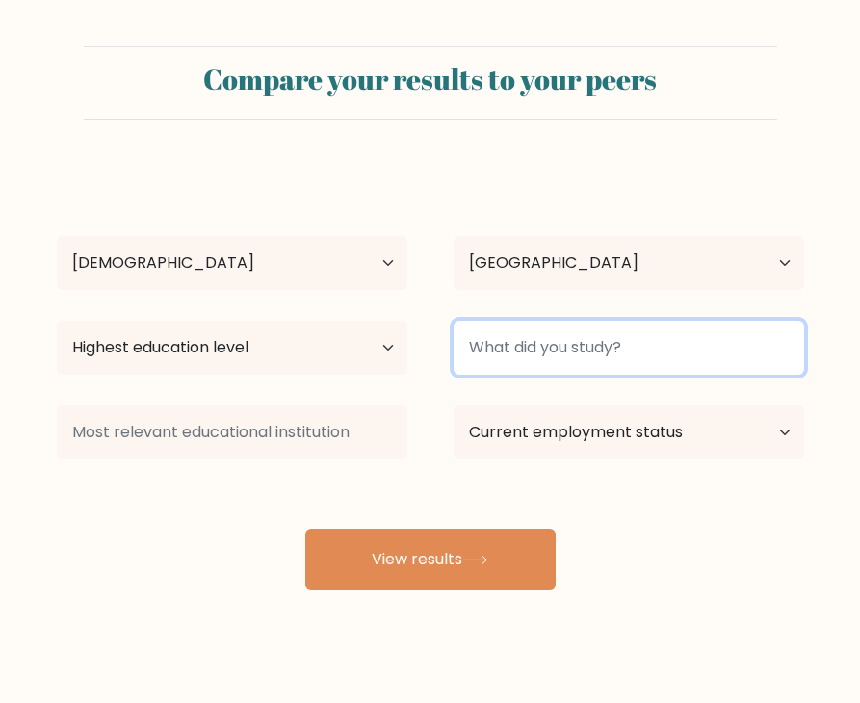
click at [558, 346] on input at bounding box center [629, 348] width 351 height 54
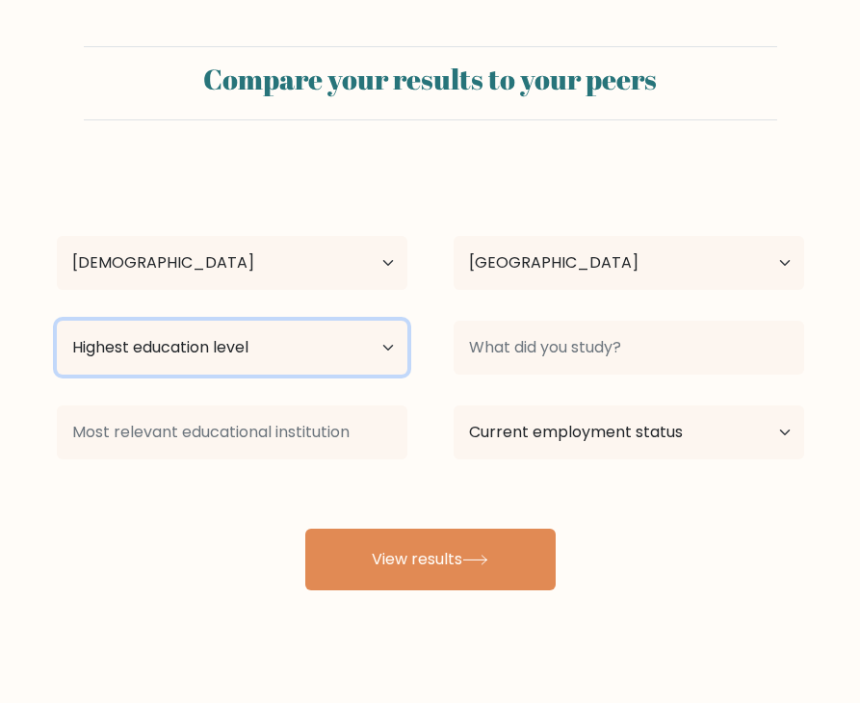
click at [189, 356] on select "Highest education level No schooling Primary Lower Secondary Upper Secondary Oc…" at bounding box center [232, 348] width 351 height 54
click at [223, 342] on select "Highest education level No schooling Primary Lower Secondary Upper Secondary Oc…" at bounding box center [232, 348] width 351 height 54
select select "upper_secondary"
click at [57, 321] on select "Highest education level No schooling Primary Lower Secondary Upper Secondary Oc…" at bounding box center [232, 348] width 351 height 54
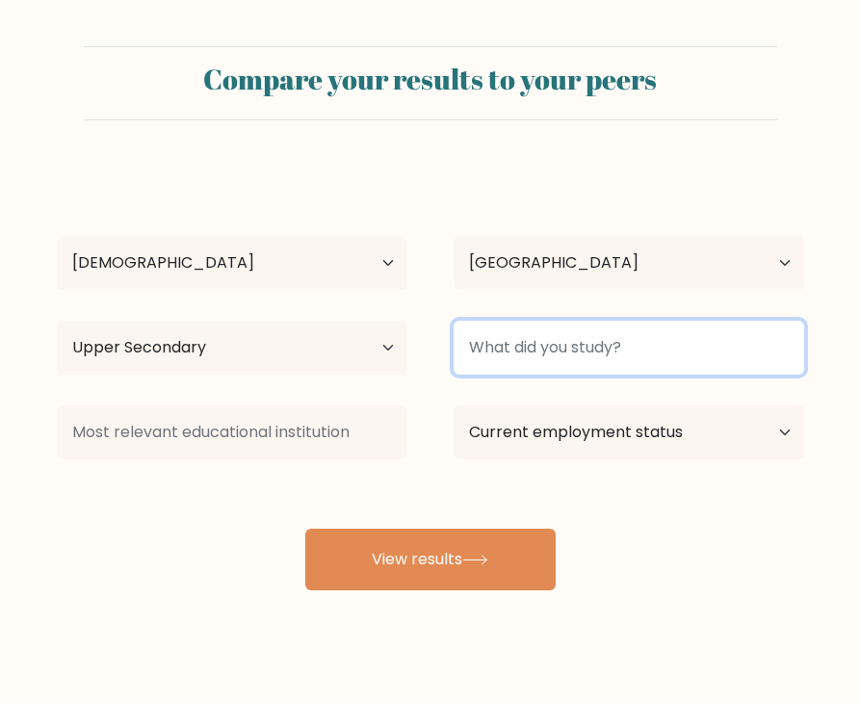
click at [637, 359] on input at bounding box center [629, 348] width 351 height 54
type input "P"
click at [625, 360] on input "UPHSD" at bounding box center [629, 348] width 351 height 54
type input "UPHSD"
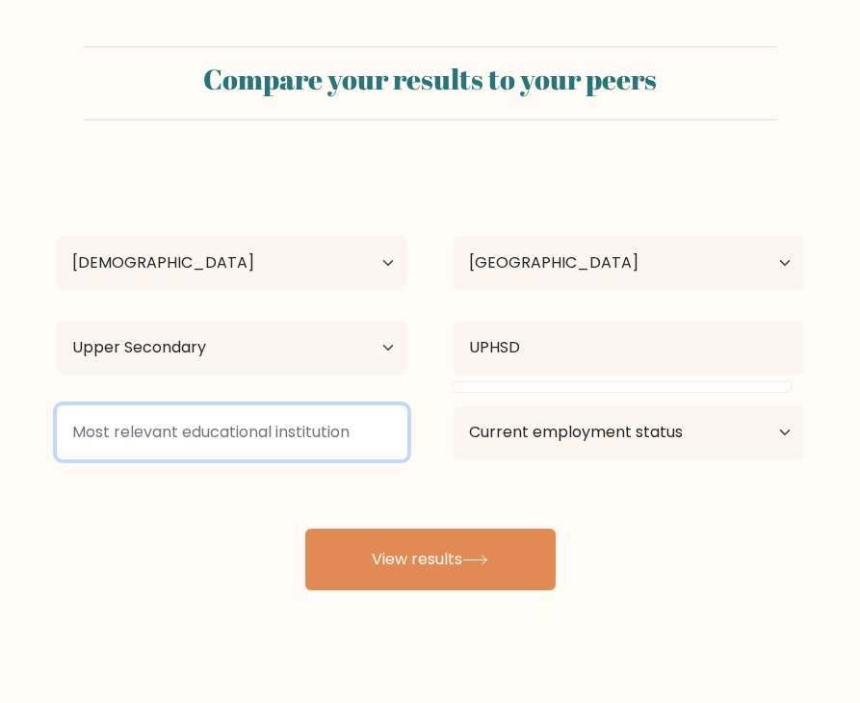
click at [176, 450] on input at bounding box center [232, 432] width 351 height 54
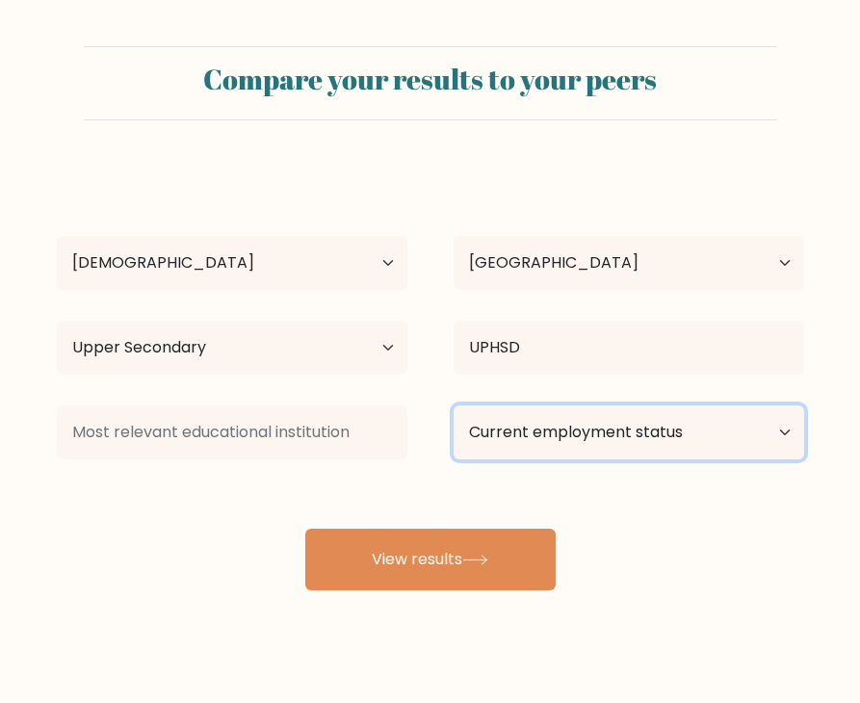
click at [641, 437] on select "Current employment status Employed Student Retired Other / prefer not to answer" at bounding box center [629, 432] width 351 height 54
select select "other"
click at [454, 405] on select "Current employment status Employed Student Retired Other / prefer not to answer" at bounding box center [629, 432] width 351 height 54
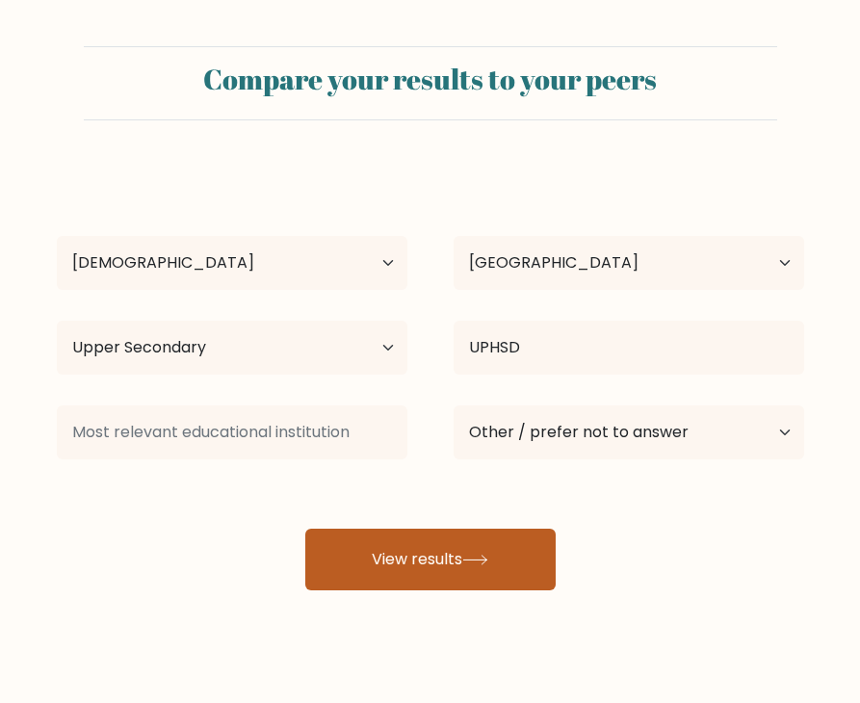
click at [434, 559] on button "View results" at bounding box center [430, 560] width 250 height 62
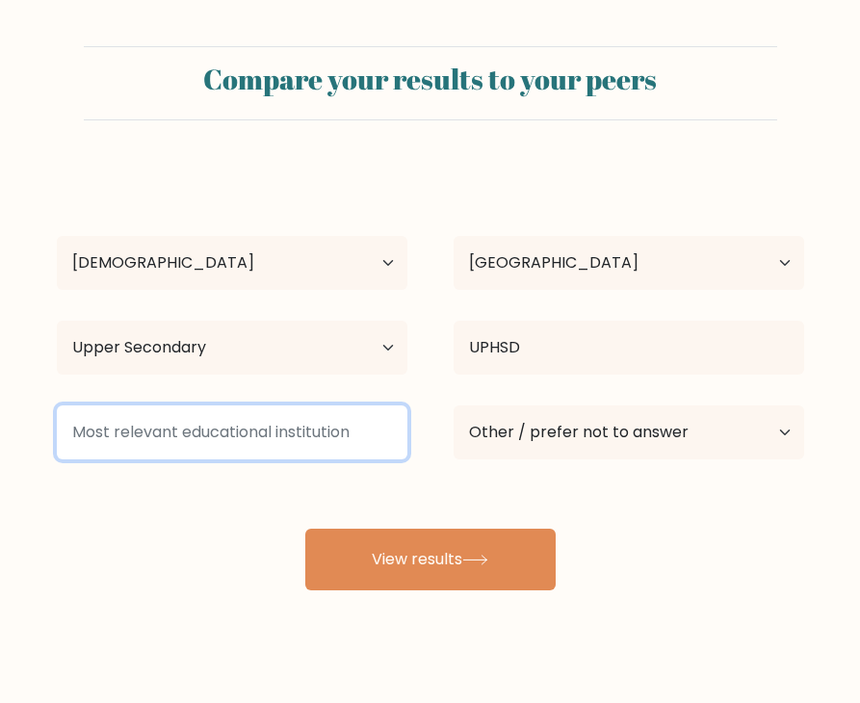
click at [196, 435] on input at bounding box center [232, 432] width 351 height 54
click at [175, 429] on input at bounding box center [232, 432] width 351 height 54
type input "U"
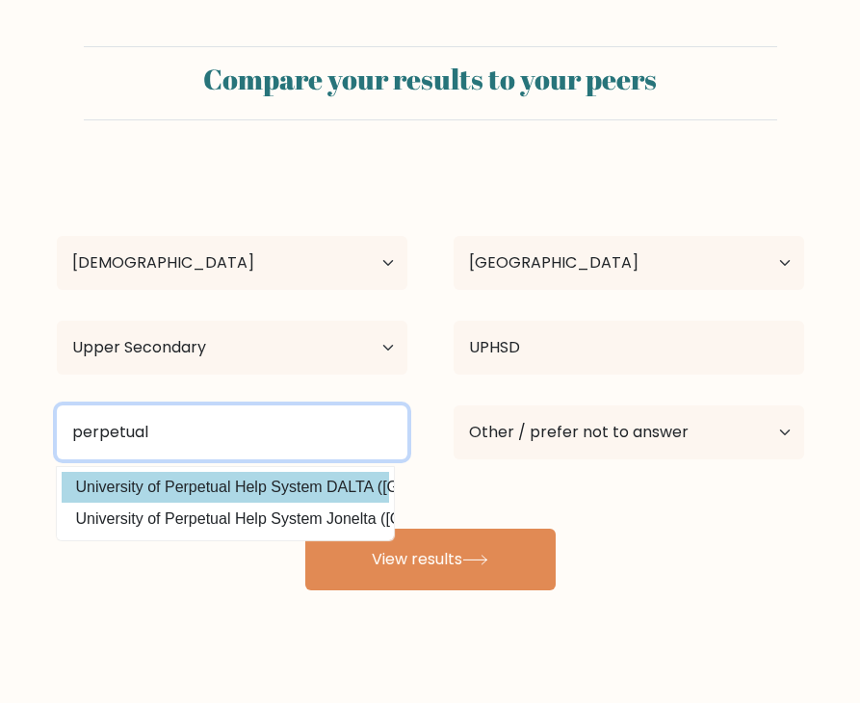
type input "perpetual"
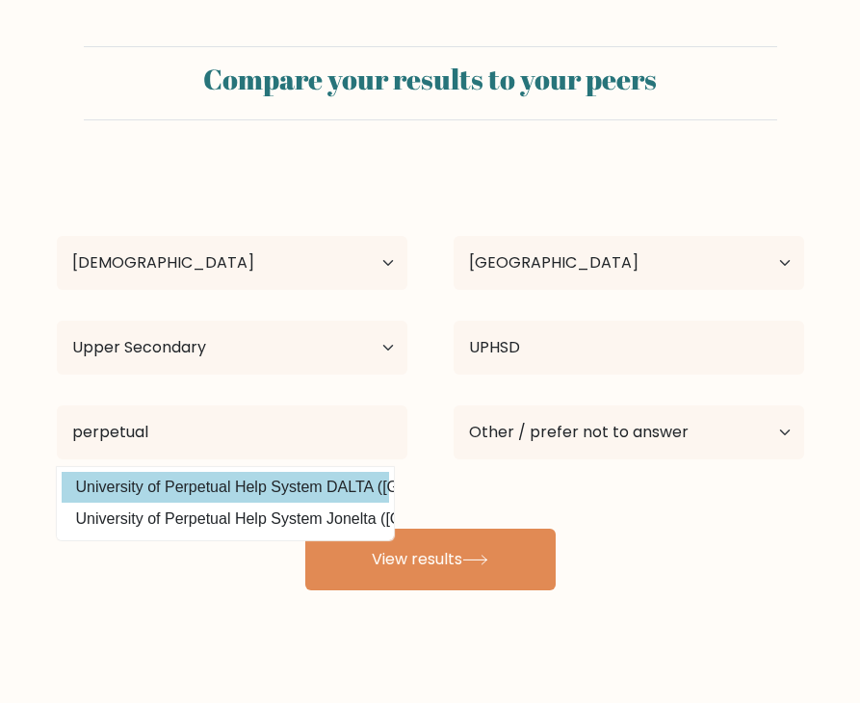
click at [228, 493] on div "[PERSON_NAME] [PERSON_NAME] Age Under [DEMOGRAPHIC_DATA] [DEMOGRAPHIC_DATA] [DE…" at bounding box center [430, 379] width 770 height 424
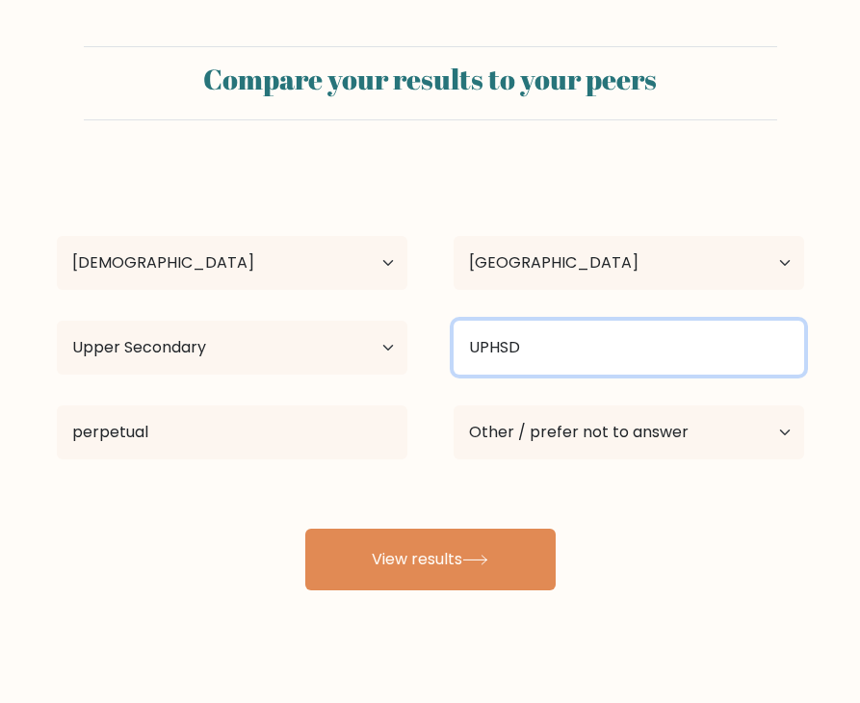
click at [592, 329] on input "UPHSD" at bounding box center [629, 348] width 351 height 54
type input "u"
click at [637, 355] on input at bounding box center [629, 348] width 351 height 54
type input "B"
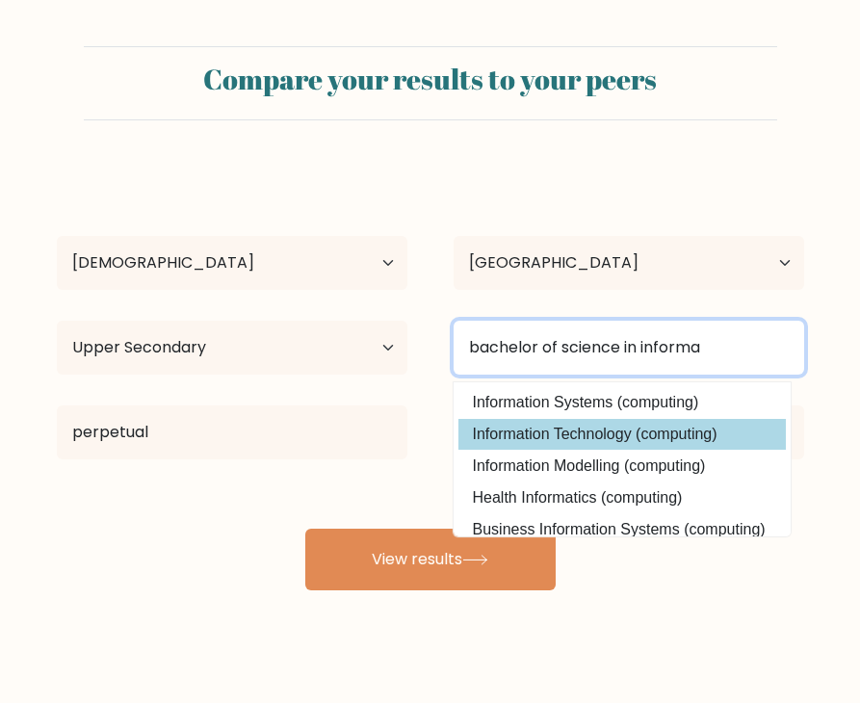
type input "bachelor of science in informa"
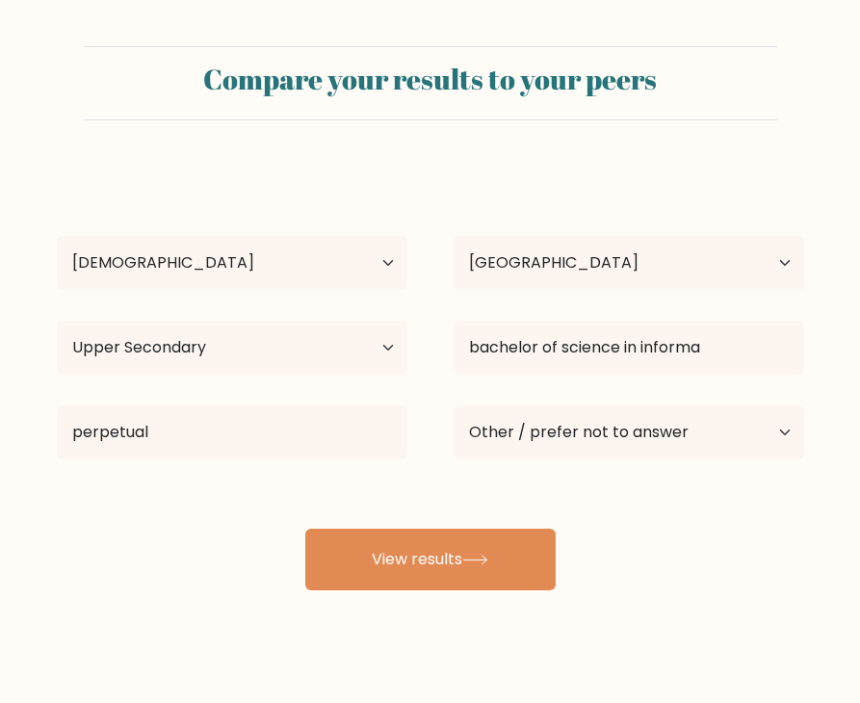
click at [586, 441] on div "[PERSON_NAME] [PERSON_NAME] Age Under [DEMOGRAPHIC_DATA] [DEMOGRAPHIC_DATA] [DE…" at bounding box center [430, 379] width 770 height 424
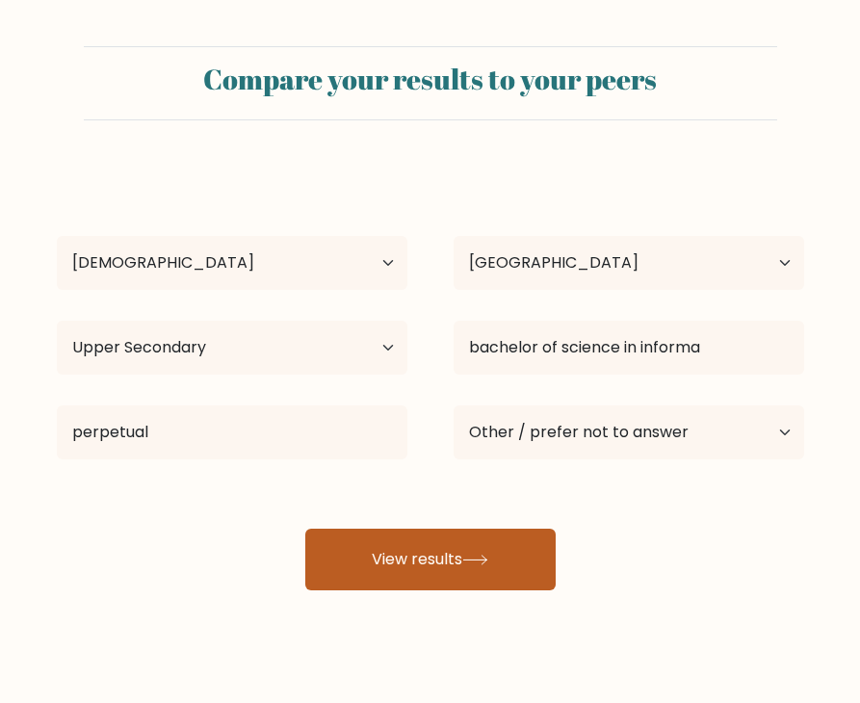
click at [423, 576] on button "View results" at bounding box center [430, 560] width 250 height 62
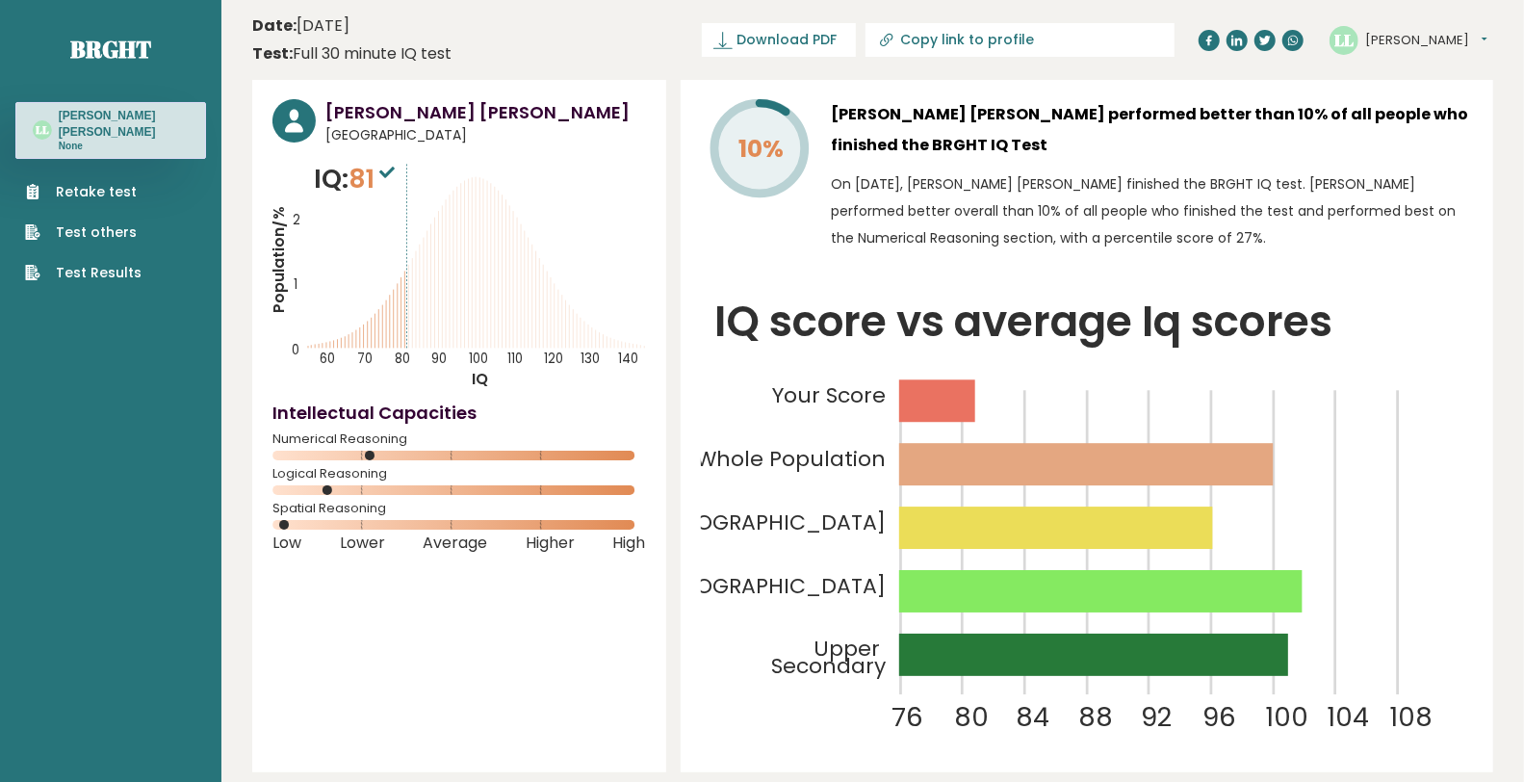
click at [70, 271] on link "Test Results" at bounding box center [83, 273] width 117 height 20
click at [859, 39] on button "[PERSON_NAME]" at bounding box center [1427, 40] width 122 height 19
click at [859, 90] on link "Profile" at bounding box center [1416, 97] width 98 height 27
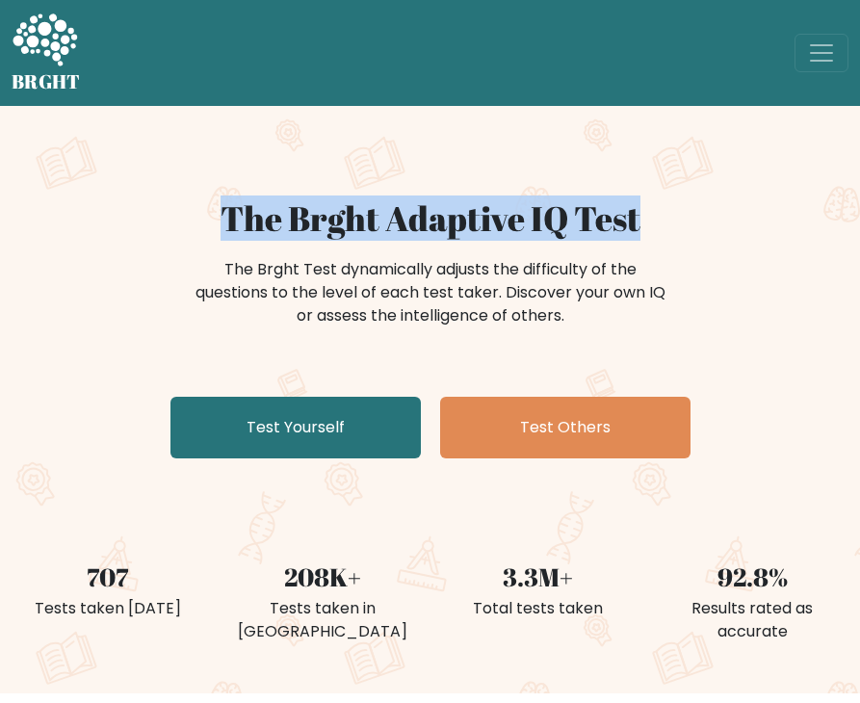
drag, startPoint x: 162, startPoint y: 199, endPoint x: 655, endPoint y: 222, distance: 493.6
click at [655, 222] on h1 "The Brght Adaptive IQ Test" at bounding box center [430, 218] width 837 height 40
copy h1 "The Brght Adaptive IQ Test"
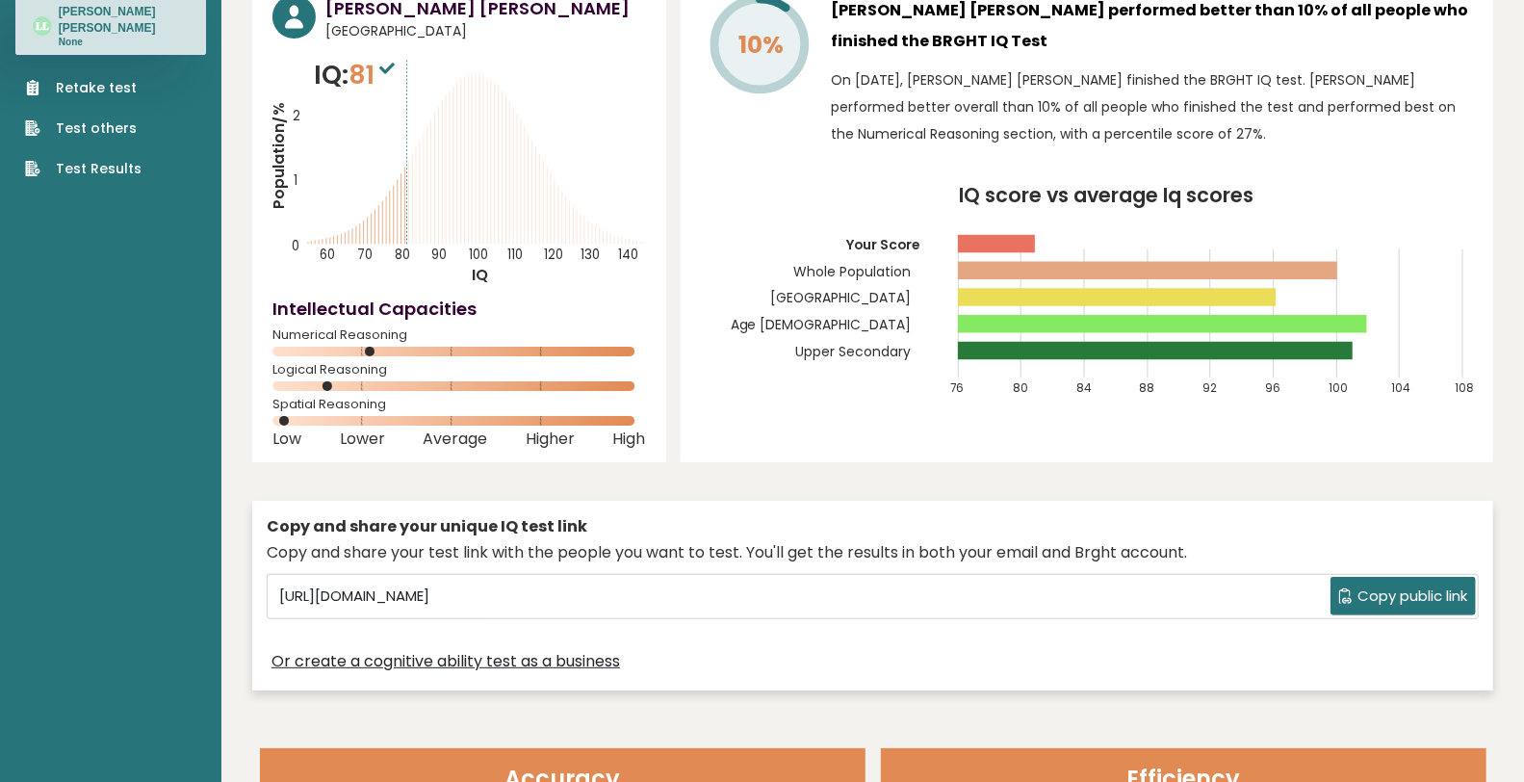
scroll to position [428, 0]
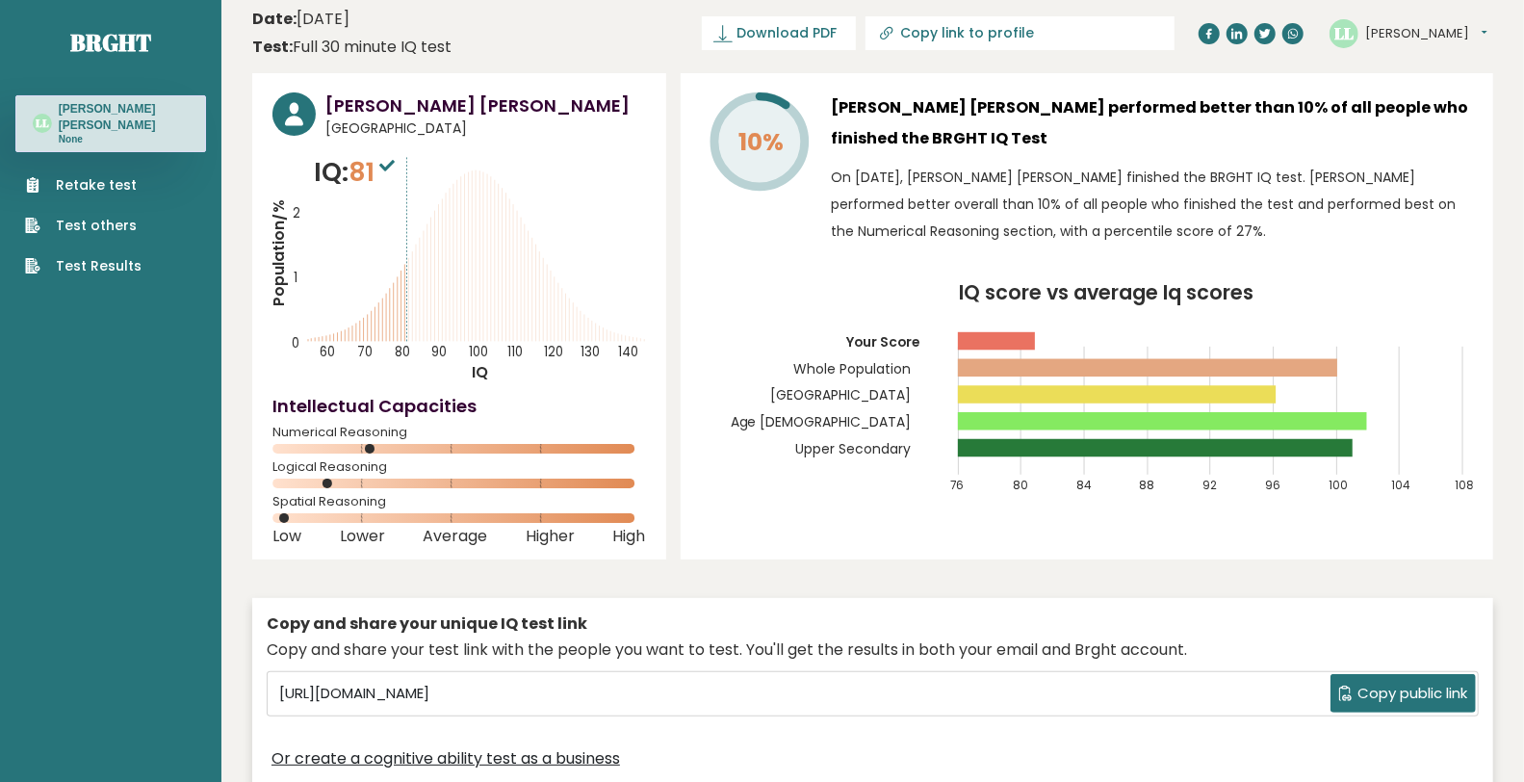
scroll to position [0, 0]
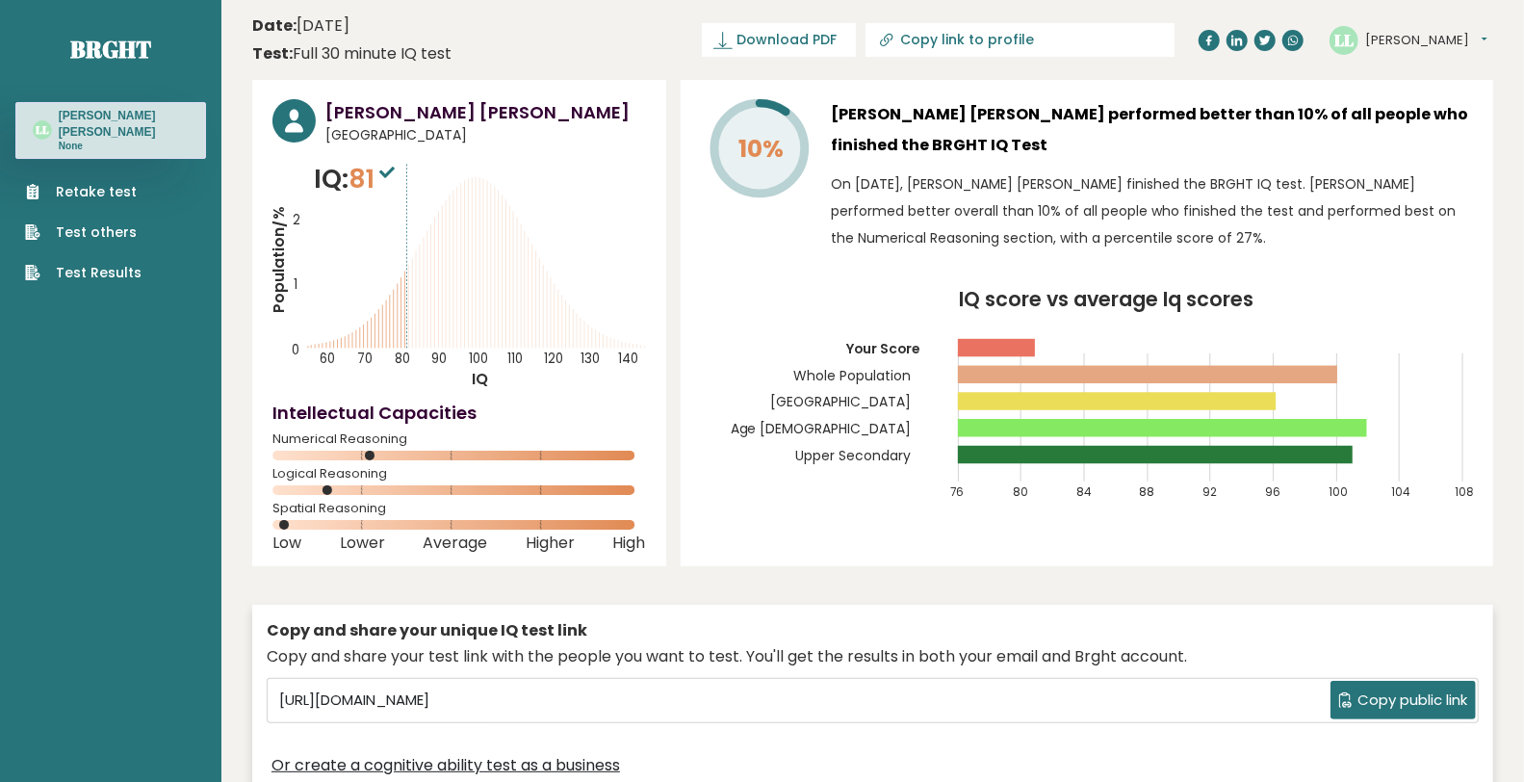
click at [1356, 42] on circle at bounding box center [1344, 40] width 29 height 29
click at [1385, 44] on button "[PERSON_NAME]" at bounding box center [1427, 40] width 122 height 19
click at [1427, 80] on link "Dashboard" at bounding box center [1416, 70] width 98 height 27
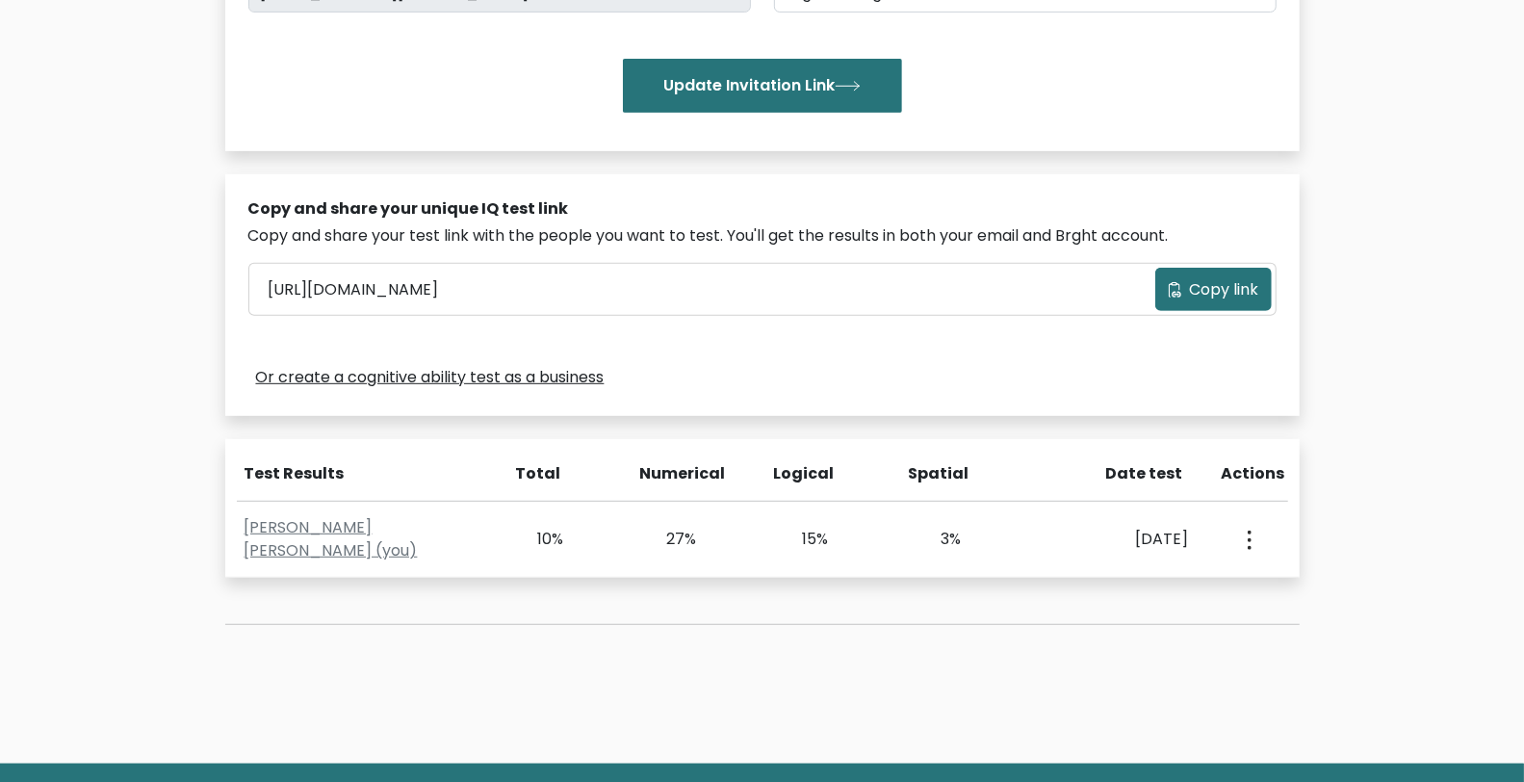
scroll to position [534, 0]
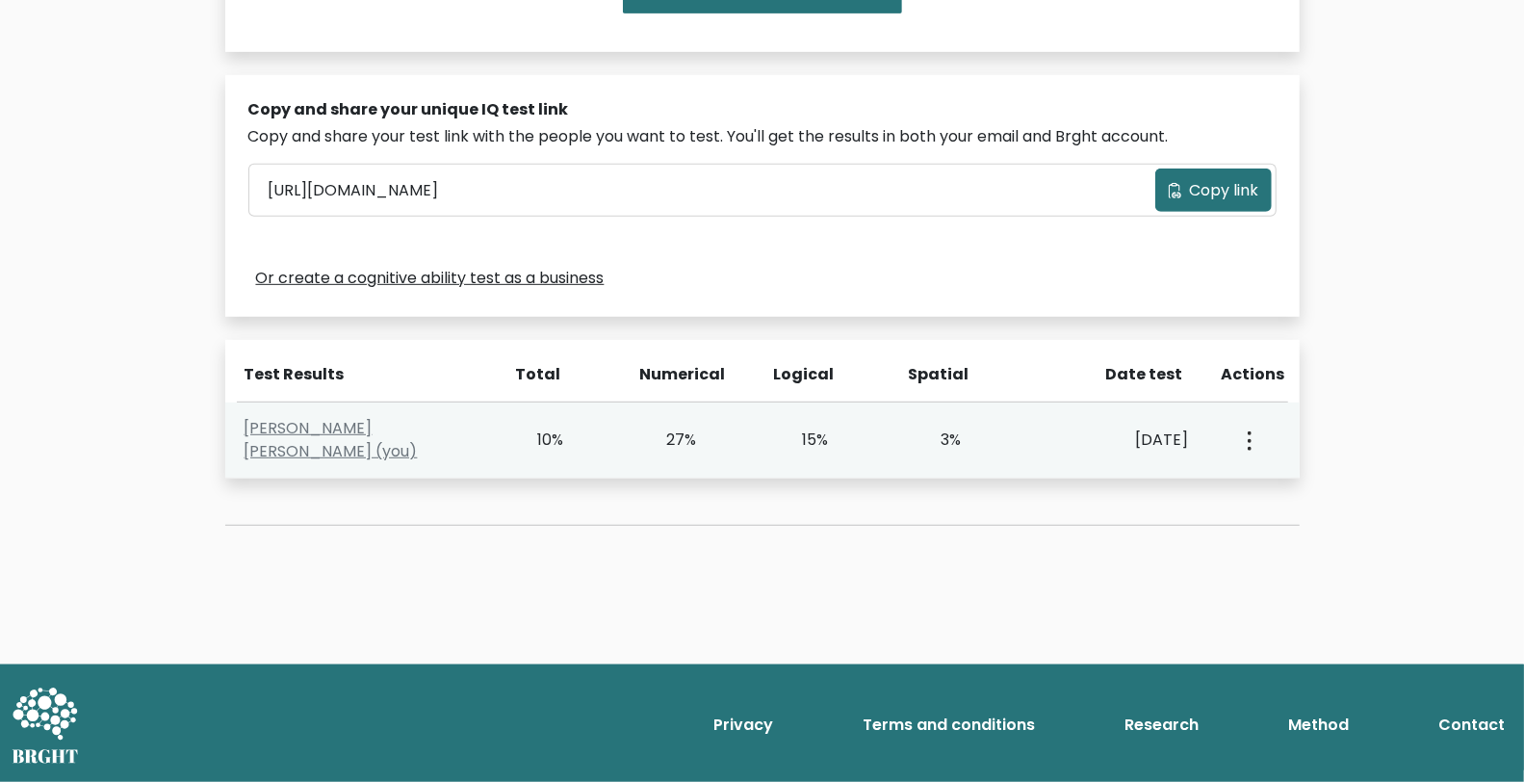
click at [1255, 449] on button "button" at bounding box center [1247, 440] width 15 height 60
click at [1308, 498] on link "View Profile" at bounding box center [1316, 497] width 152 height 31
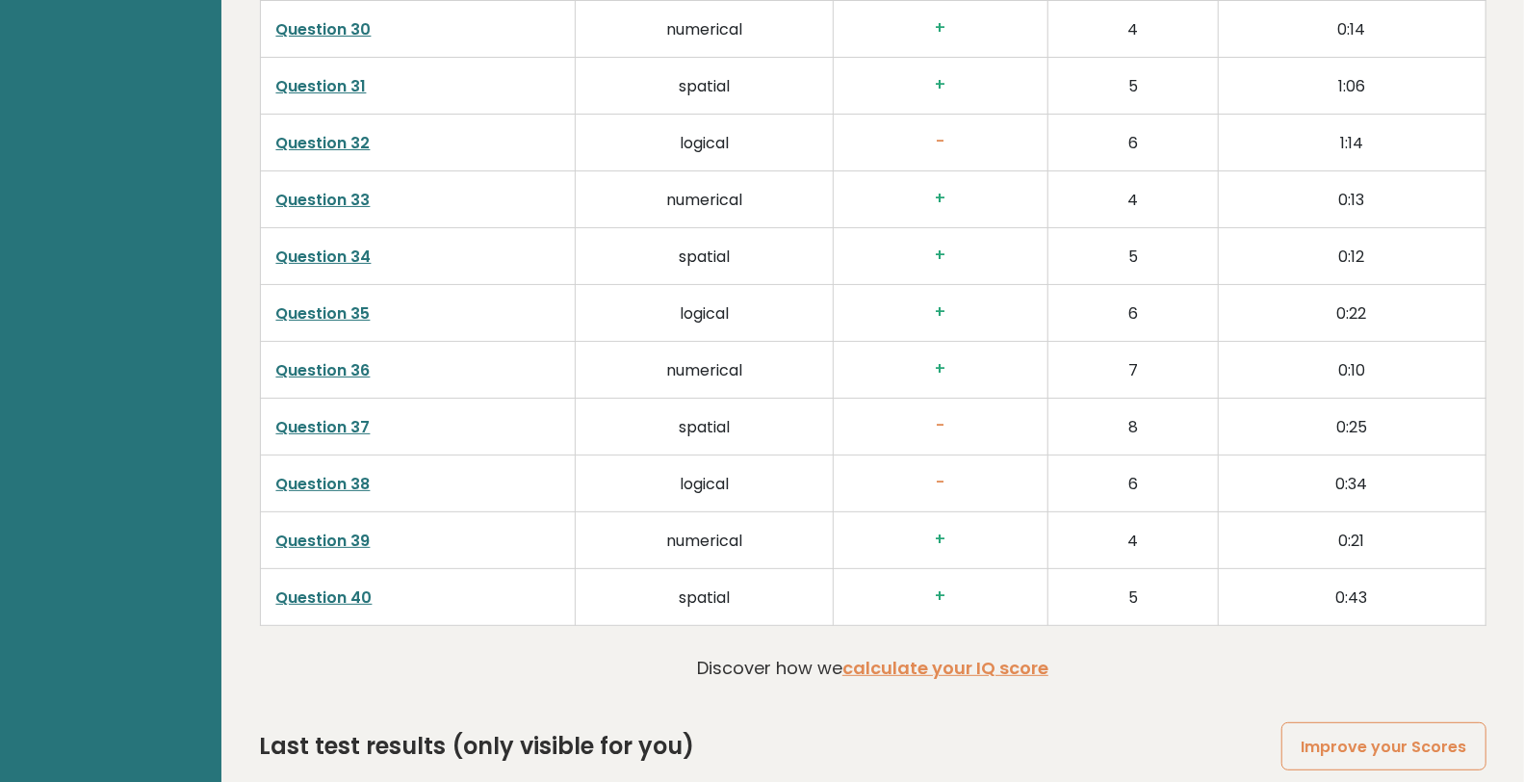
scroll to position [4869, 0]
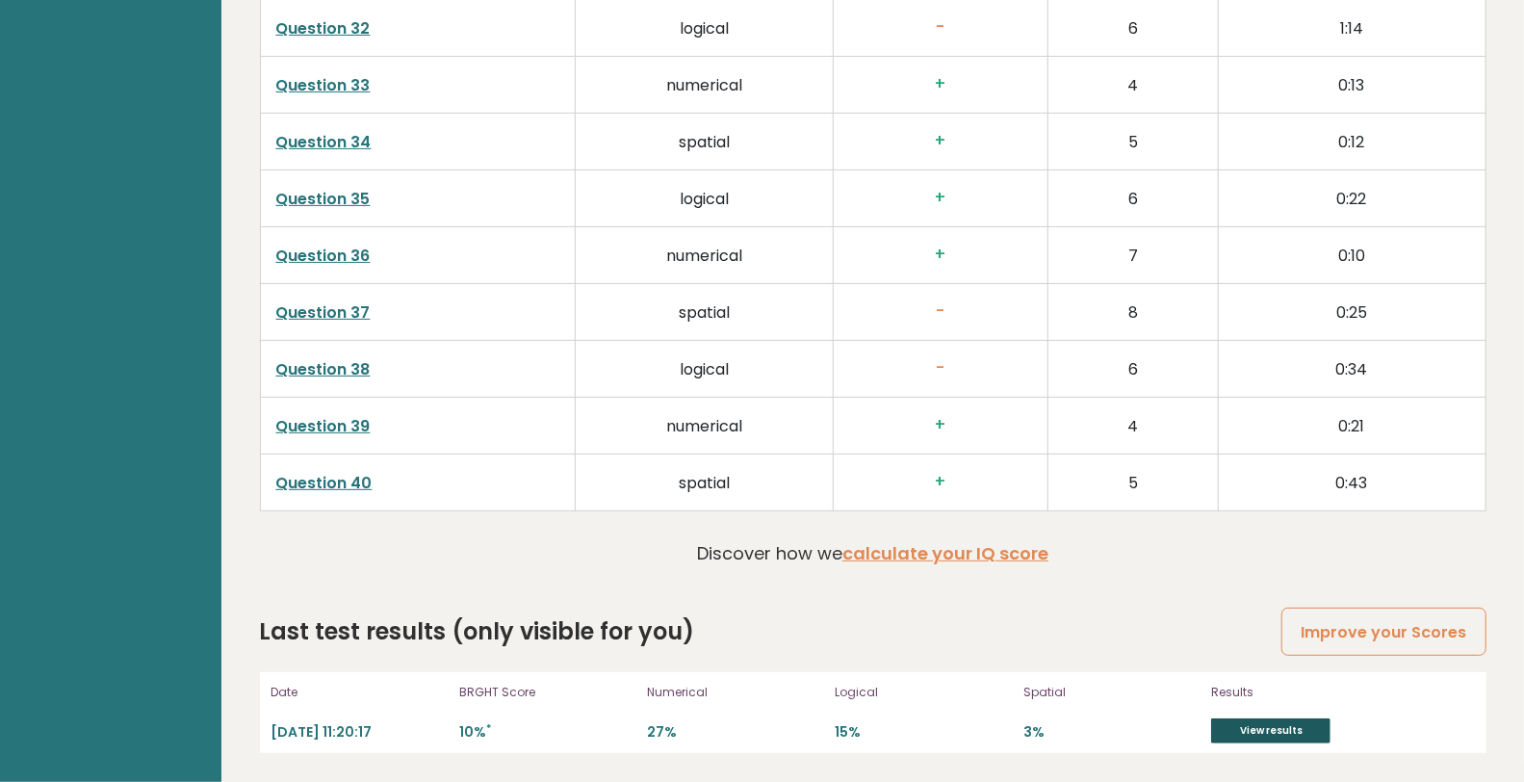
click at [1263, 723] on link "View results" at bounding box center [1270, 730] width 119 height 25
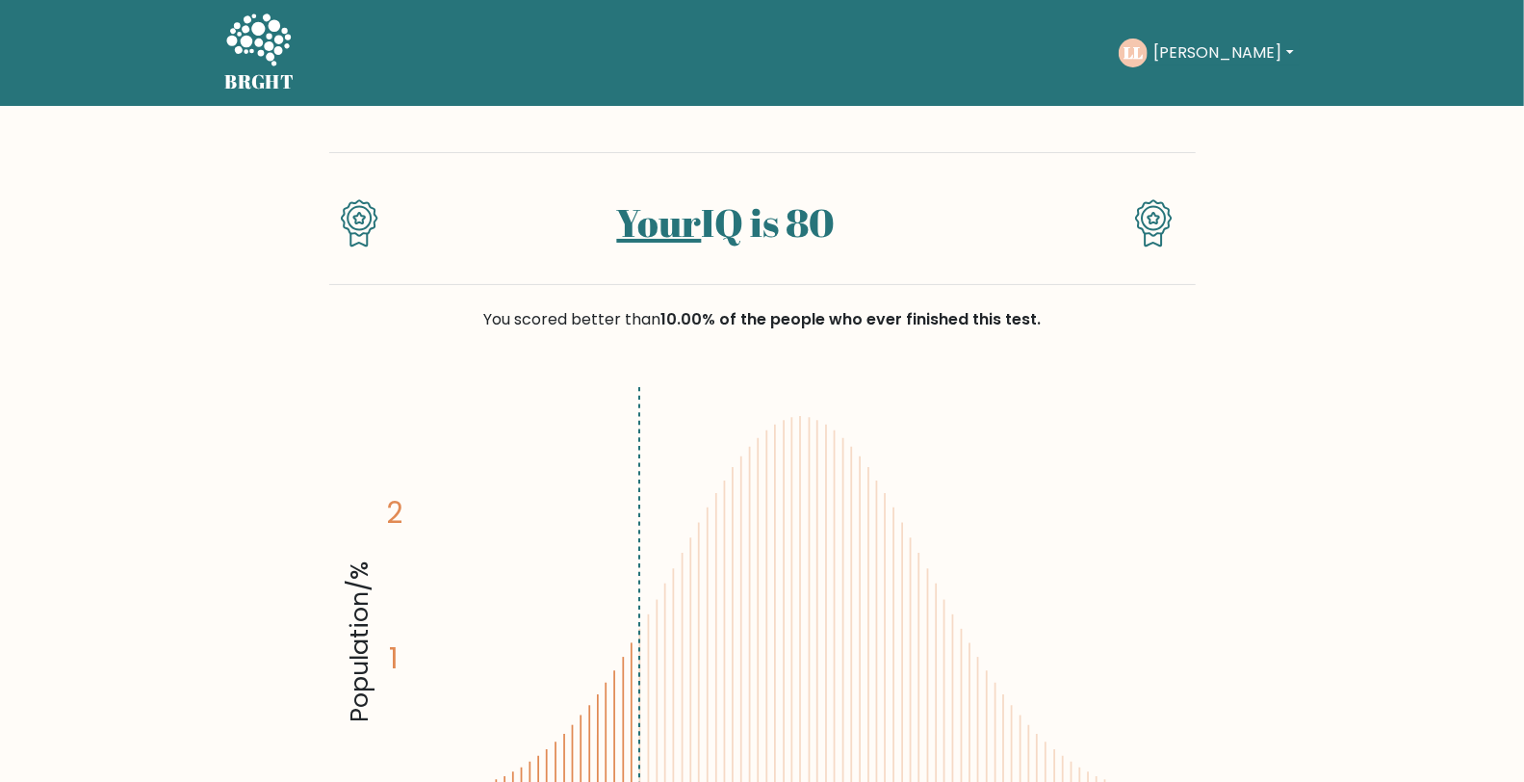
click at [1244, 56] on button "[PERSON_NAME]" at bounding box center [1223, 52] width 151 height 25
click at [1191, 127] on link "Profile" at bounding box center [1196, 124] width 152 height 31
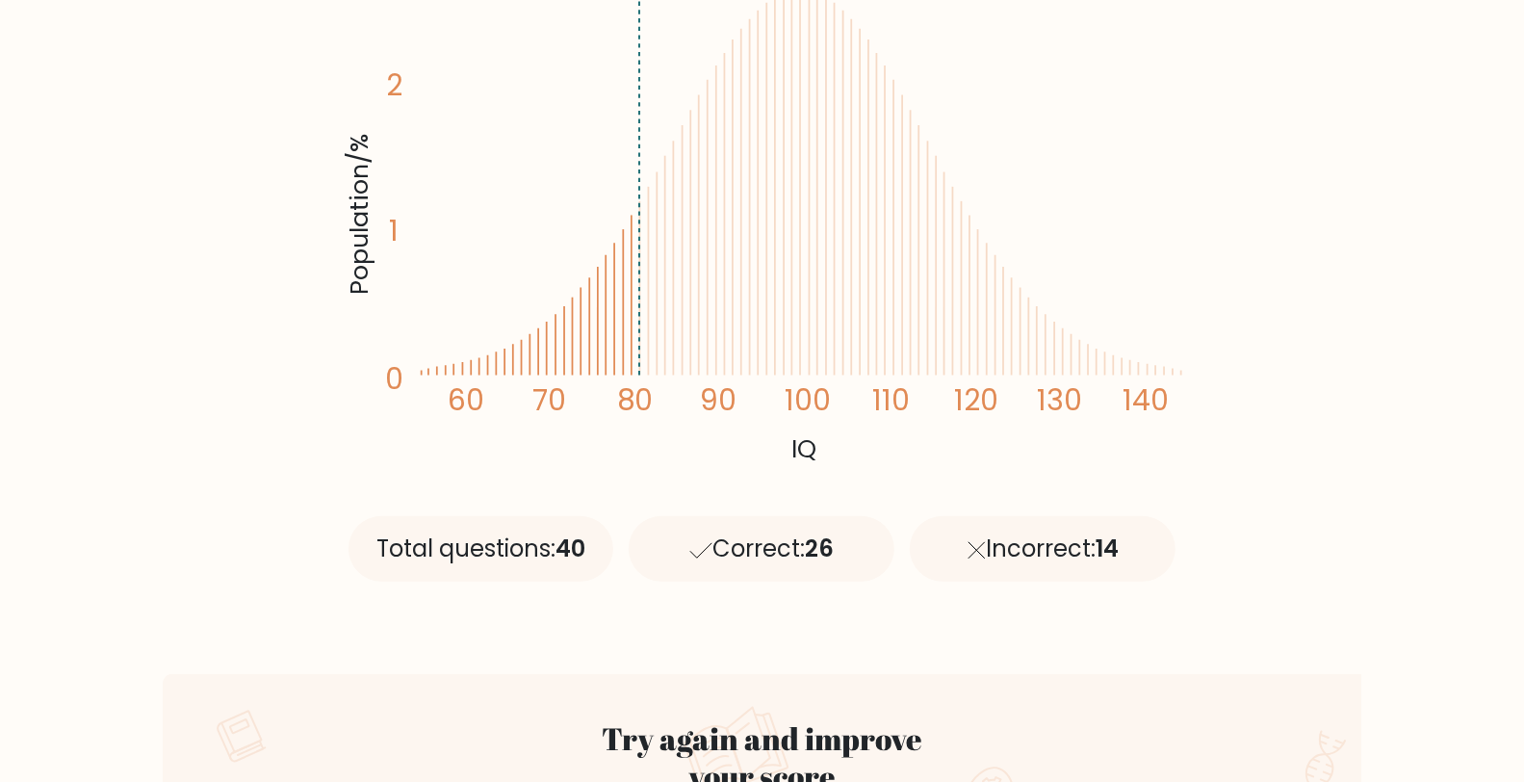
scroll to position [605, 0]
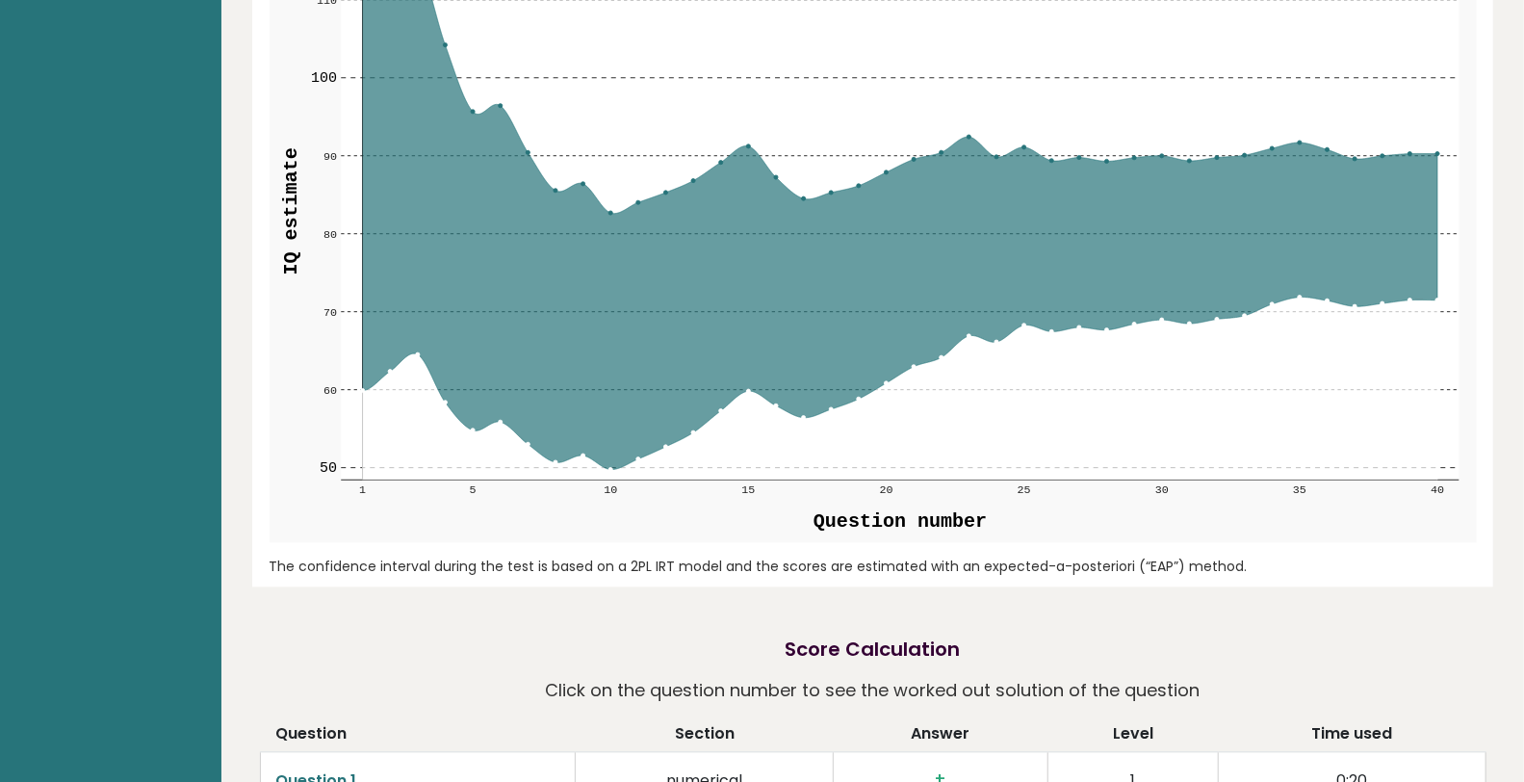
scroll to position [2194, 0]
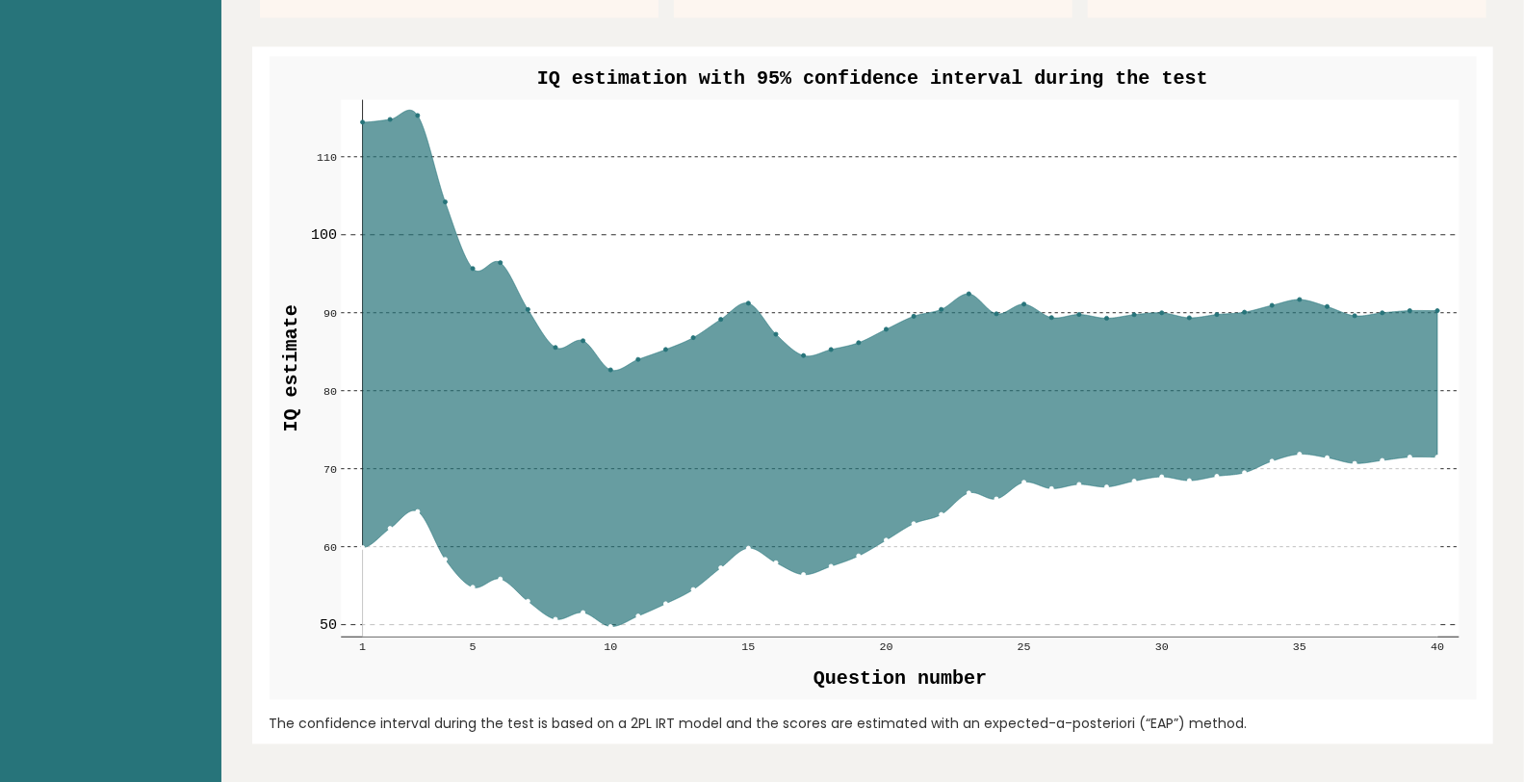
click at [237, 70] on div "Date: [DATE] Test: Full 30 minute IQ test Download PDF Downloading... Downloadi…" at bounding box center [872, 629] width 1303 height 5647
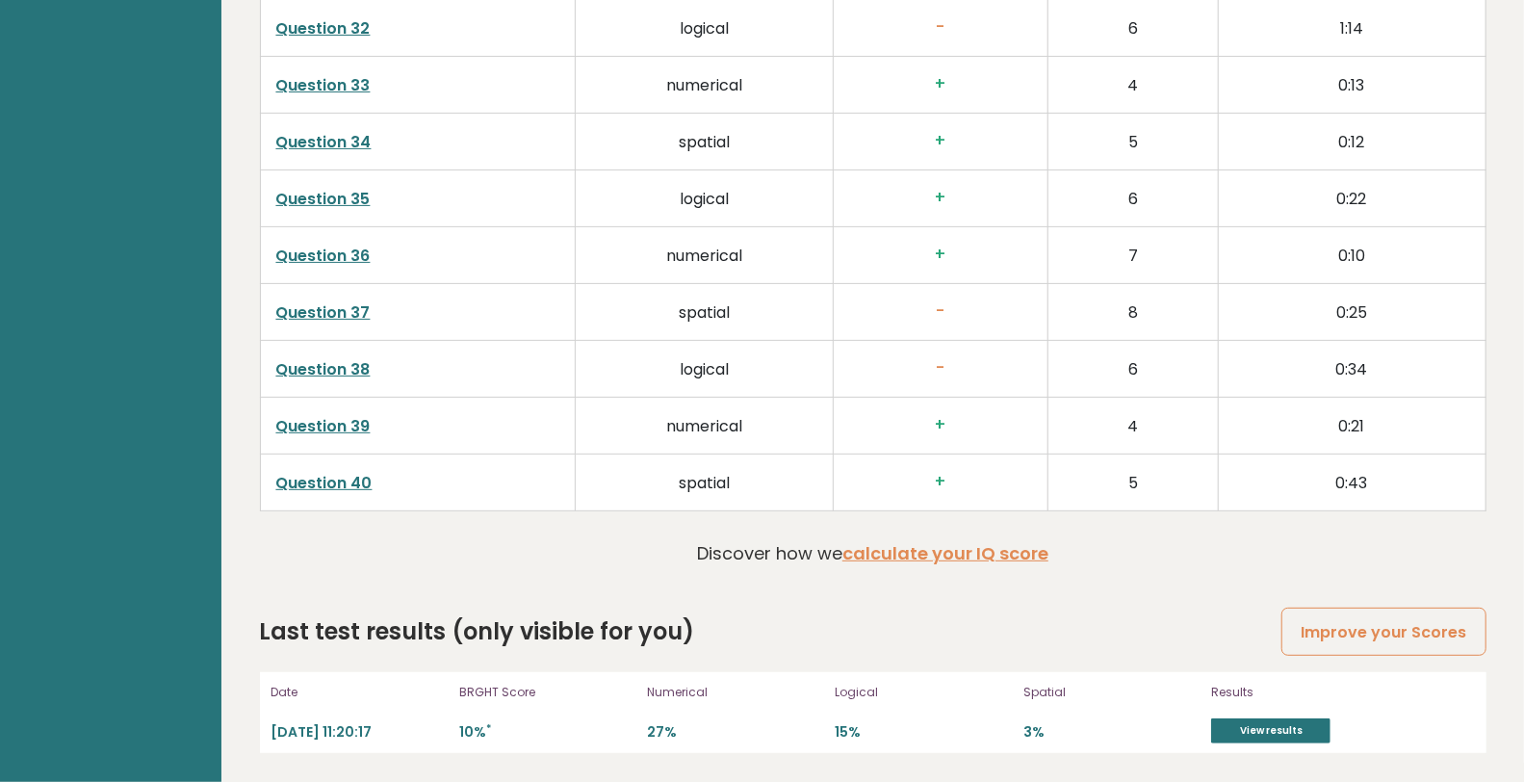
scroll to position [4869, 0]
click at [1268, 738] on link "View results" at bounding box center [1270, 730] width 119 height 25
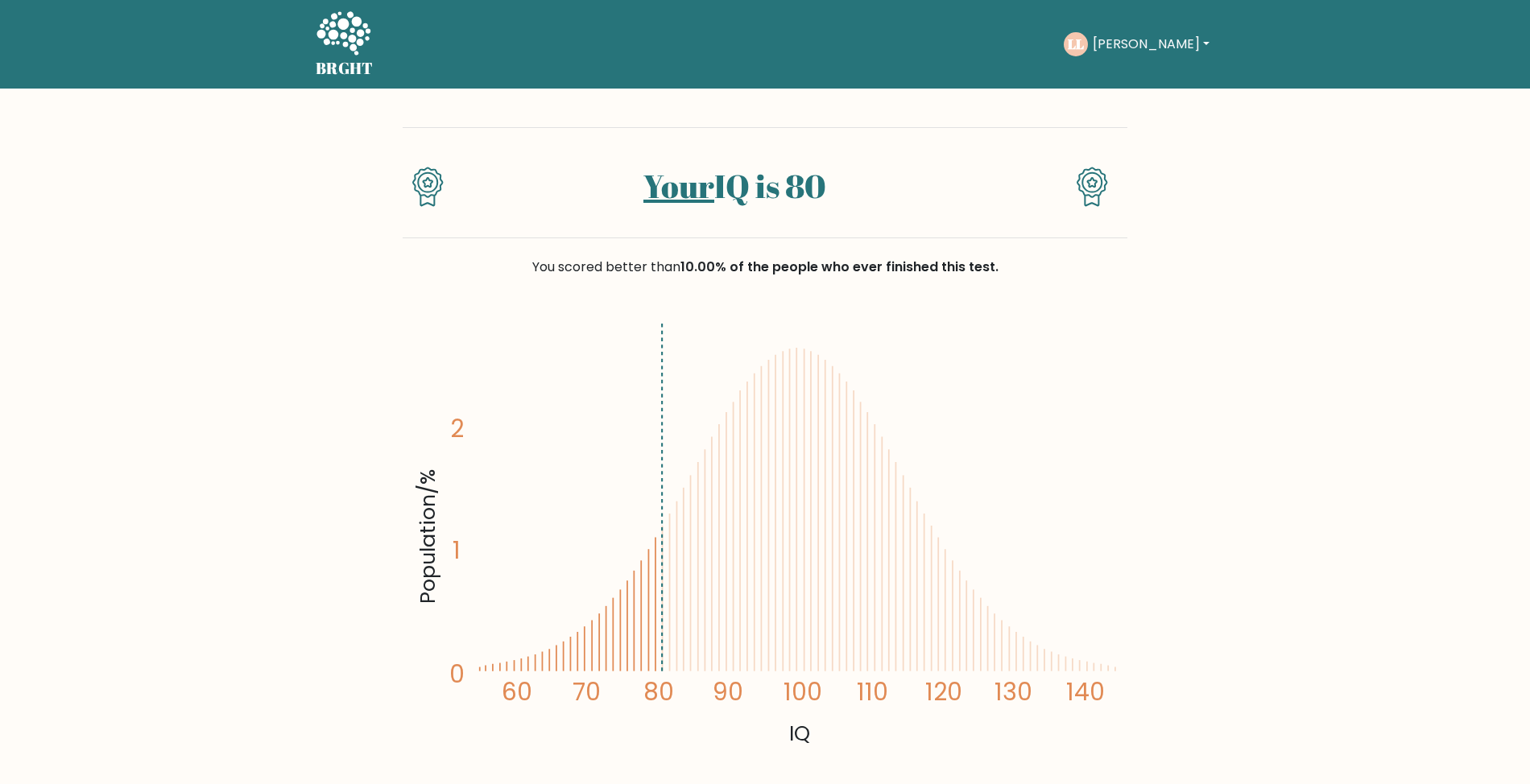
drag, startPoint x: 1201, startPoint y: 48, endPoint x: 1186, endPoint y: 58, distance: 18.0
click at [1200, 47] on button "[PERSON_NAME]" at bounding box center [1150, 43] width 126 height 21
click at [1129, 82] on link "Dashboard" at bounding box center [1128, 78] width 127 height 26
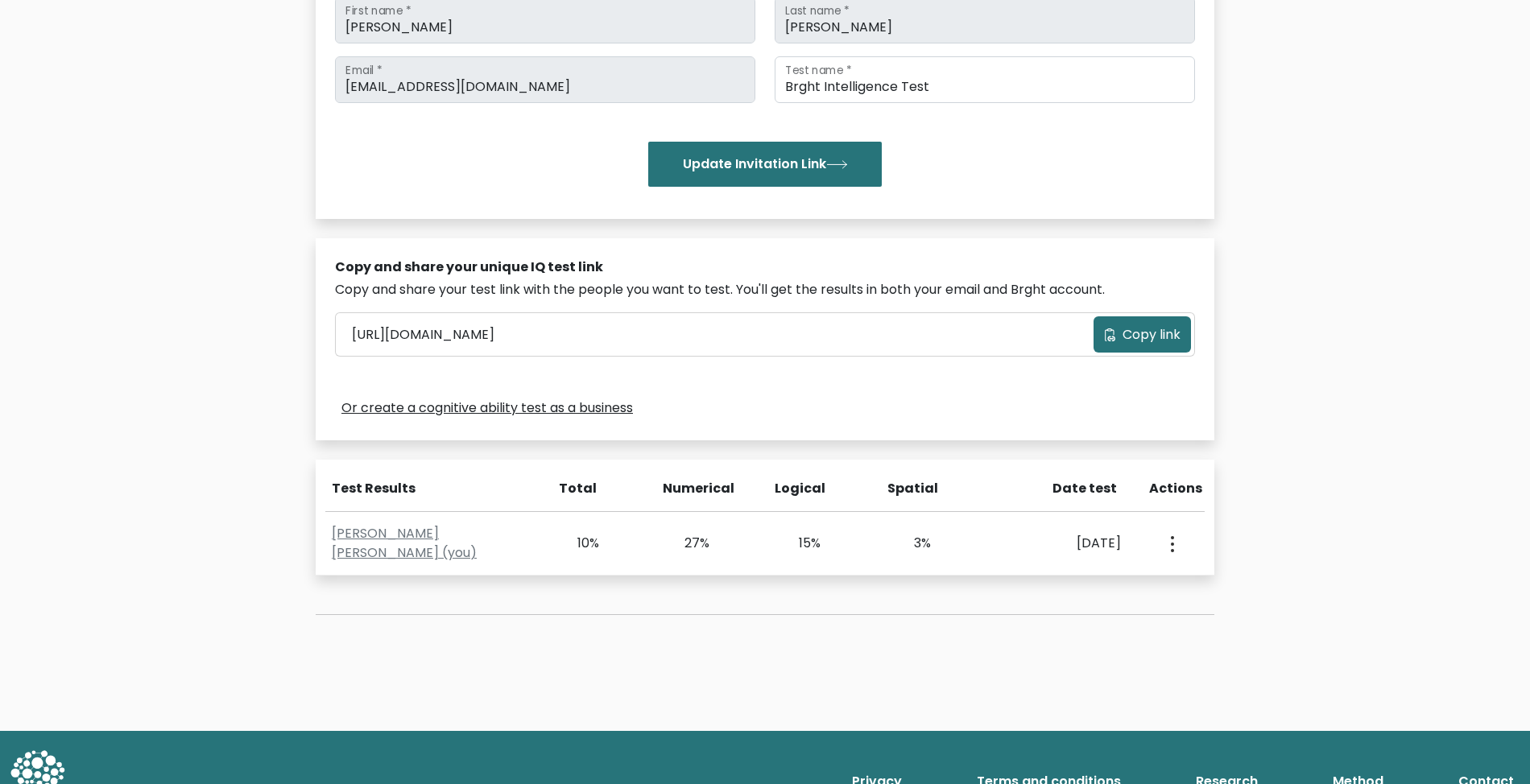
scroll to position [316, 0]
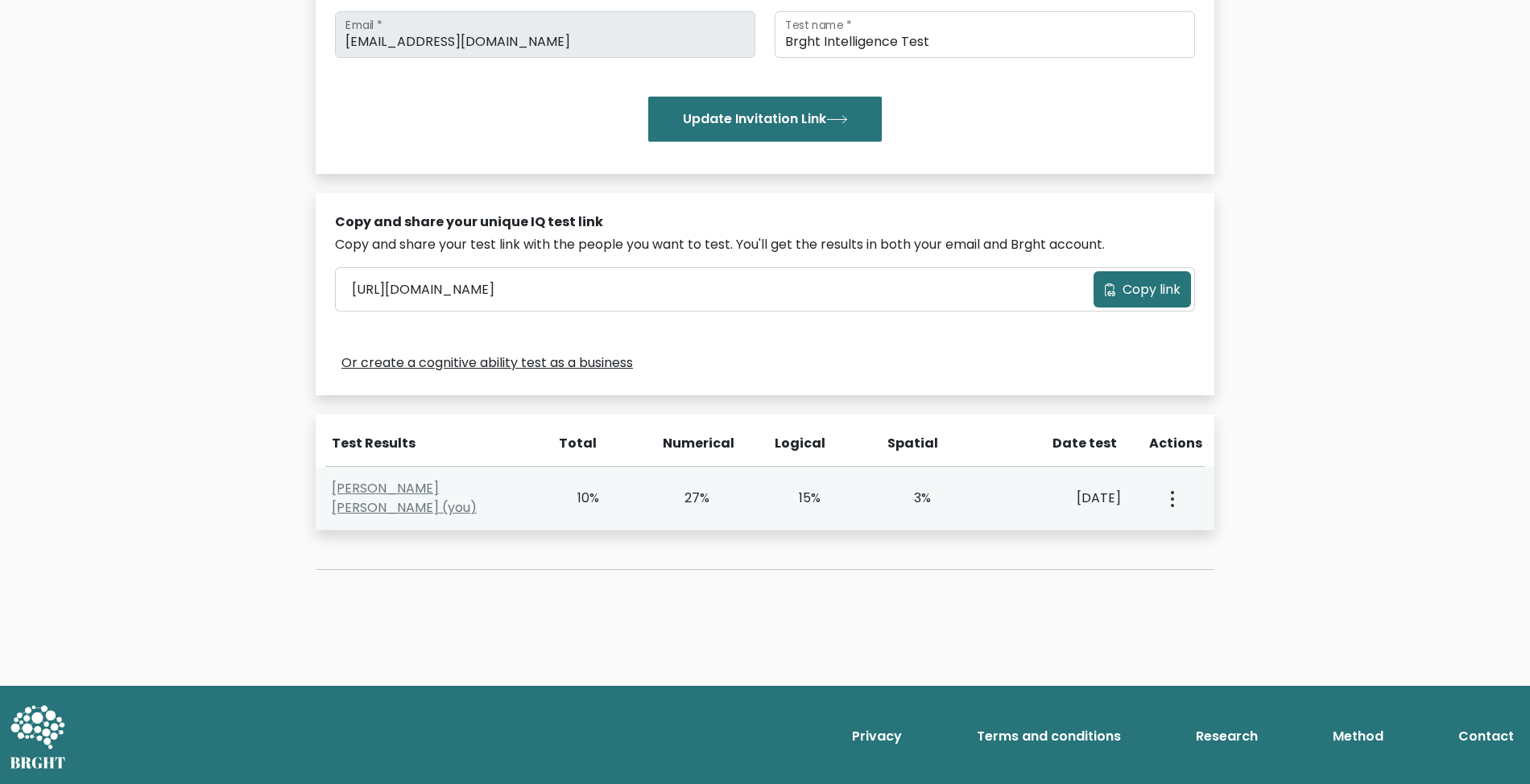
click at [1174, 506] on button "button" at bounding box center [1170, 498] width 13 height 50
click at [1247, 555] on link "View Profile" at bounding box center [1228, 545] width 127 height 26
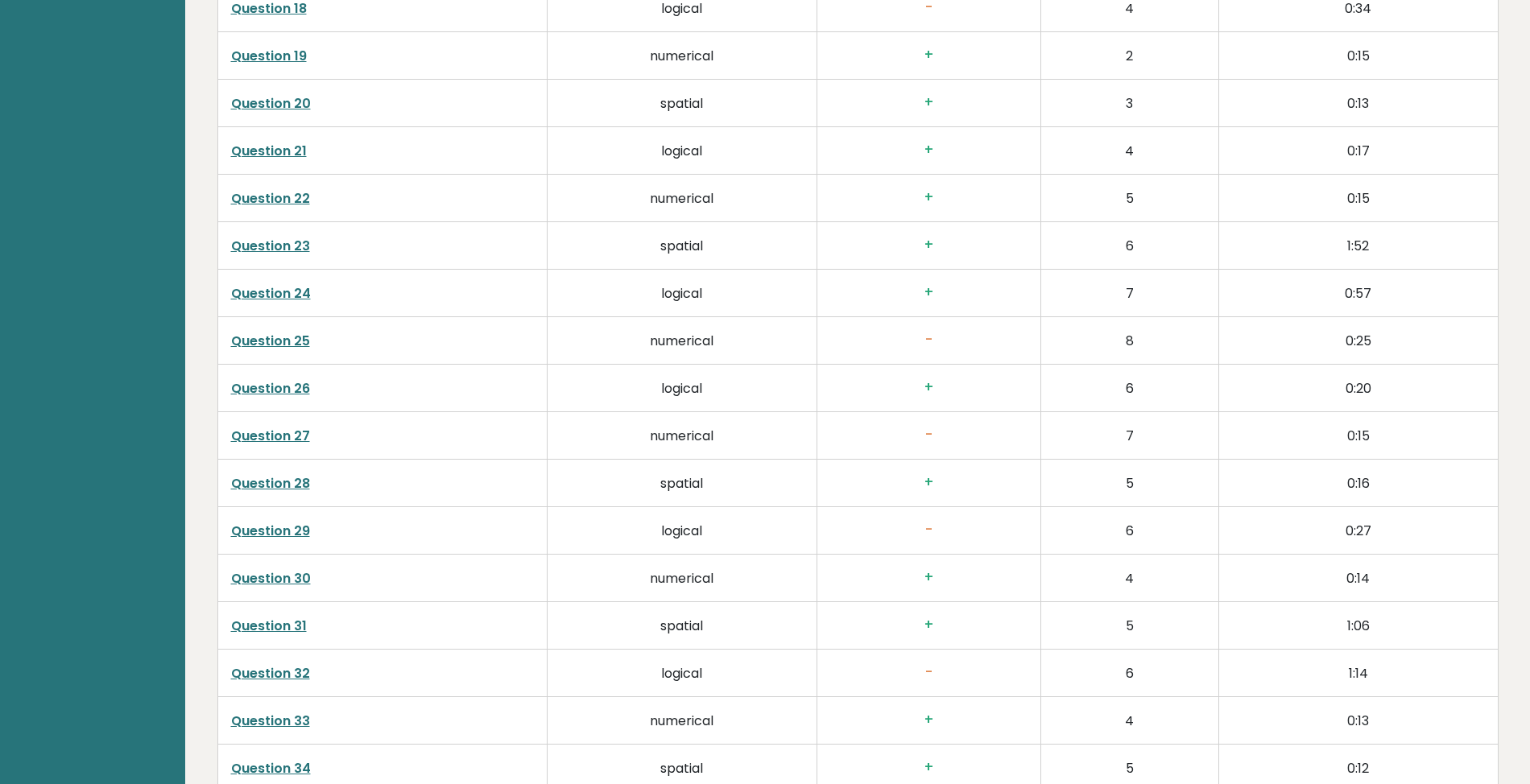
scroll to position [4071, 0]
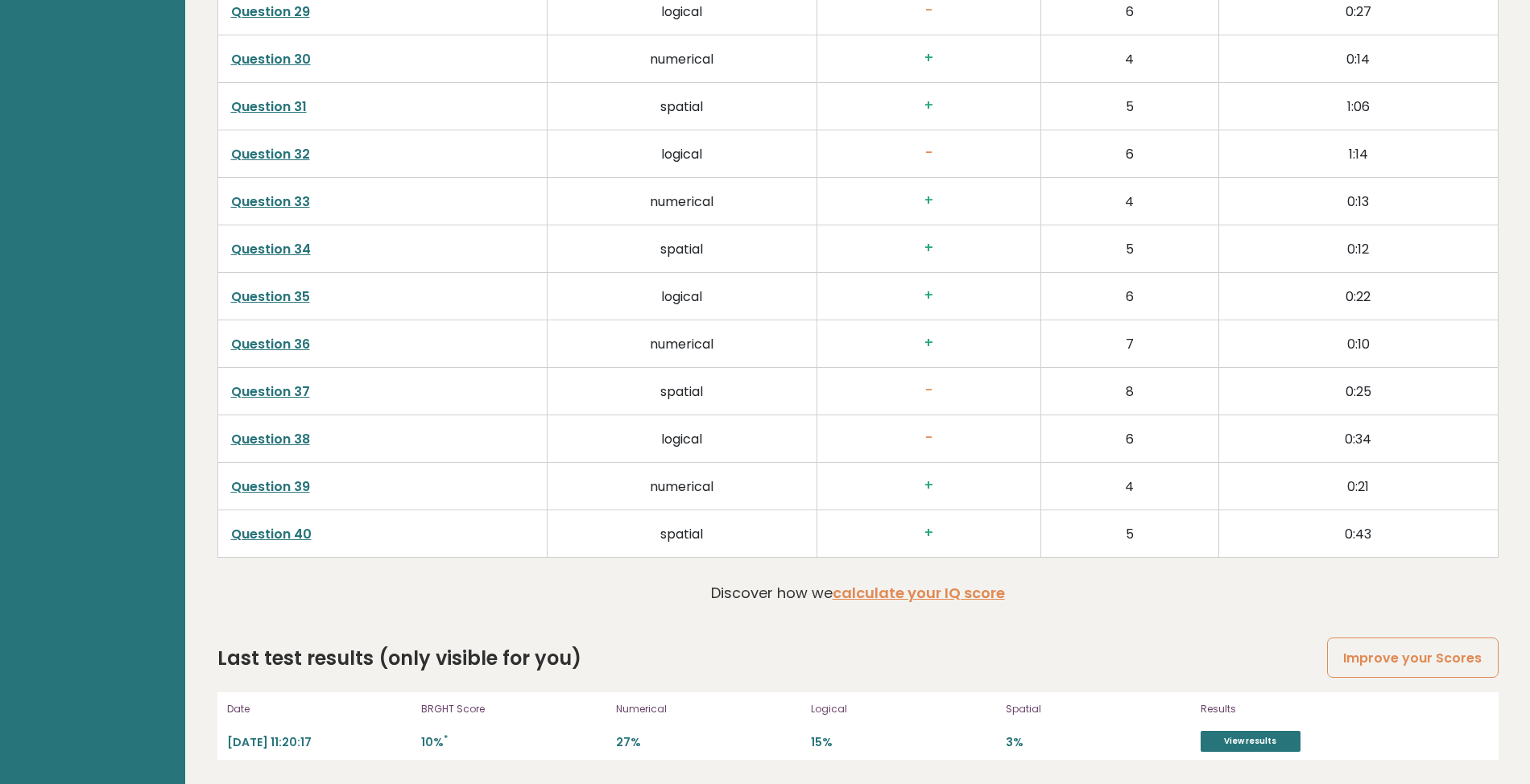
drag, startPoint x: 133, startPoint y: 507, endPoint x: 143, endPoint y: 516, distance: 13.5
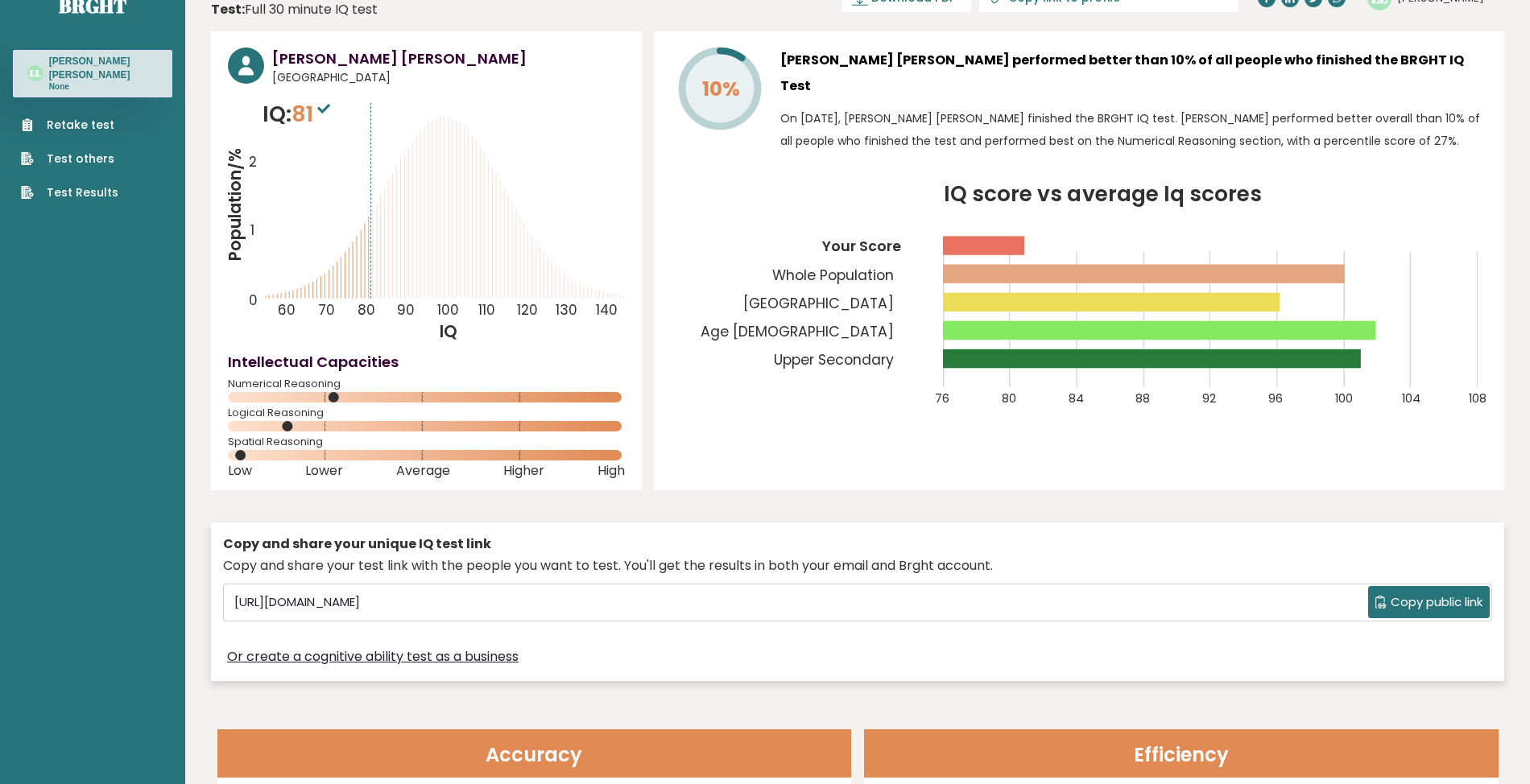
scroll to position [0, 0]
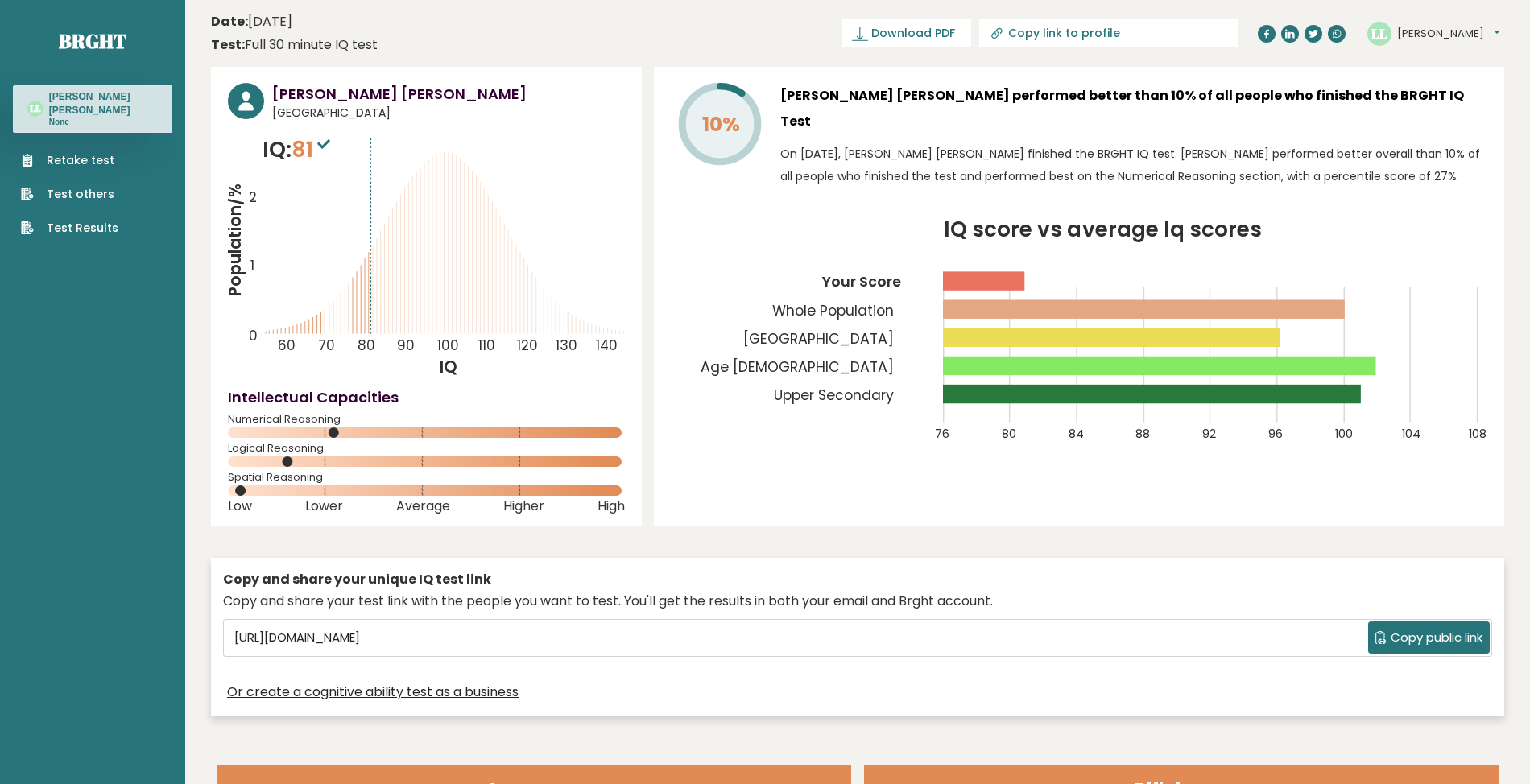
click at [416, 10] on header "Date: October 05, 2025 Test: Full 30 minute IQ test Download PDF Downloading...…" at bounding box center [857, 33] width 1293 height 51
click at [1421, 30] on button "[PERSON_NAME]" at bounding box center [1448, 33] width 102 height 16
click at [1412, 82] on link "Profile" at bounding box center [1439, 81] width 82 height 23
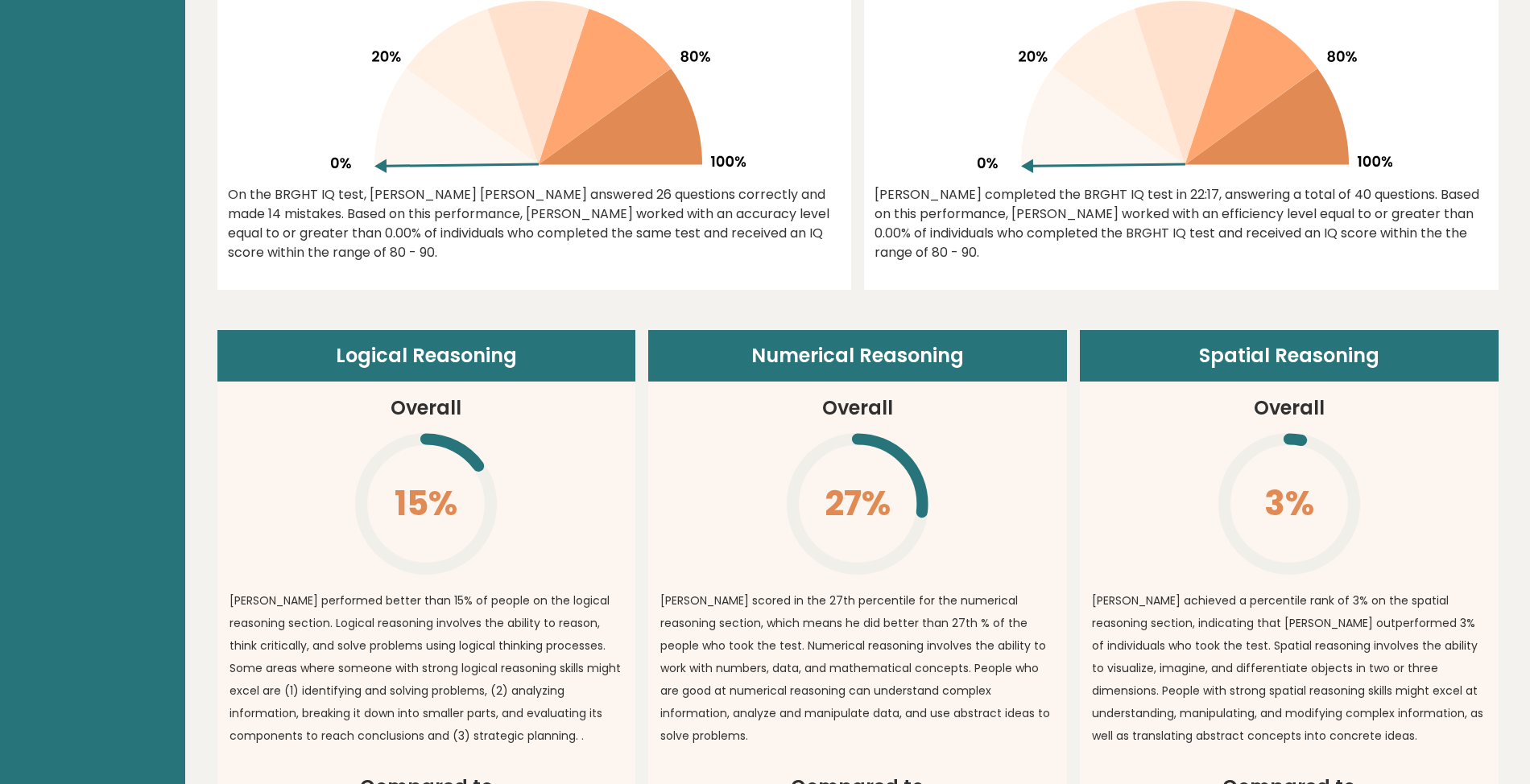
scroll to position [1180, 0]
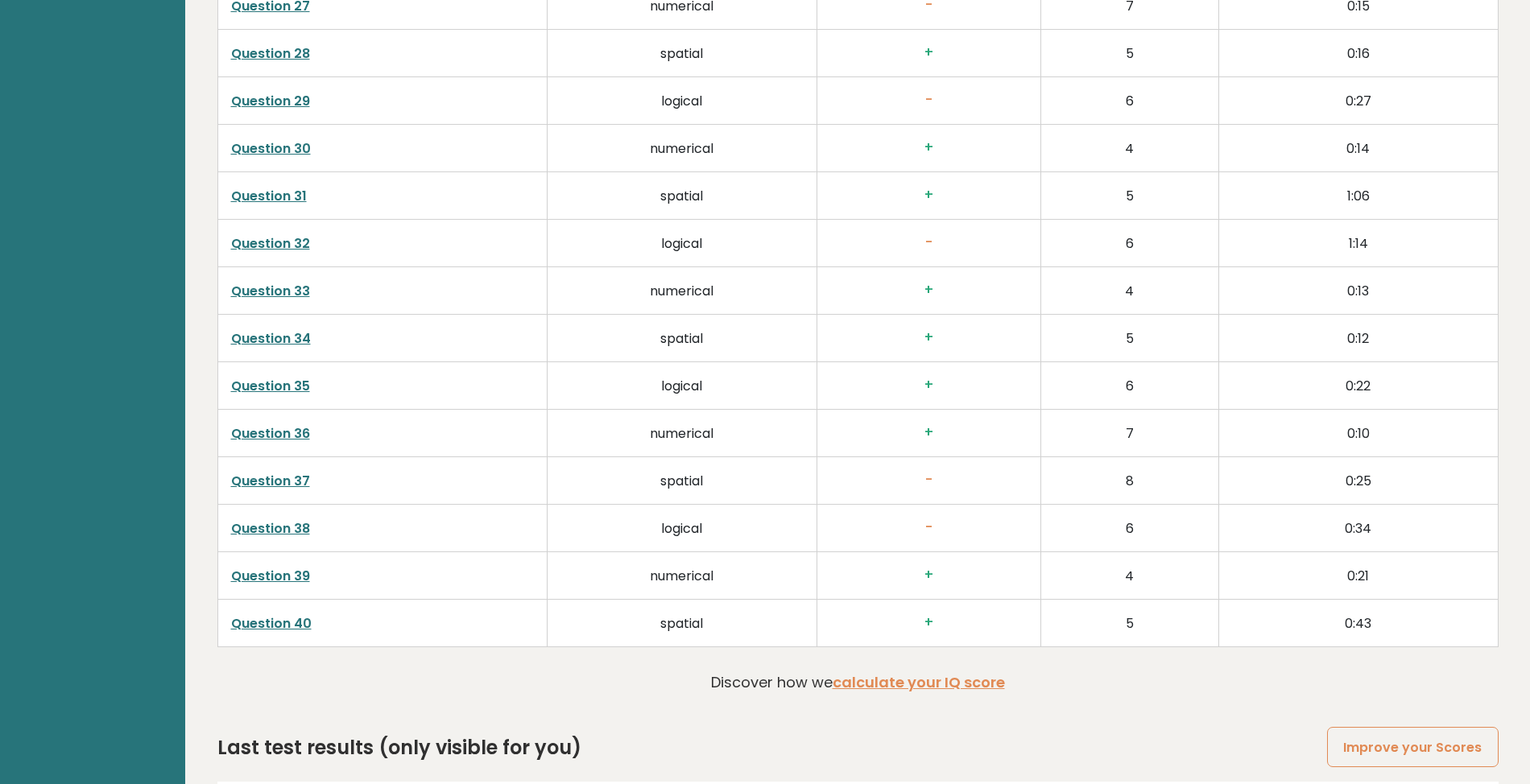
scroll to position [4071, 0]
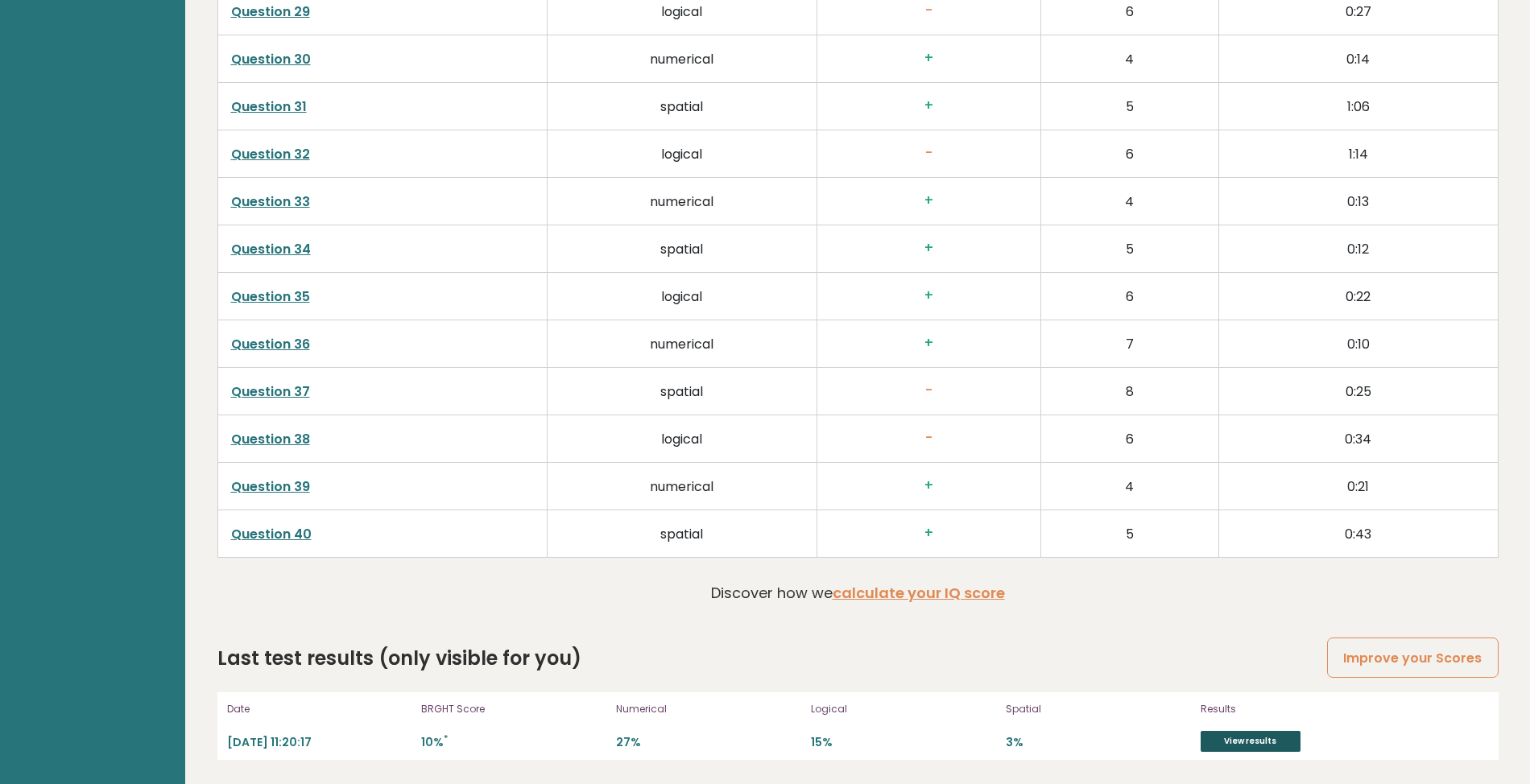
click at [1267, 747] on link "View results" at bounding box center [1250, 741] width 99 height 21
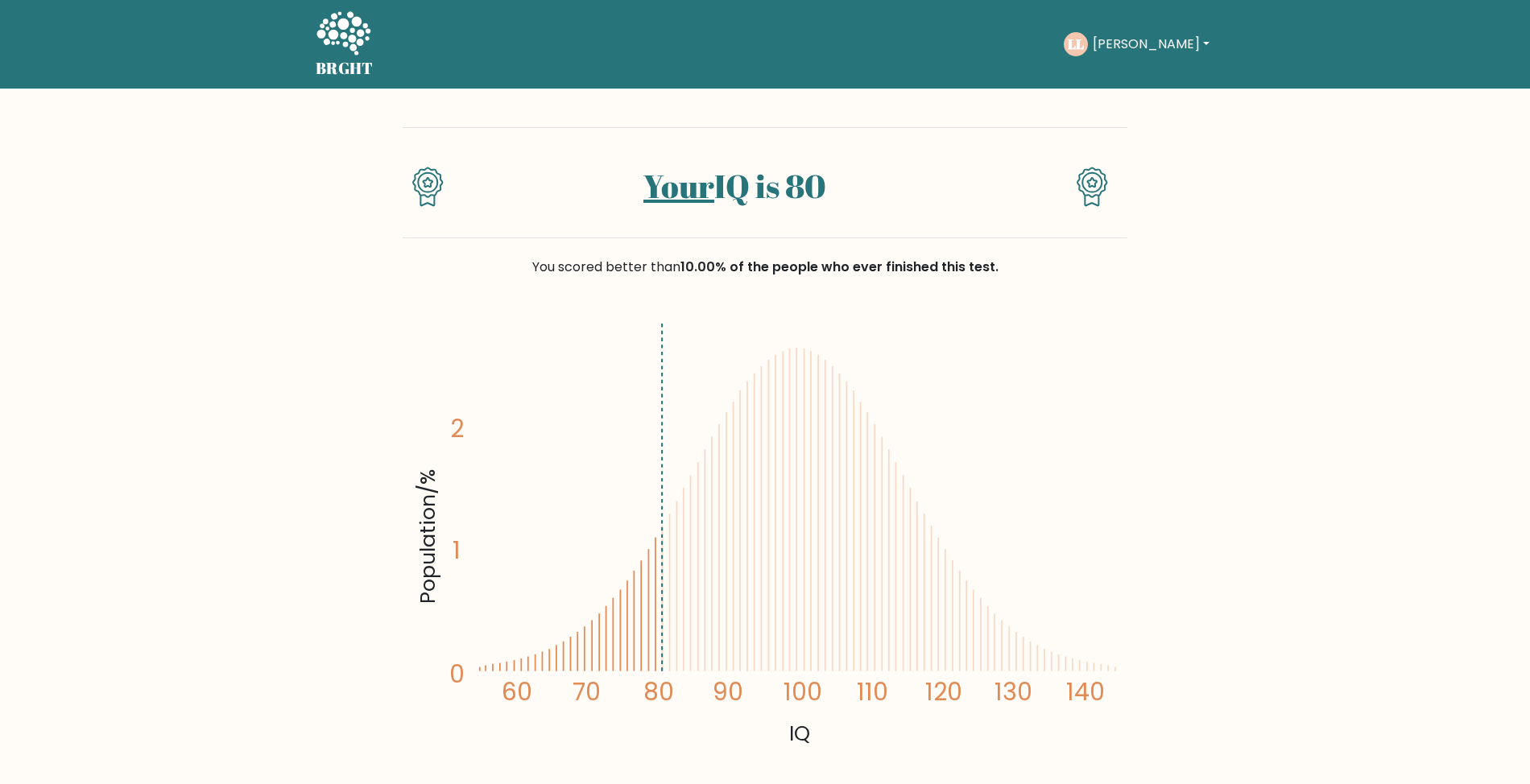
click at [677, 193] on link "Your" at bounding box center [678, 186] width 71 height 43
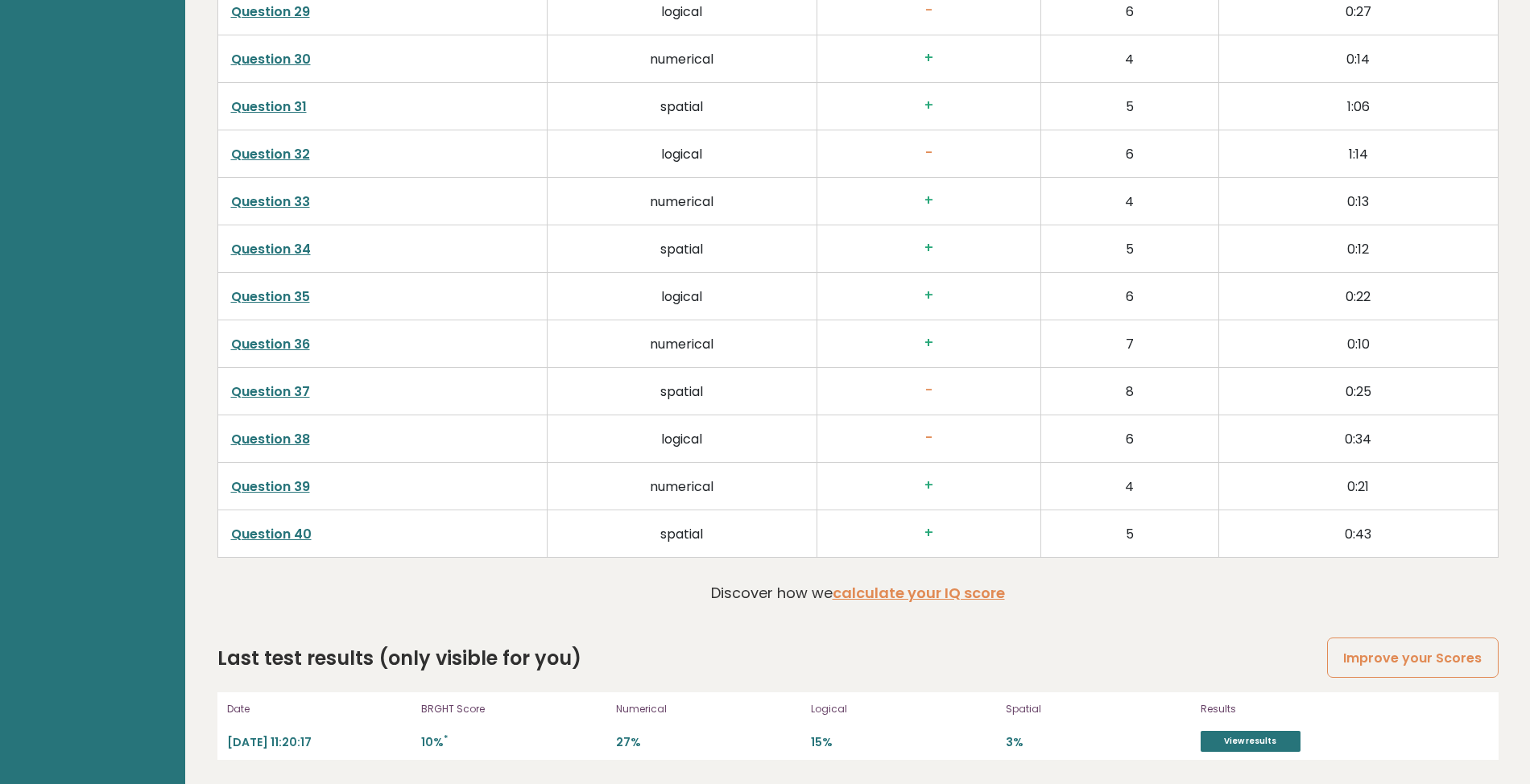
scroll to position [4071, 0]
click at [1231, 737] on link "View results" at bounding box center [1250, 741] width 99 height 21
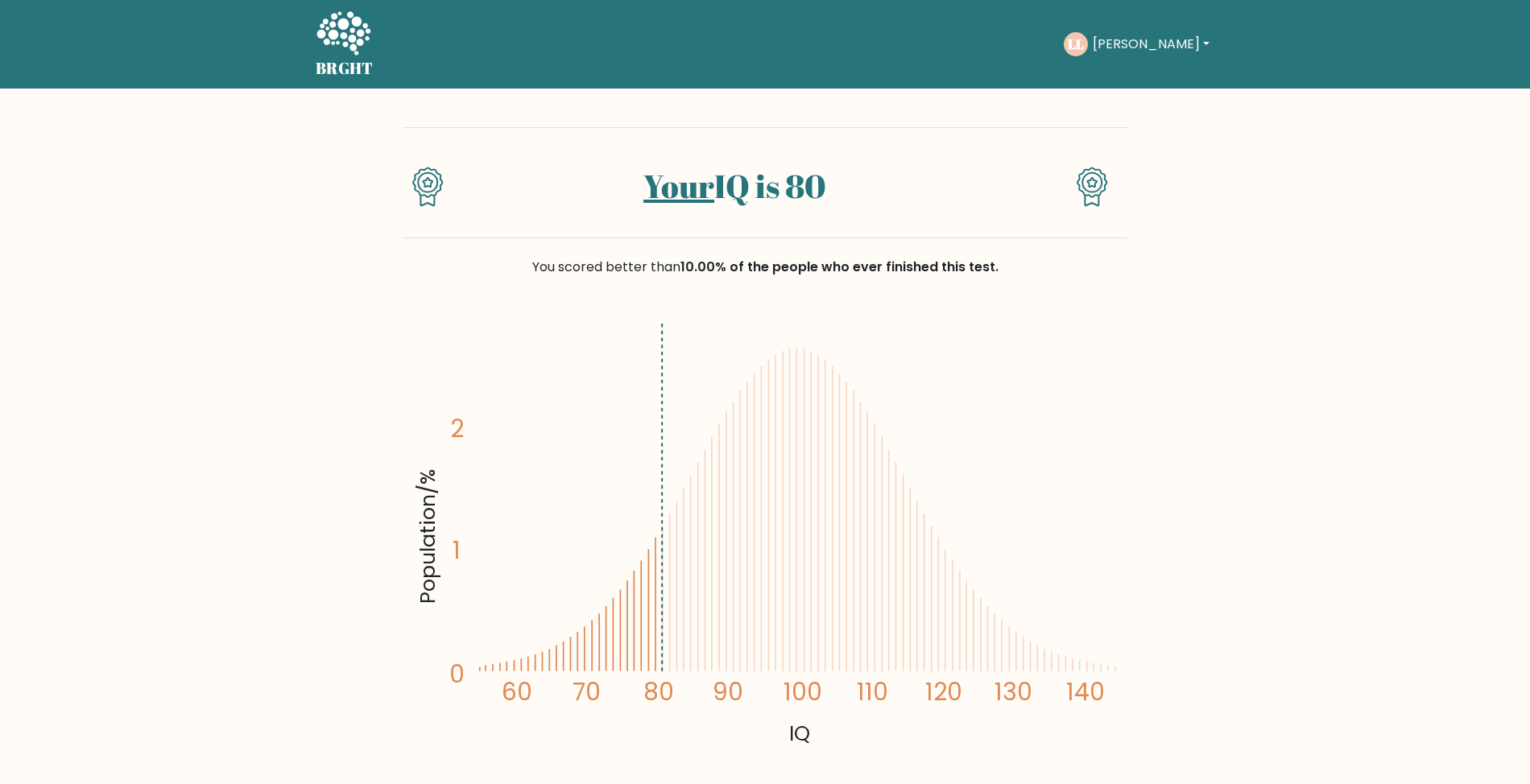
click at [342, 39] on icon at bounding box center [343, 35] width 55 height 48
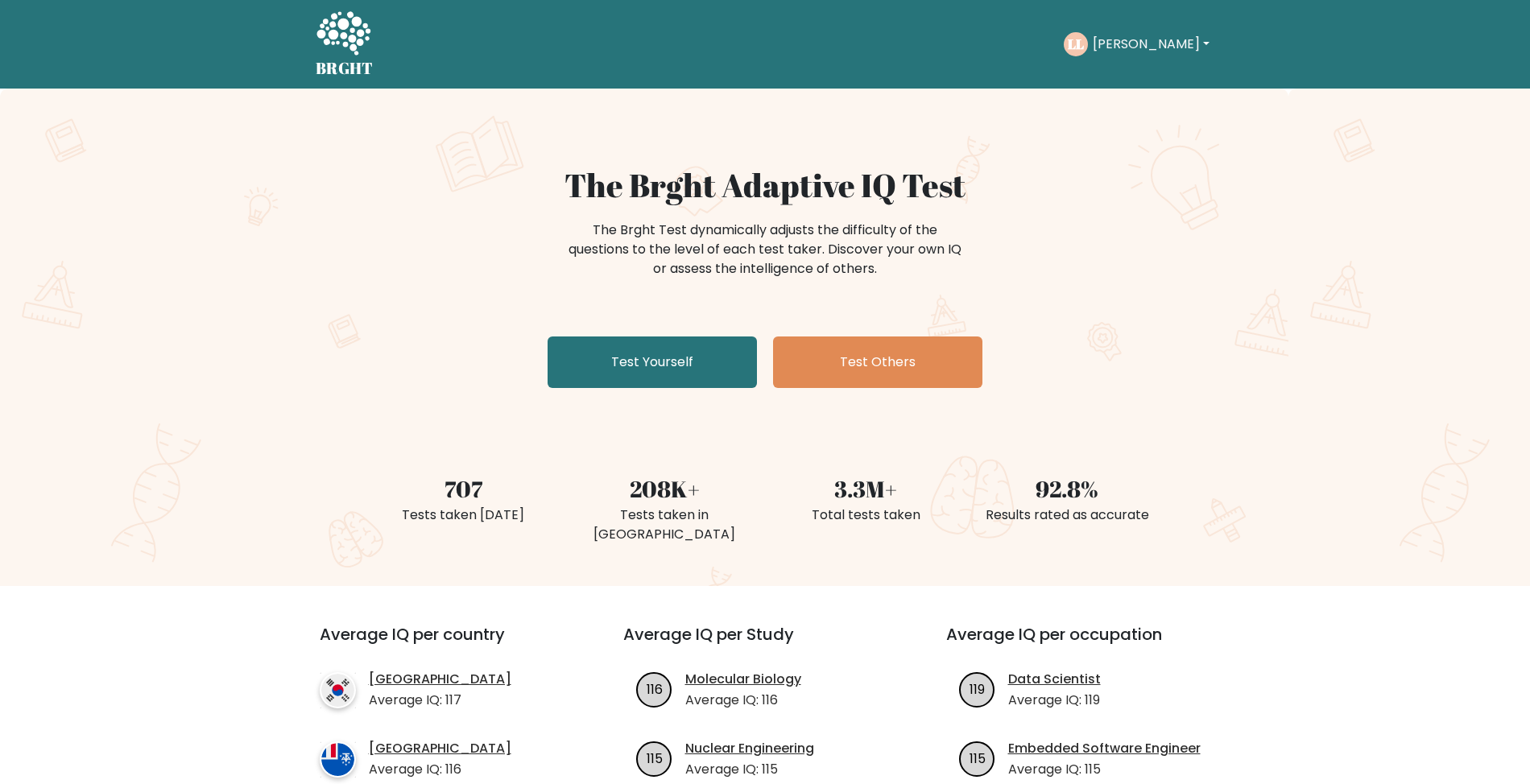
click at [1172, 39] on button "[PERSON_NAME]" at bounding box center [1150, 43] width 126 height 21
click at [1128, 81] on link "Dashboard" at bounding box center [1128, 78] width 127 height 26
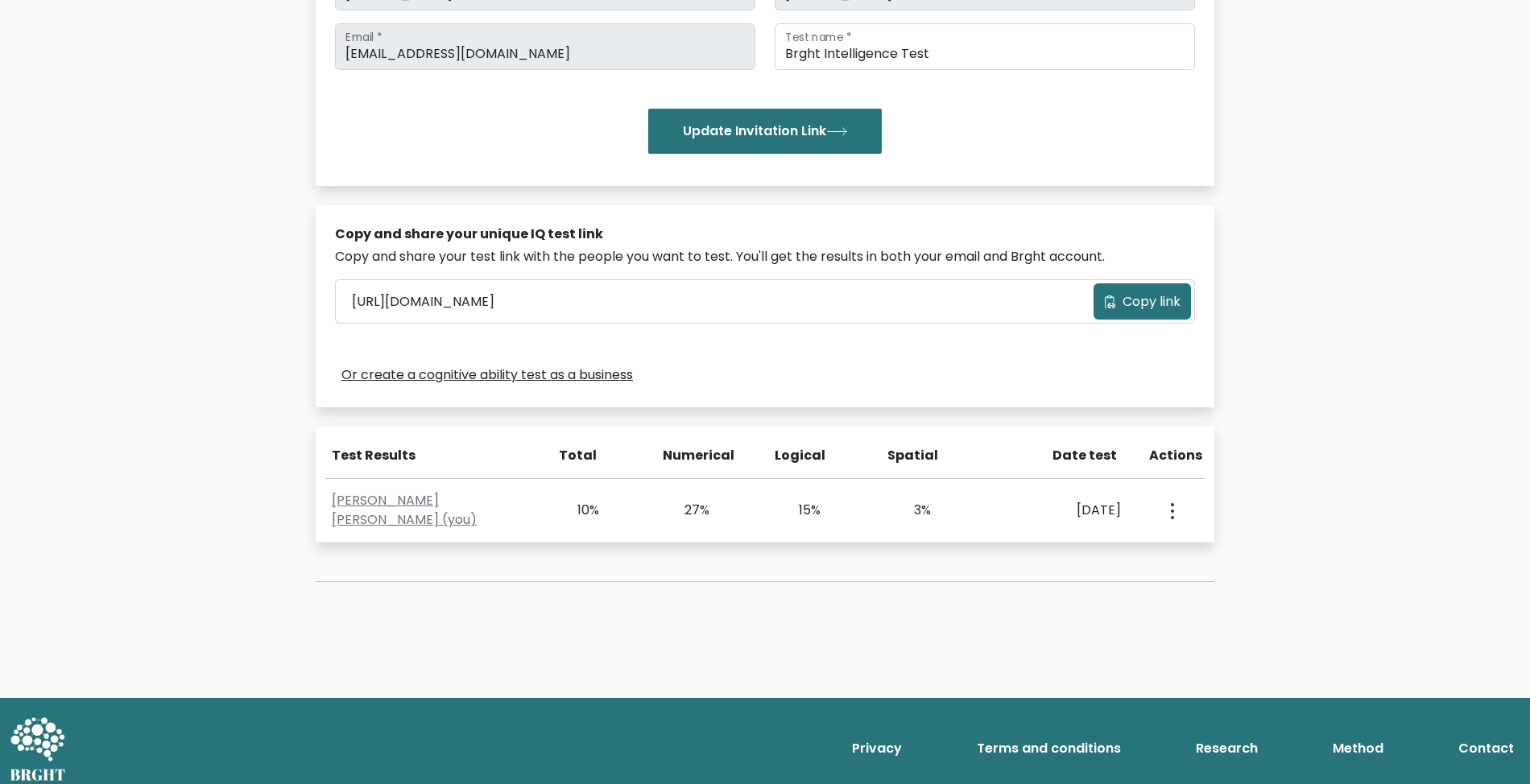
scroll to position [316, 0]
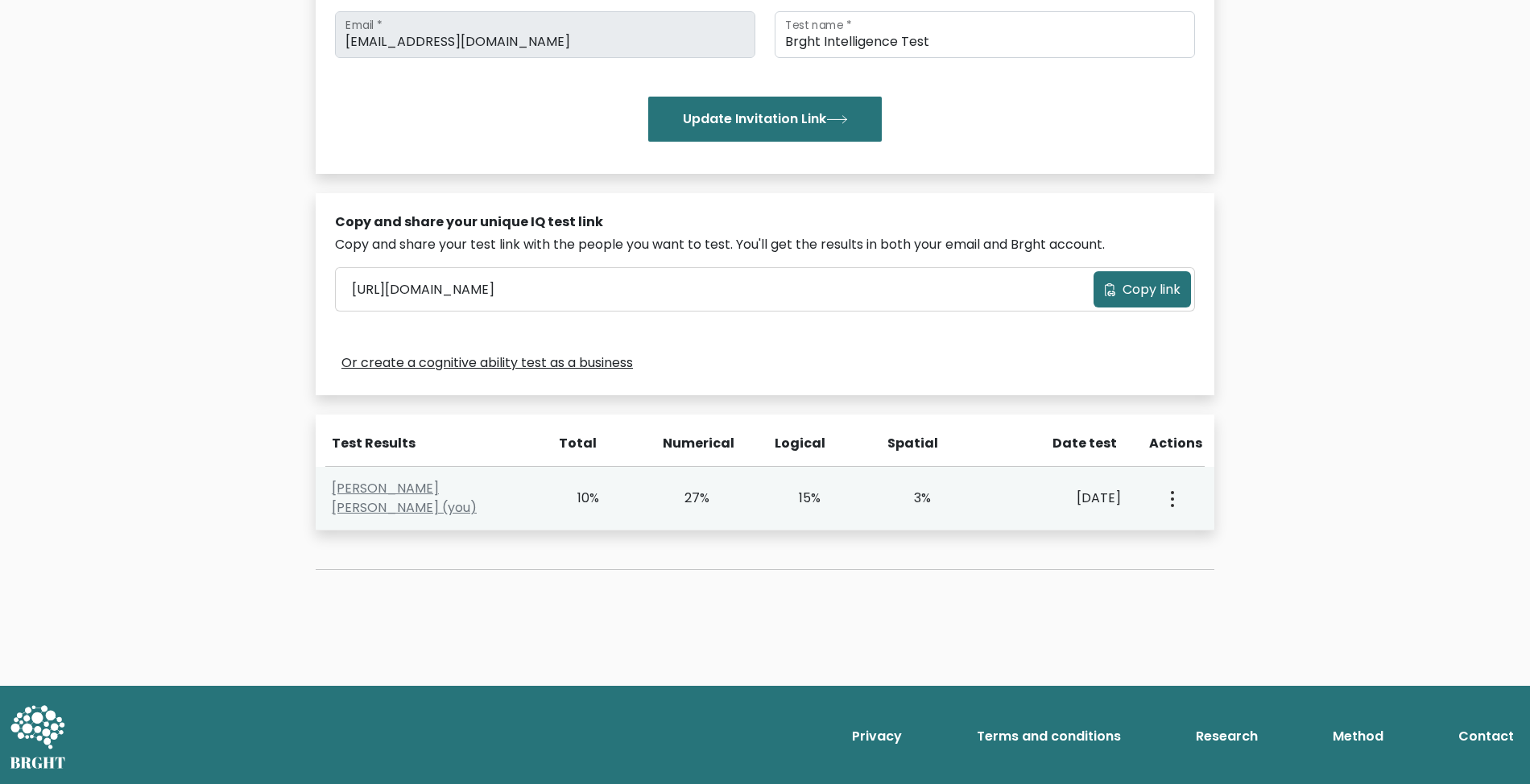
click at [1173, 496] on icon "button" at bounding box center [1172, 498] width 3 height 16
click at [1242, 546] on link "View Profile" at bounding box center [1228, 545] width 127 height 26
click at [1176, 501] on button "button" at bounding box center [1170, 498] width 13 height 50
click at [1225, 552] on link "View Profile" at bounding box center [1228, 545] width 127 height 26
